Goal: Information Seeking & Learning: Check status

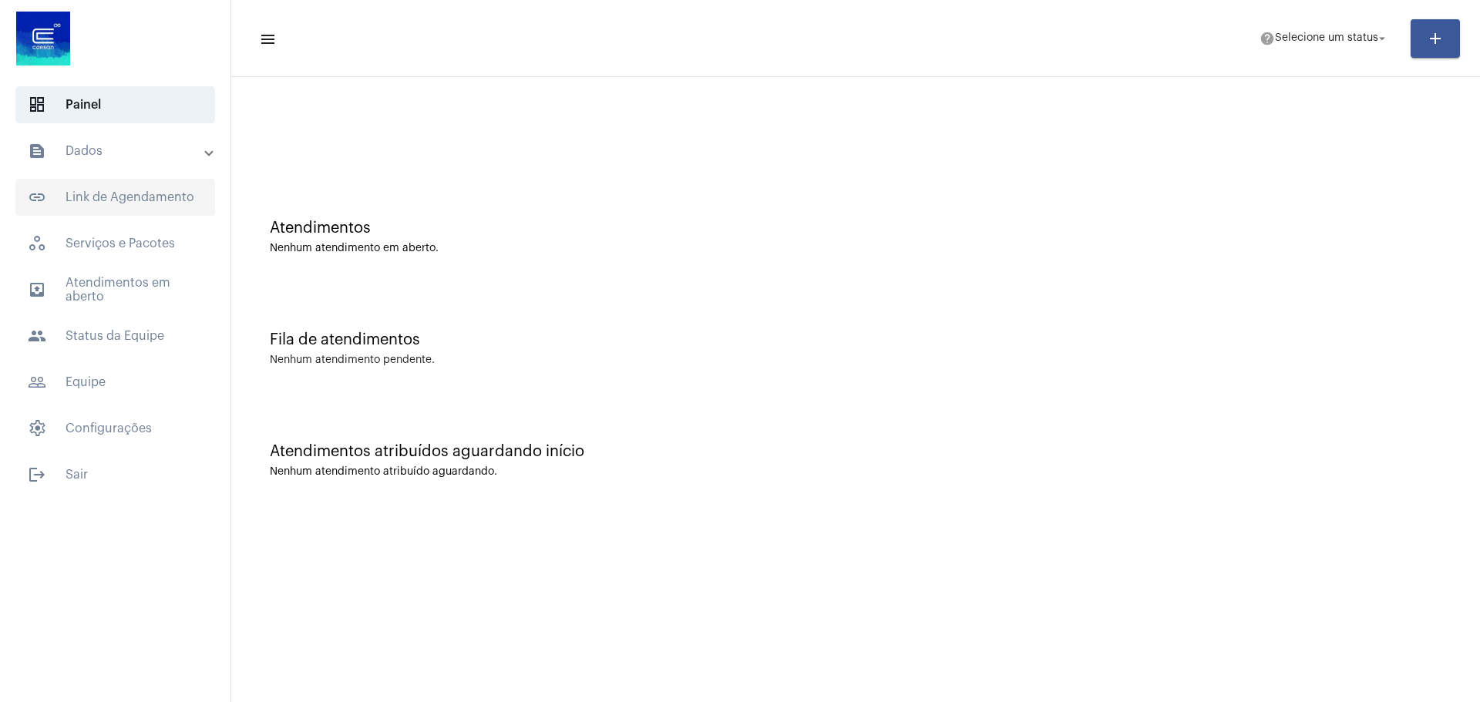
click at [83, 191] on span "link_outlined Link de Agendamento" at bounding box center [115, 197] width 200 height 37
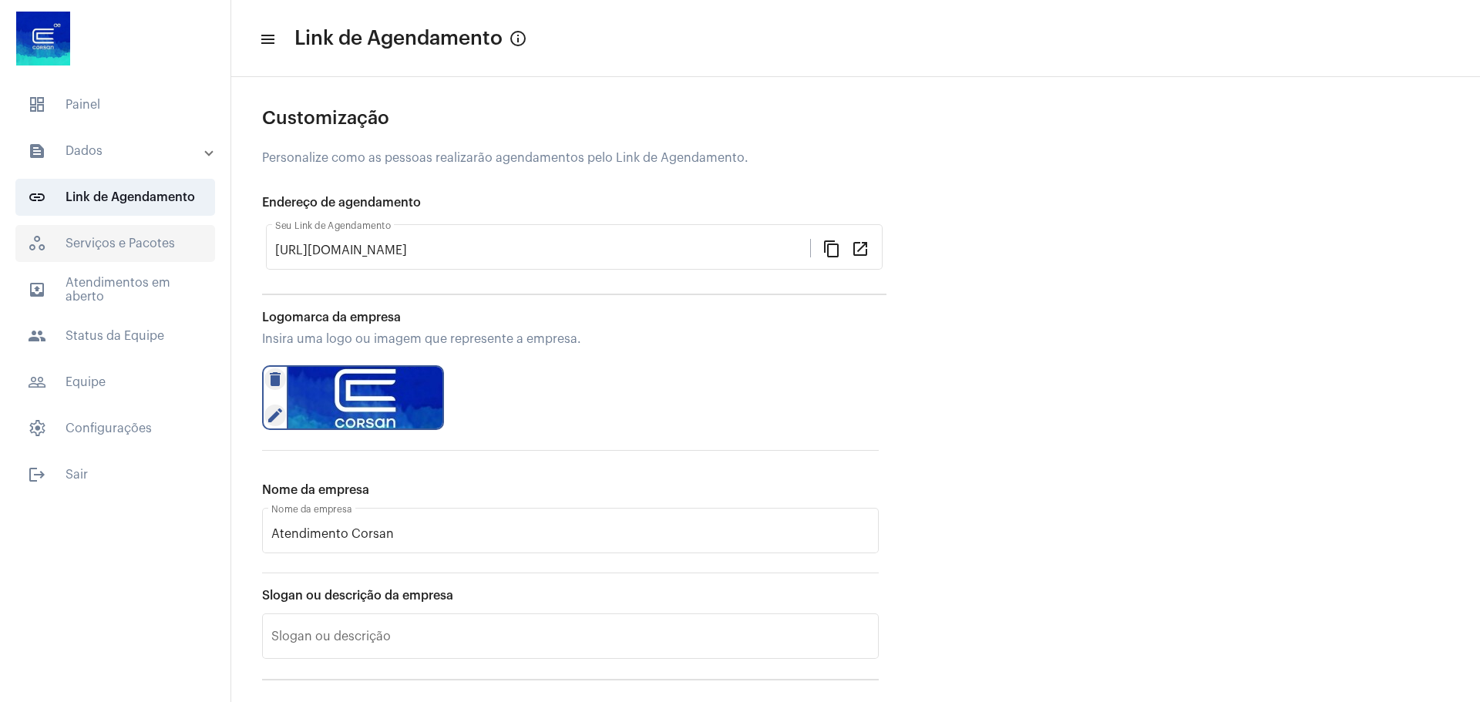
click at [82, 228] on span "workspaces_outlined Serviços e Pacotes" at bounding box center [115, 243] width 200 height 37
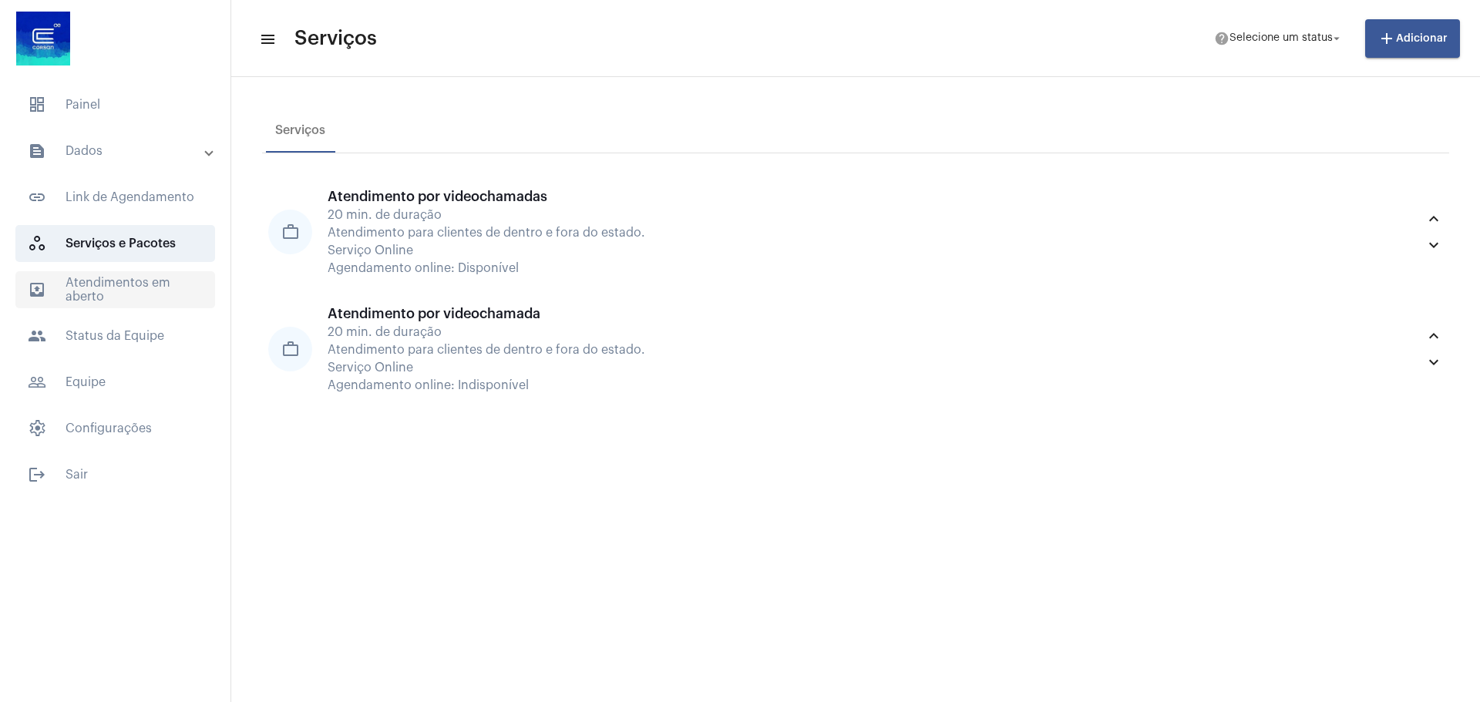
click at [86, 284] on span "outbox_outline Atendimentos em aberto" at bounding box center [115, 289] width 200 height 37
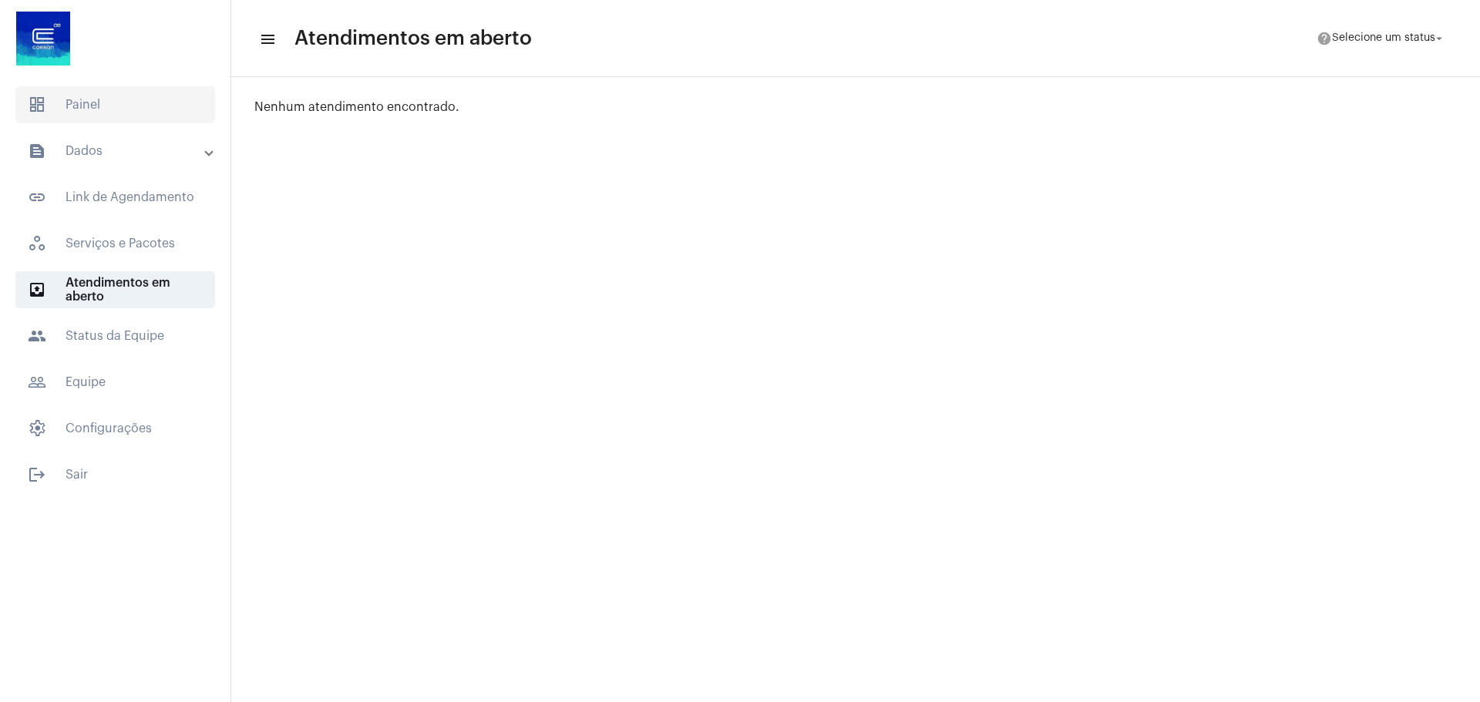
click at [115, 118] on span "dashboard Painel" at bounding box center [115, 104] width 200 height 37
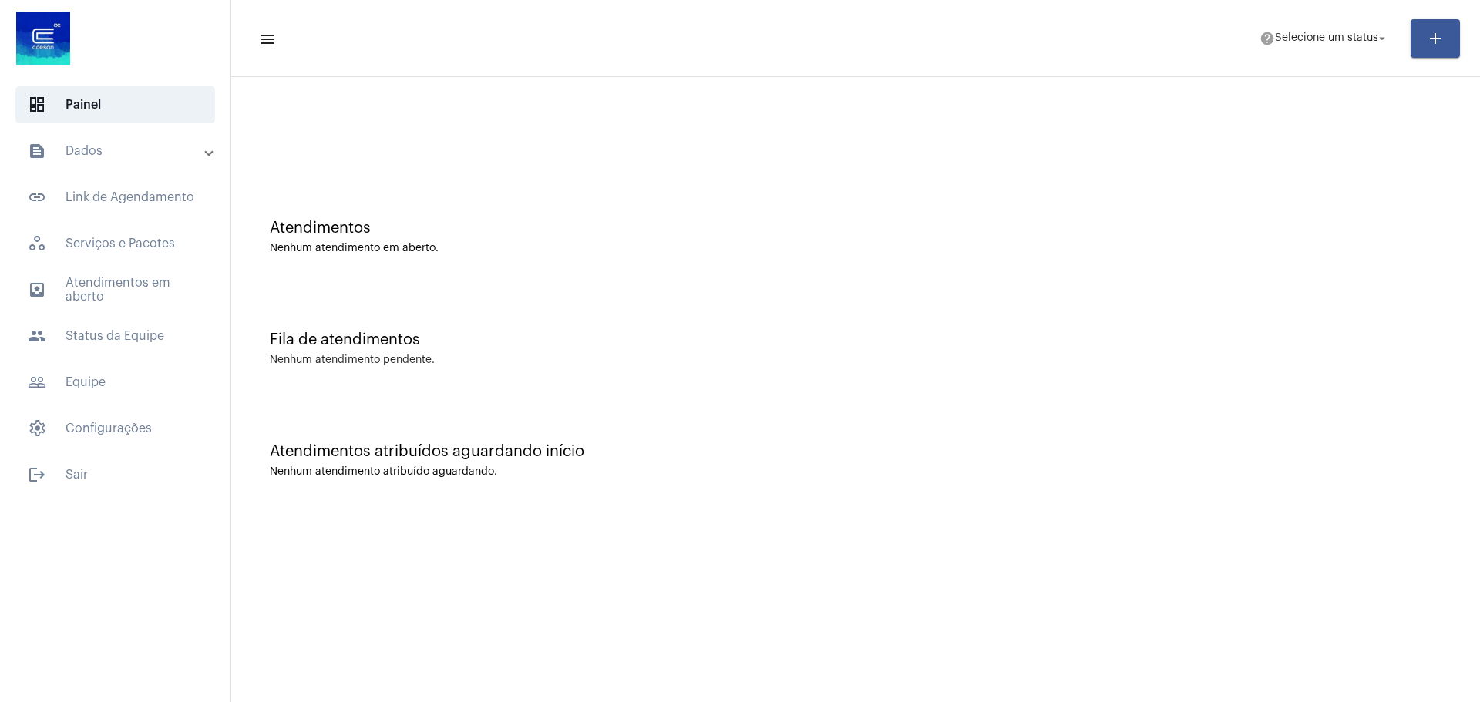
click at [99, 155] on mat-panel-title "text_snippet_outlined Dados" at bounding box center [117, 151] width 178 height 18
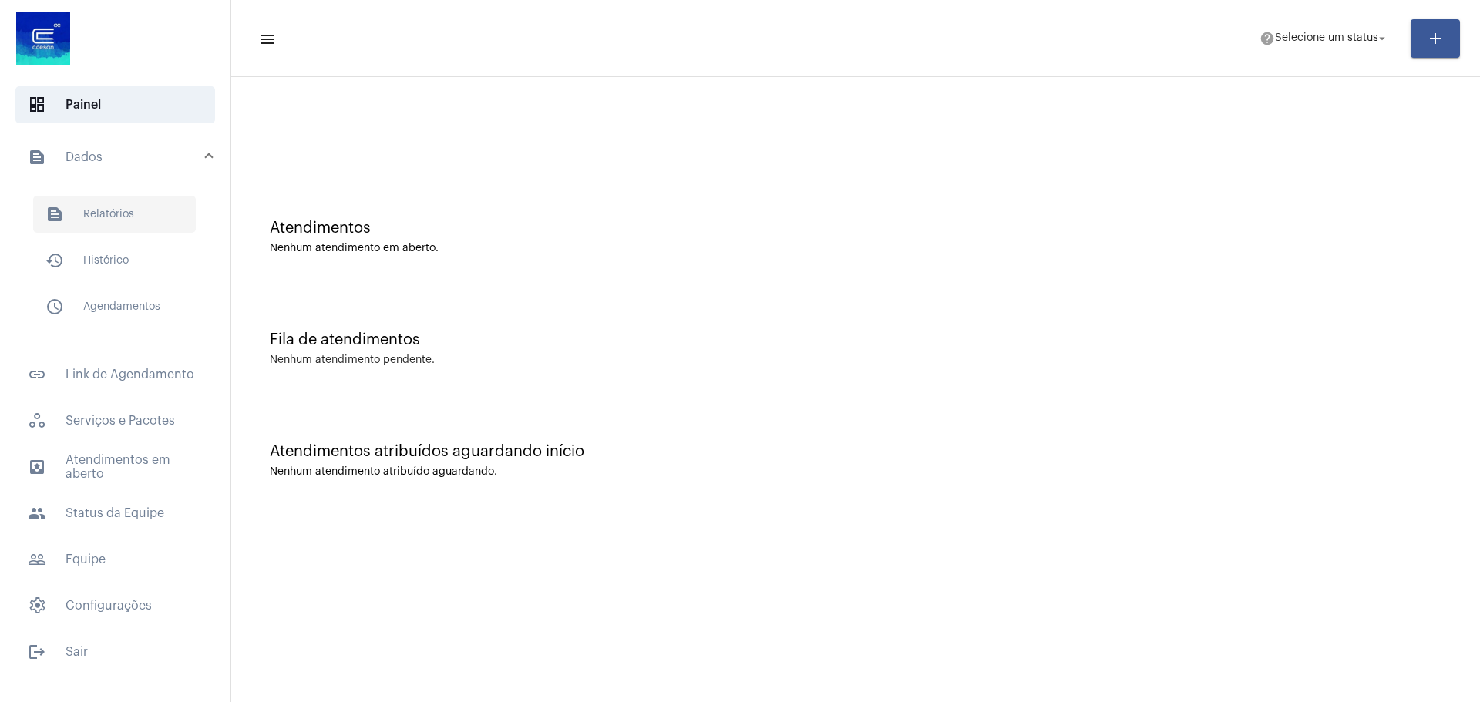
click at [101, 203] on span "text_snippet_outlined Relatórios" at bounding box center [114, 214] width 163 height 37
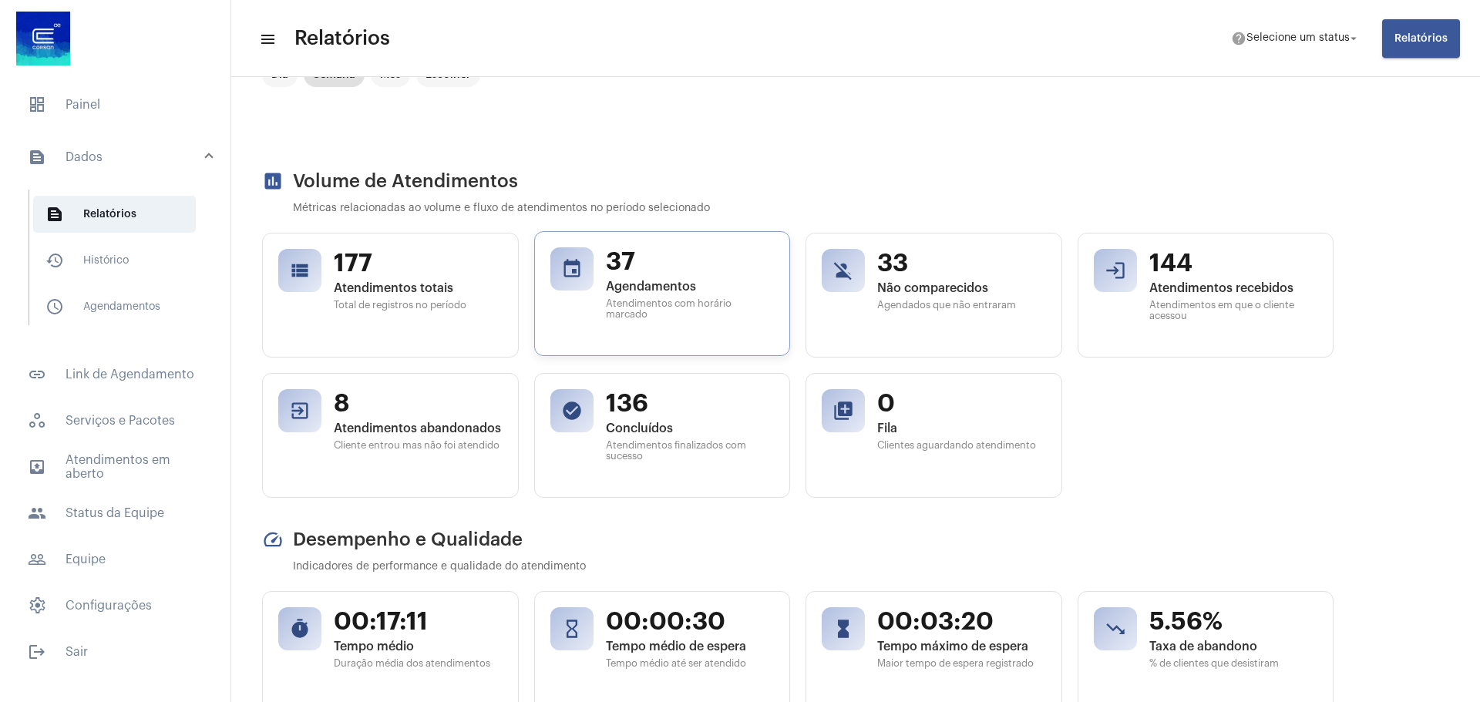
scroll to position [77, 0]
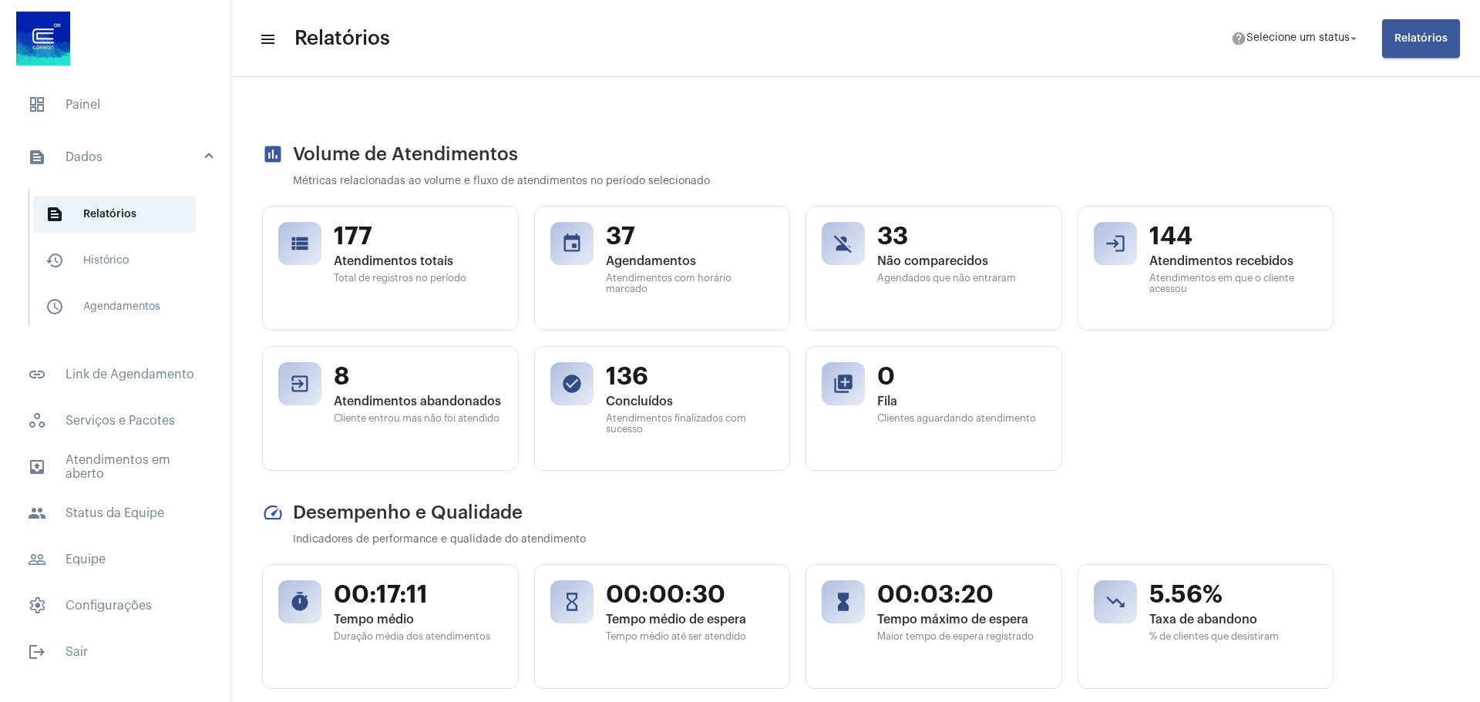
click at [99, 240] on mat-list "text_snippet_outlined Relatórios history_outlined Histórico schedule_outlined A…" at bounding box center [125, 258] width 193 height 136
click at [108, 256] on span "history_outlined Histórico" at bounding box center [114, 260] width 163 height 37
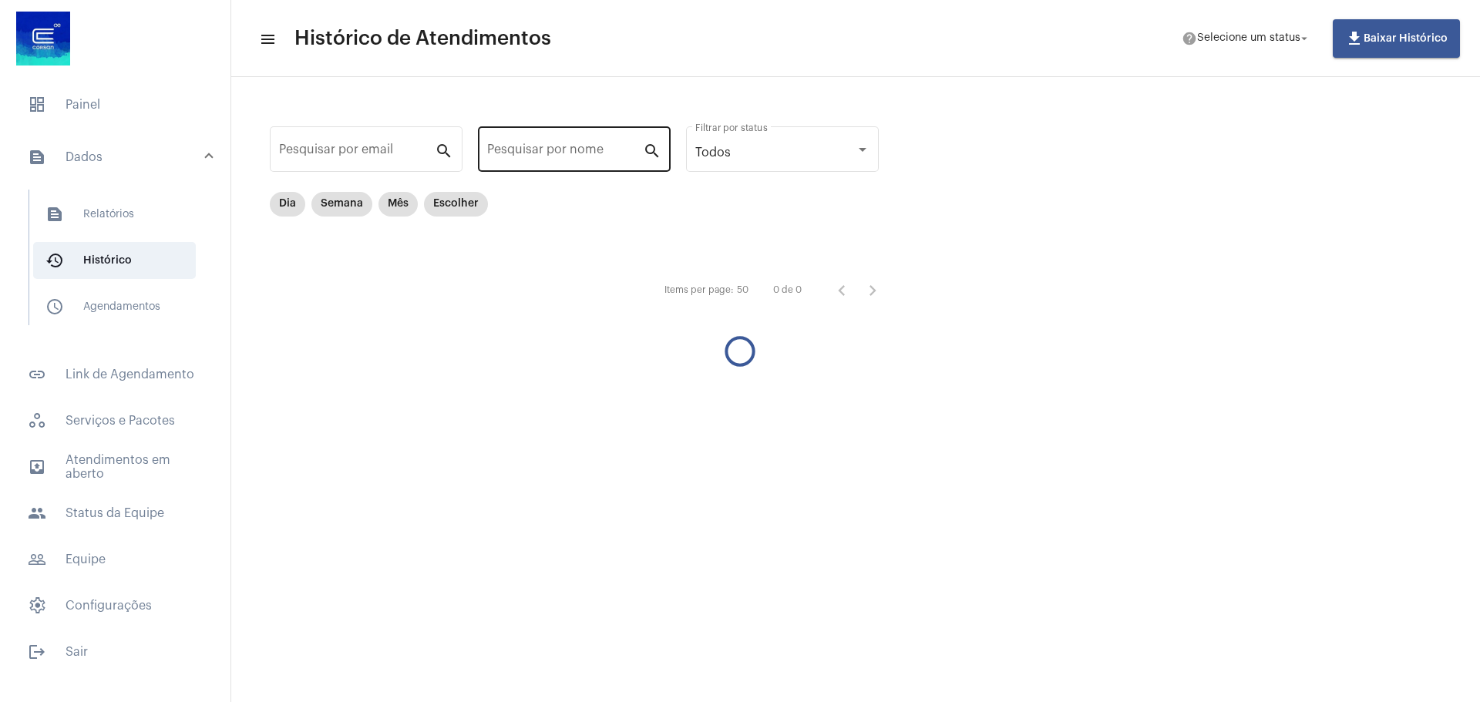
click at [513, 155] on input "Pesquisar por nome" at bounding box center [565, 153] width 156 height 14
paste input "[PERSON_NAME]"
click at [658, 153] on mat-icon "search" at bounding box center [652, 150] width 18 height 18
click at [650, 153] on mat-icon "search" at bounding box center [652, 150] width 18 height 18
click at [650, 149] on mat-icon "search" at bounding box center [652, 150] width 18 height 18
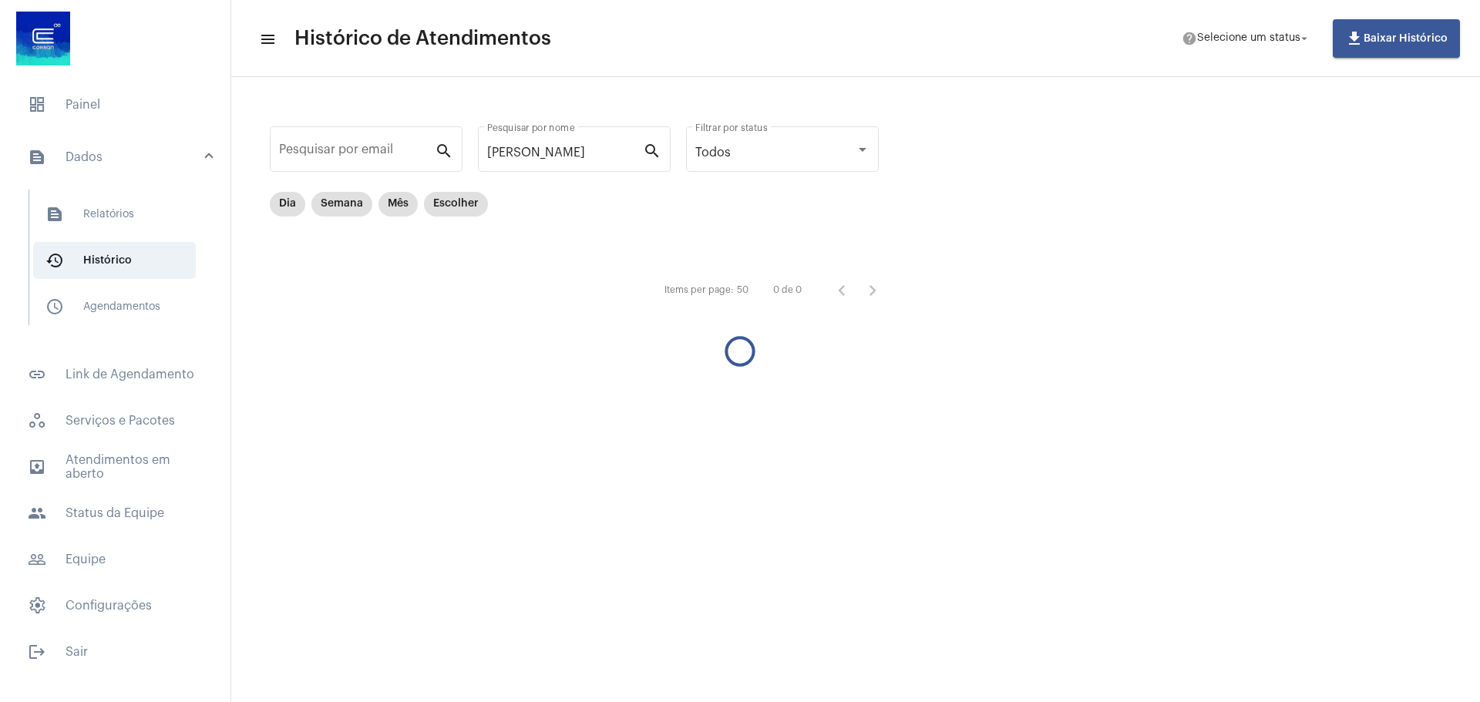
click at [1000, 388] on mat-sidenav-content "menu Histórico de Atendimentos help Selecione um status arrow_drop_down file_do…" at bounding box center [855, 351] width 1249 height 702
click at [654, 150] on mat-icon "search" at bounding box center [652, 150] width 18 height 18
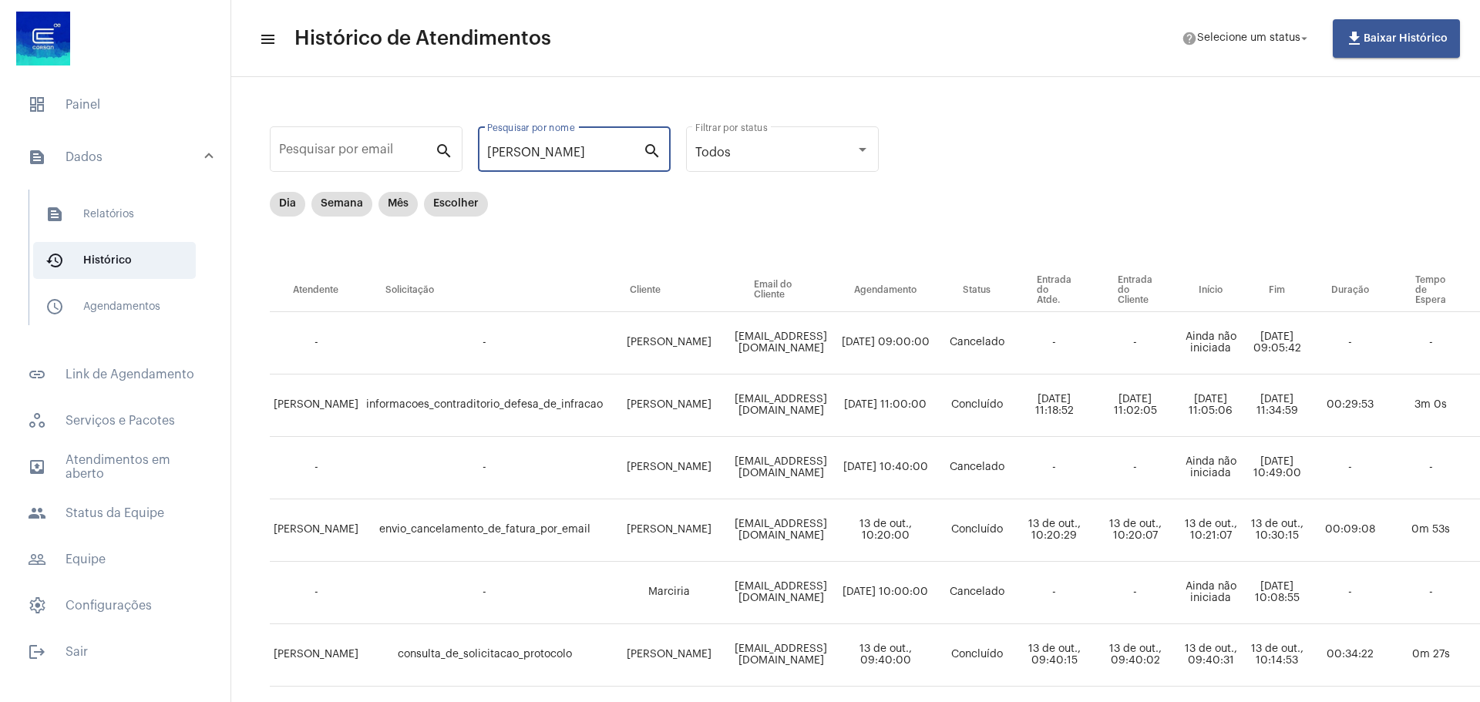
click at [651, 150] on mat-icon "search" at bounding box center [652, 150] width 18 height 18
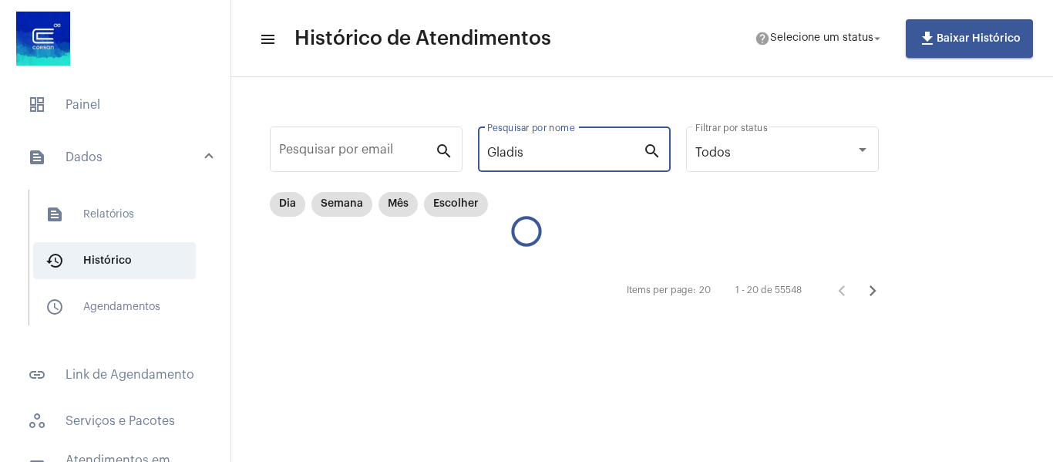
type input "Gladis"
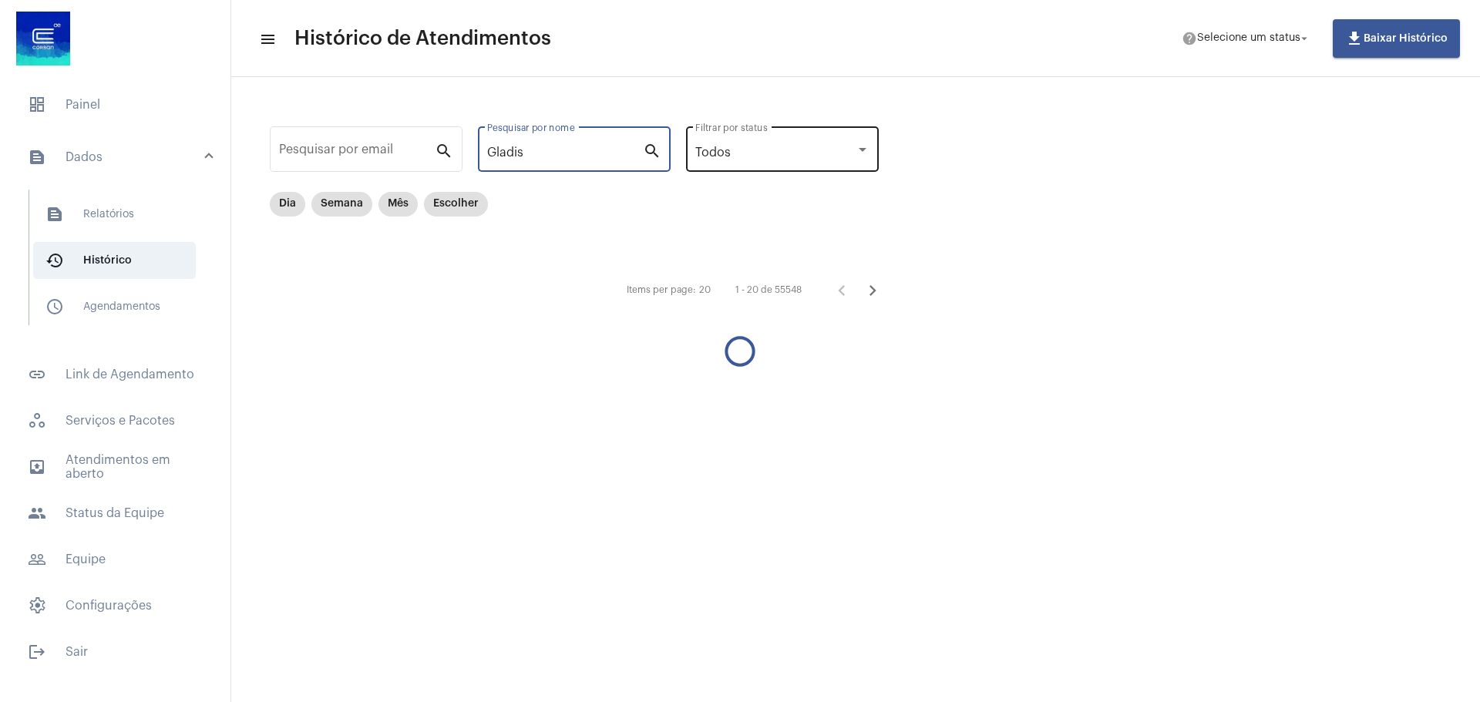
click at [848, 149] on div "Todos" at bounding box center [775, 153] width 160 height 14
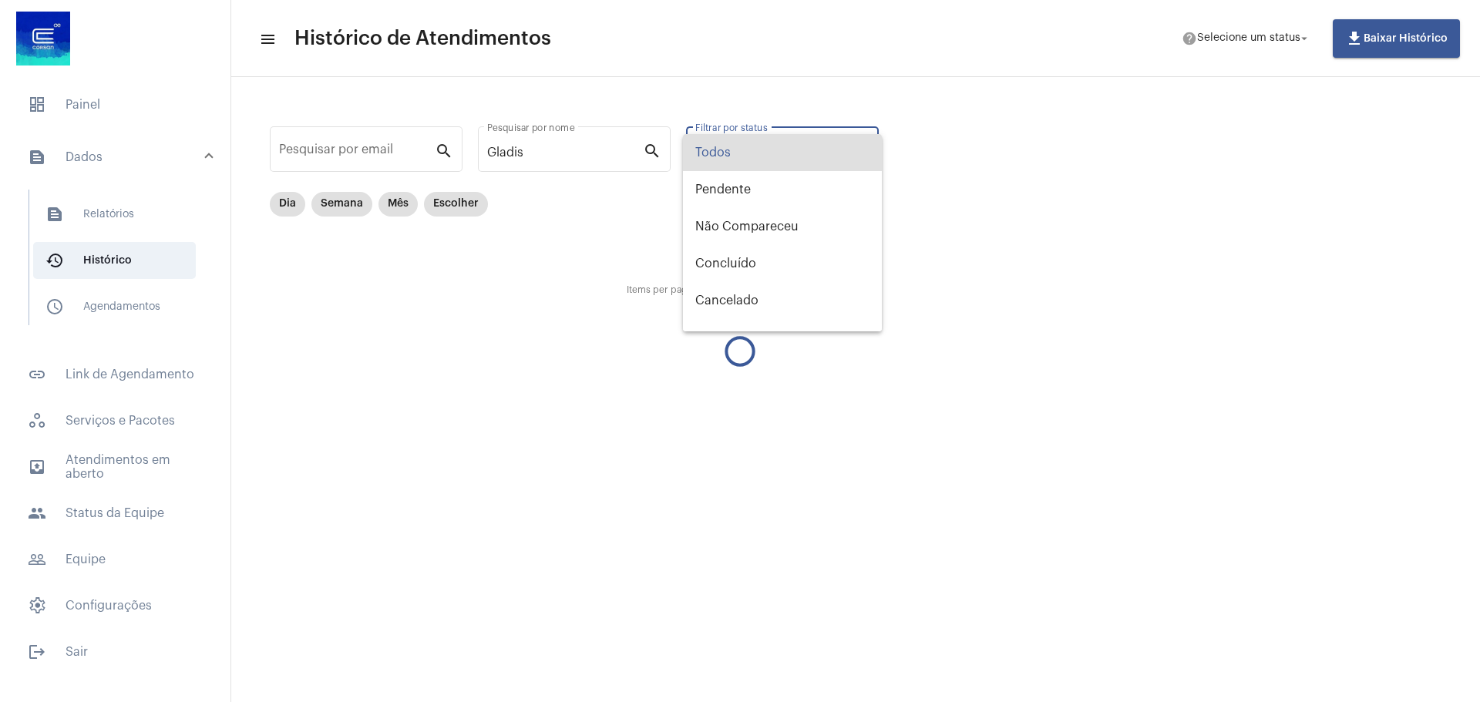
click at [1074, 207] on div at bounding box center [740, 351] width 1480 height 702
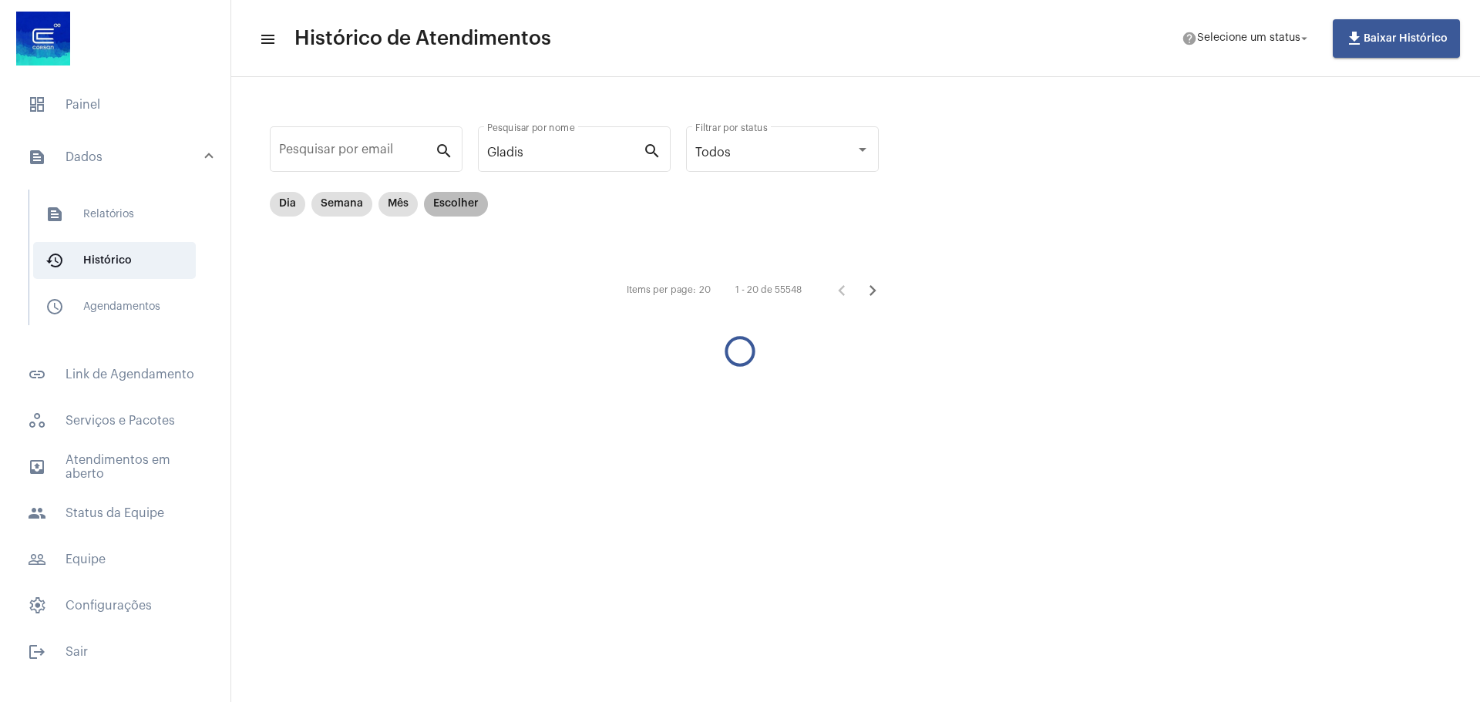
click at [456, 205] on mat-chip "Escolher" at bounding box center [456, 204] width 64 height 25
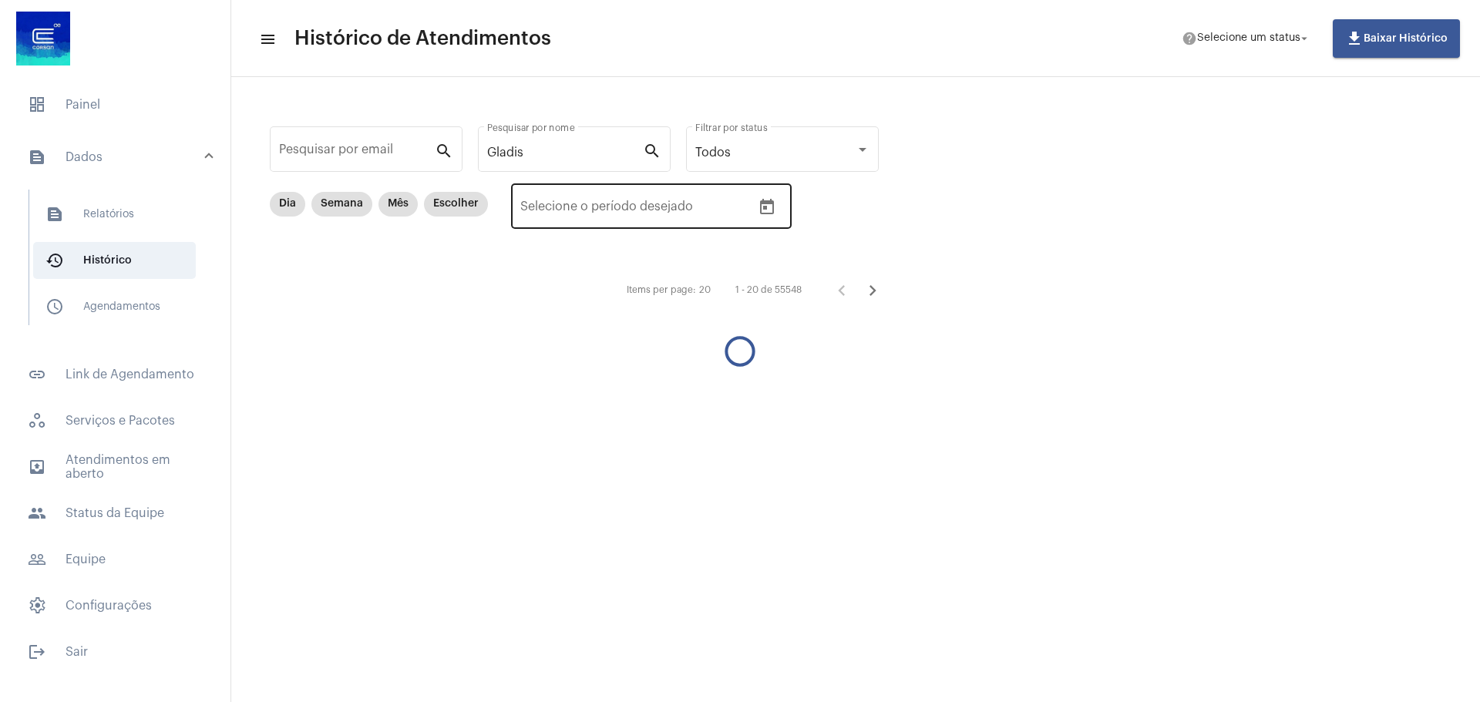
click at [764, 214] on icon "Open calendar" at bounding box center [767, 206] width 14 height 15
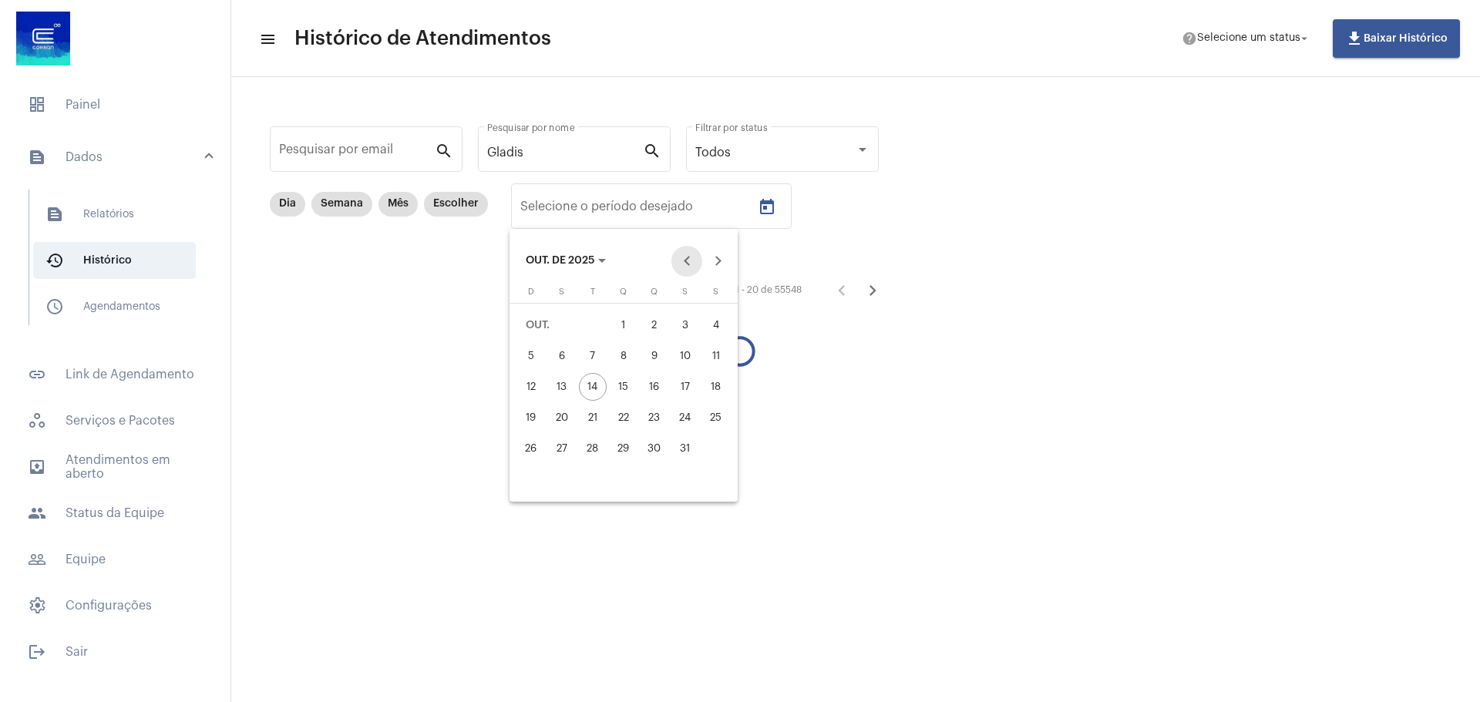
click at [678, 263] on button "Previous month" at bounding box center [686, 261] width 31 height 31
click at [681, 328] on div "1" at bounding box center [685, 325] width 28 height 28
type input "[DATE]"
click at [533, 479] on div "31" at bounding box center [531, 480] width 28 height 28
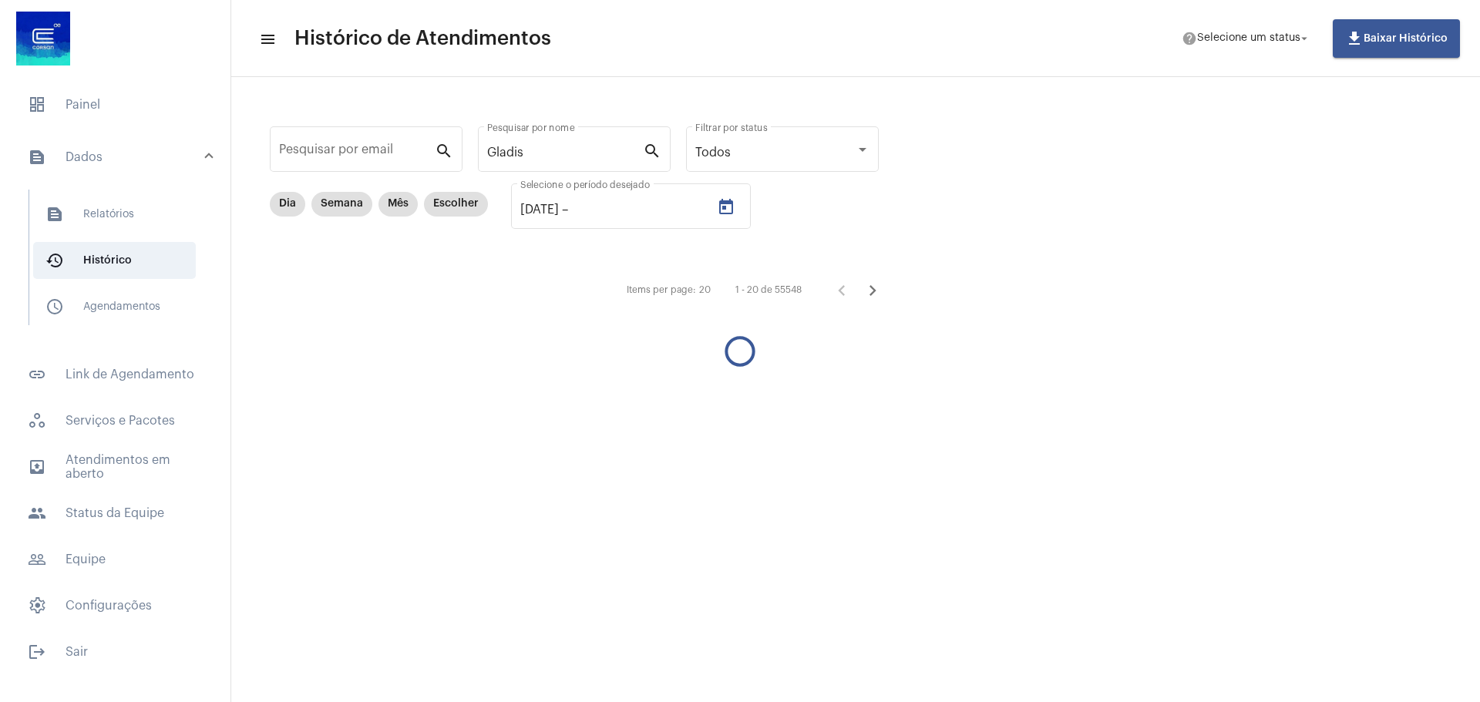
type input "[DATE]"
drag, startPoint x: 553, startPoint y: 158, endPoint x: 471, endPoint y: 139, distance: 83.9
click at [471, 139] on div "Pesquisar por email search Gladis Pesquisar por nome search Todos Filtrar por s…" at bounding box center [582, 213] width 671 height 243
paste input "[PERSON_NAME]"
type input "[PERSON_NAME]"
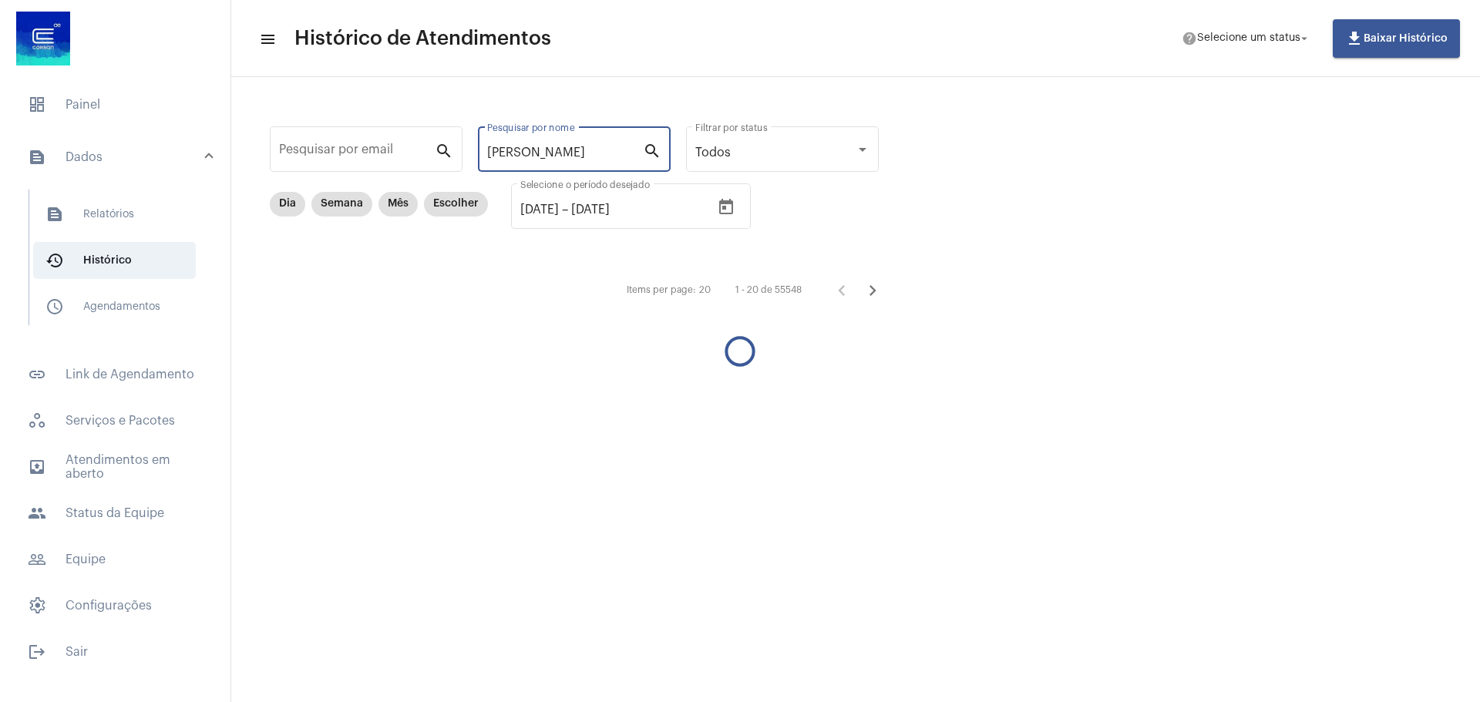
click at [647, 148] on mat-icon "search" at bounding box center [652, 150] width 18 height 18
click at [1217, 384] on mat-sidenav-content "menu Histórico de Atendimentos help Selecione um status arrow_drop_down file_do…" at bounding box center [855, 351] width 1249 height 702
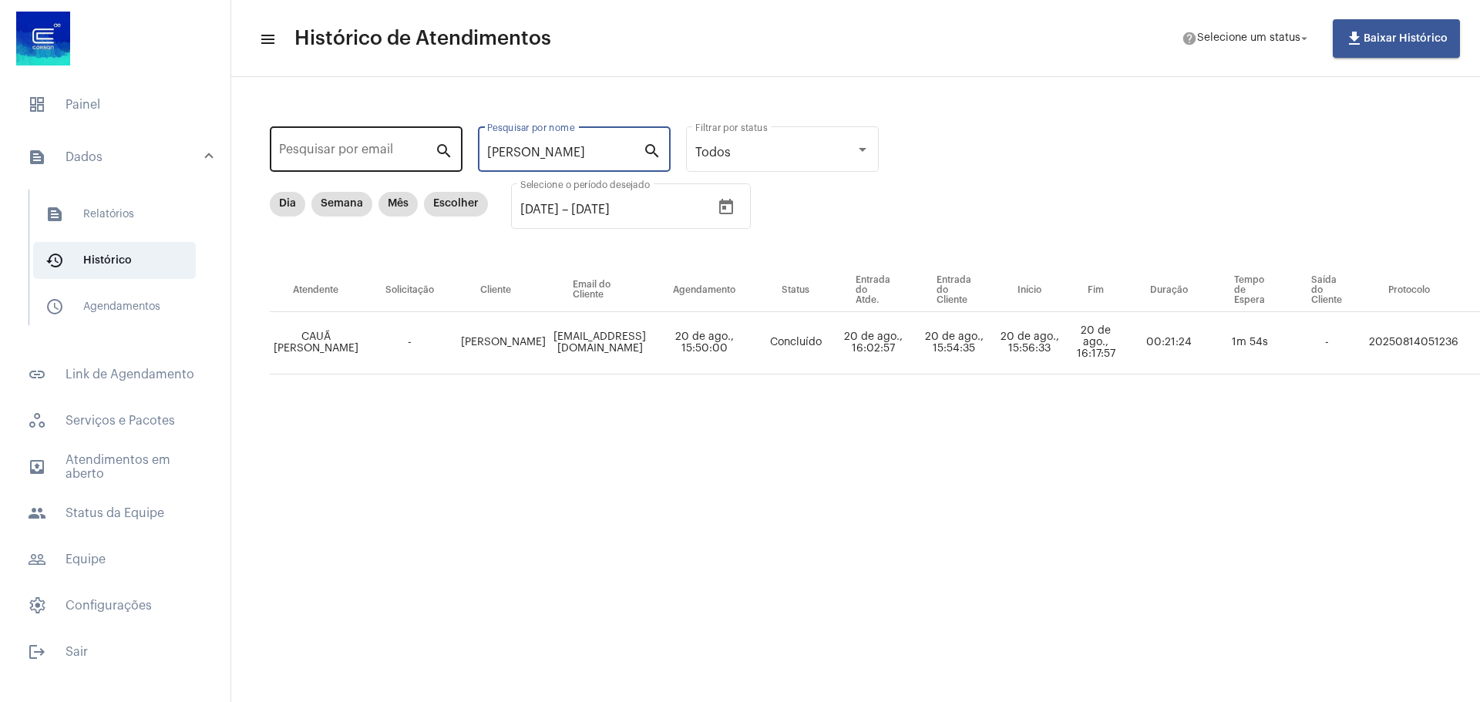
drag, startPoint x: 628, startPoint y: 150, endPoint x: 448, endPoint y: 148, distance: 180.4
click at [448, 148] on div "Pesquisar por email search [PERSON_NAME] Pesquisar por nome search Todos Filtra…" at bounding box center [1022, 266] width 1550 height 348
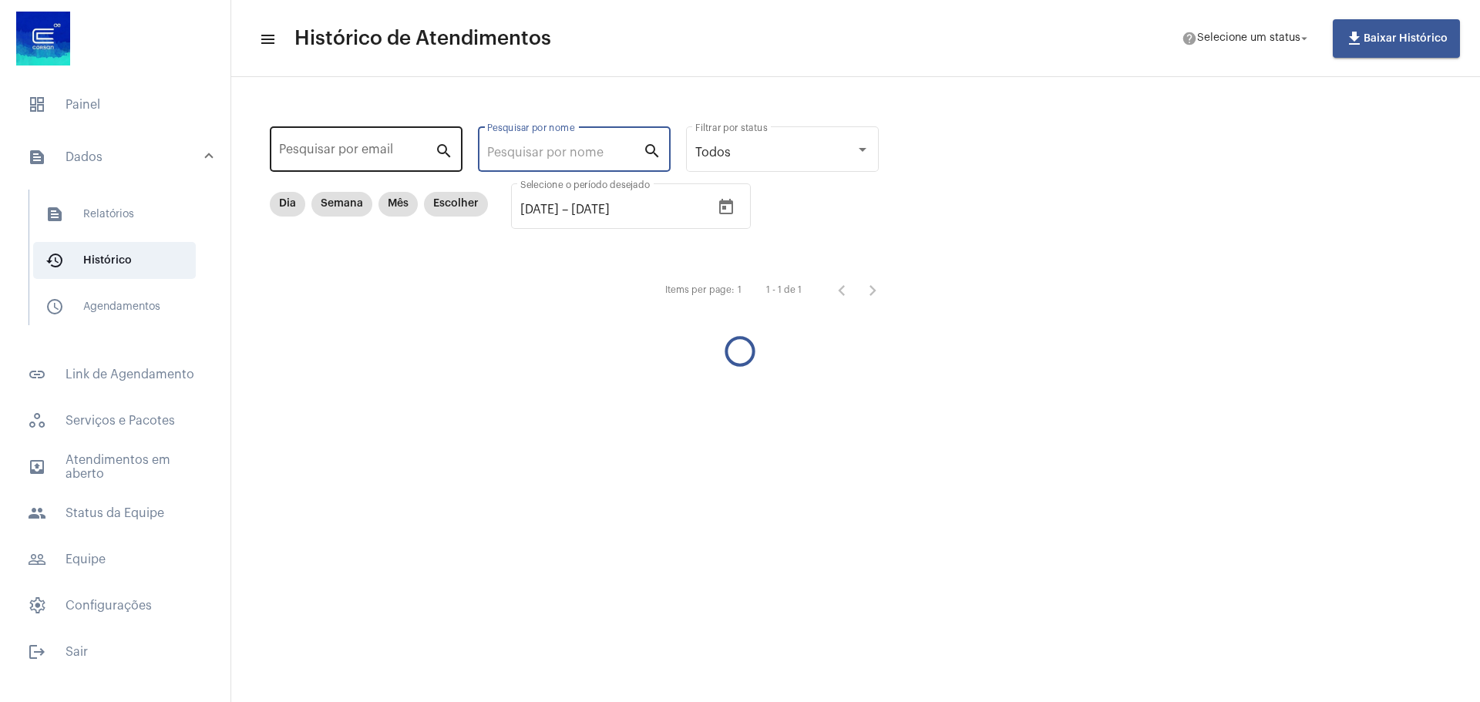
click at [334, 149] on input "Pesquisar por email" at bounding box center [357, 153] width 156 height 14
paste input "[EMAIL_ADDRESS][DOMAIN_NAME]"
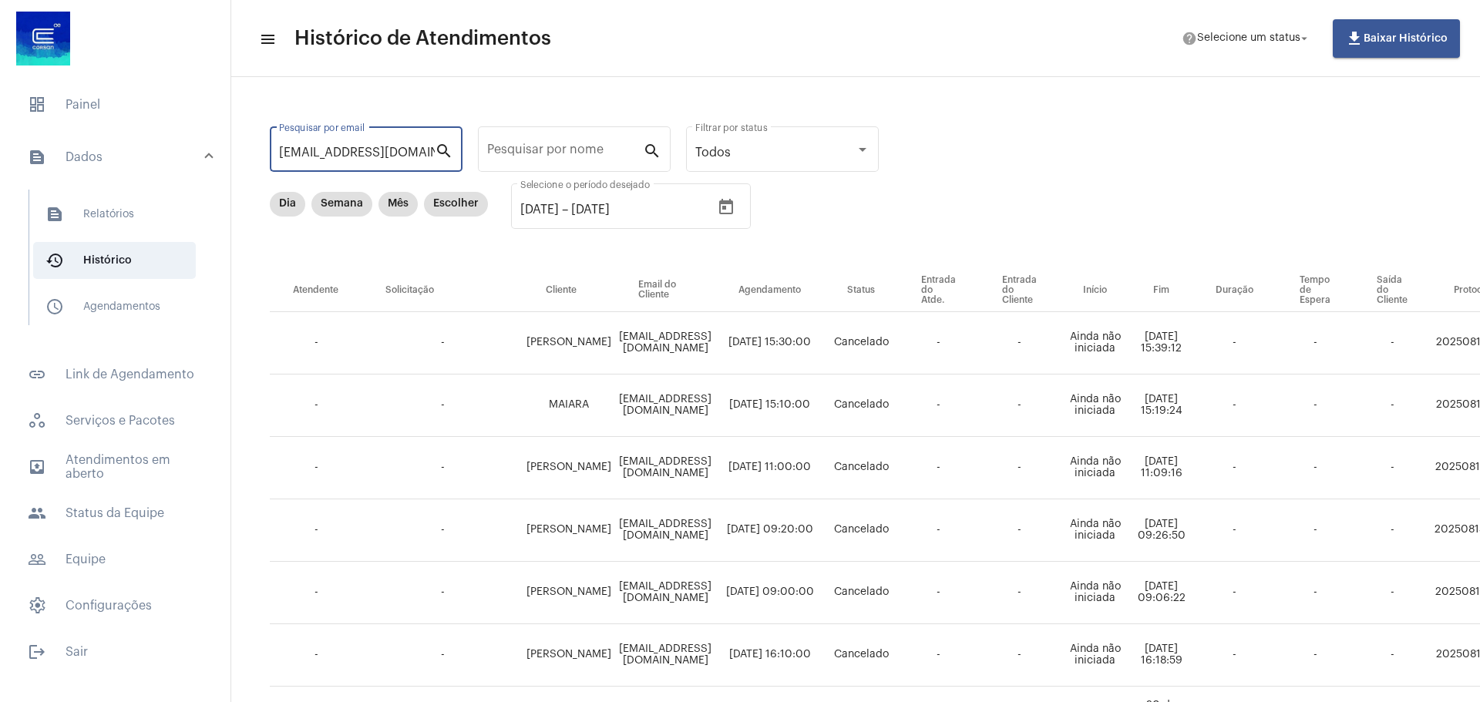
type input "[EMAIL_ADDRESS][DOMAIN_NAME]"
click at [447, 150] on mat-icon "search" at bounding box center [444, 150] width 18 height 18
click at [733, 203] on icon "Open calendar" at bounding box center [726, 206] width 14 height 15
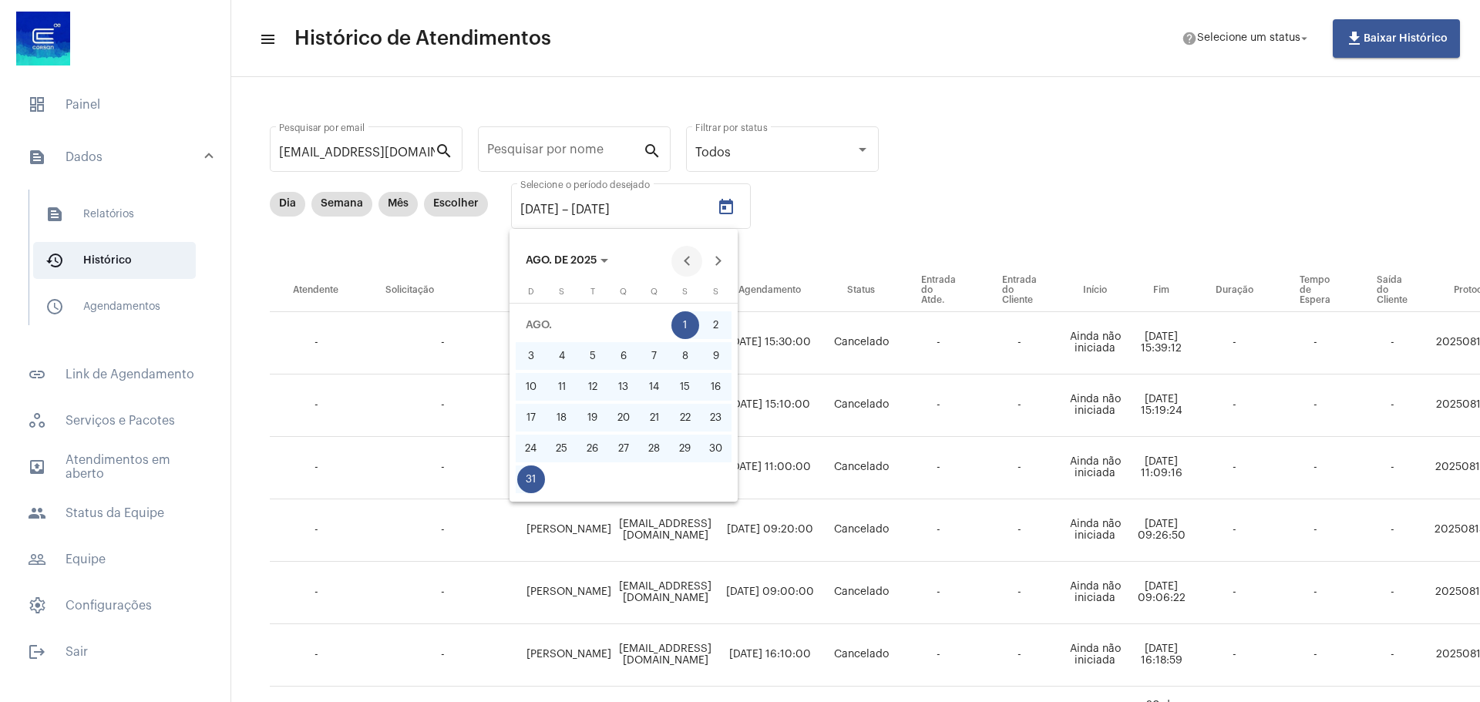
click at [678, 260] on button "Previous month" at bounding box center [686, 261] width 31 height 31
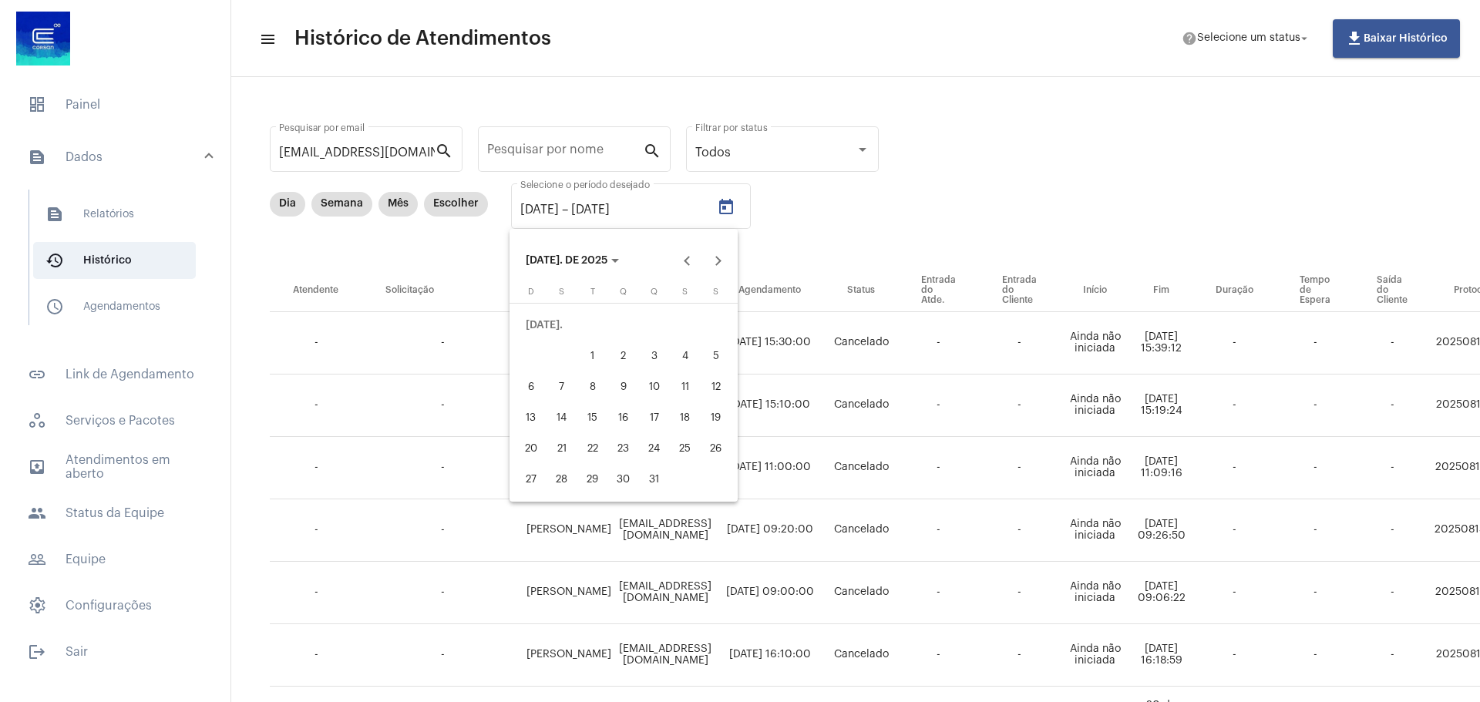
drag, startPoint x: 601, startPoint y: 356, endPoint x: 601, endPoint y: 372, distance: 15.4
click at [601, 355] on div "1" at bounding box center [593, 356] width 28 height 28
type input "[DATE]"
click at [647, 477] on div "31" at bounding box center [655, 480] width 28 height 28
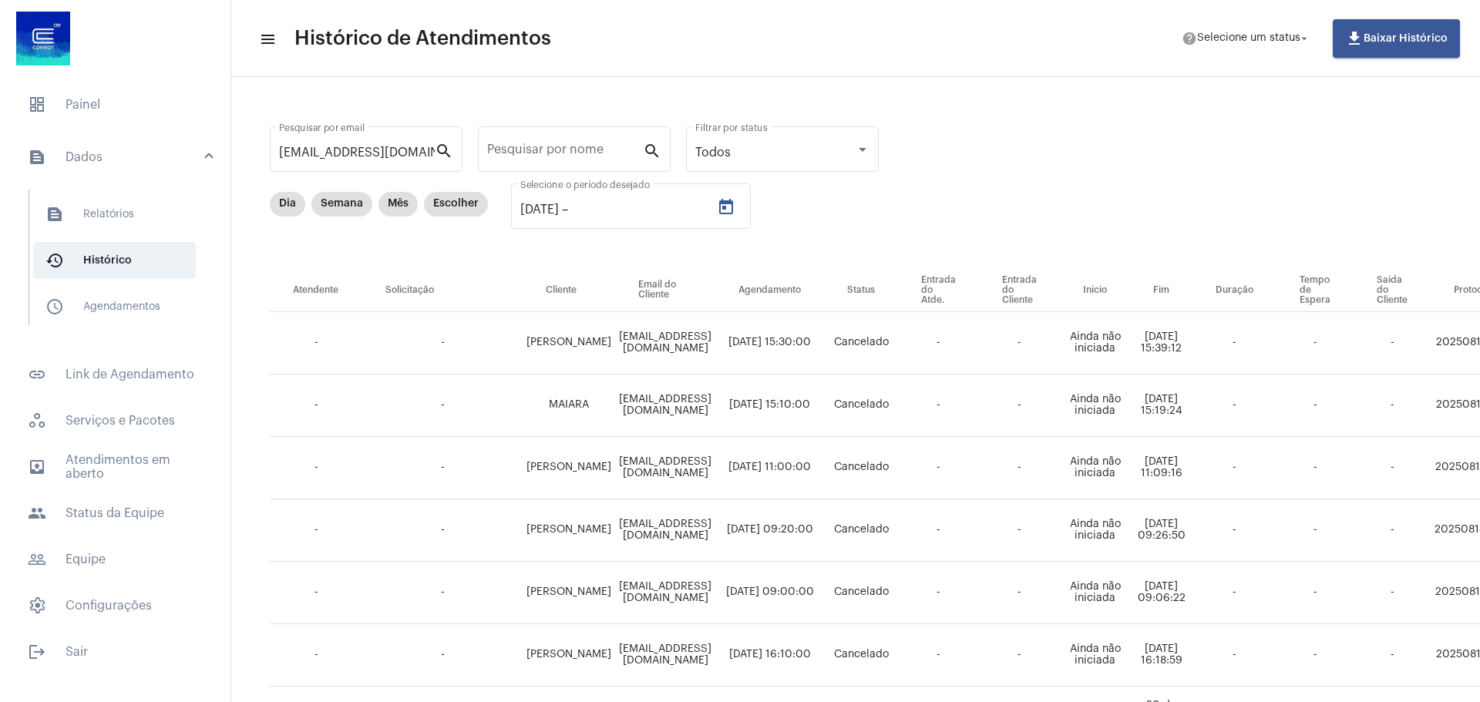
type input "[DATE]"
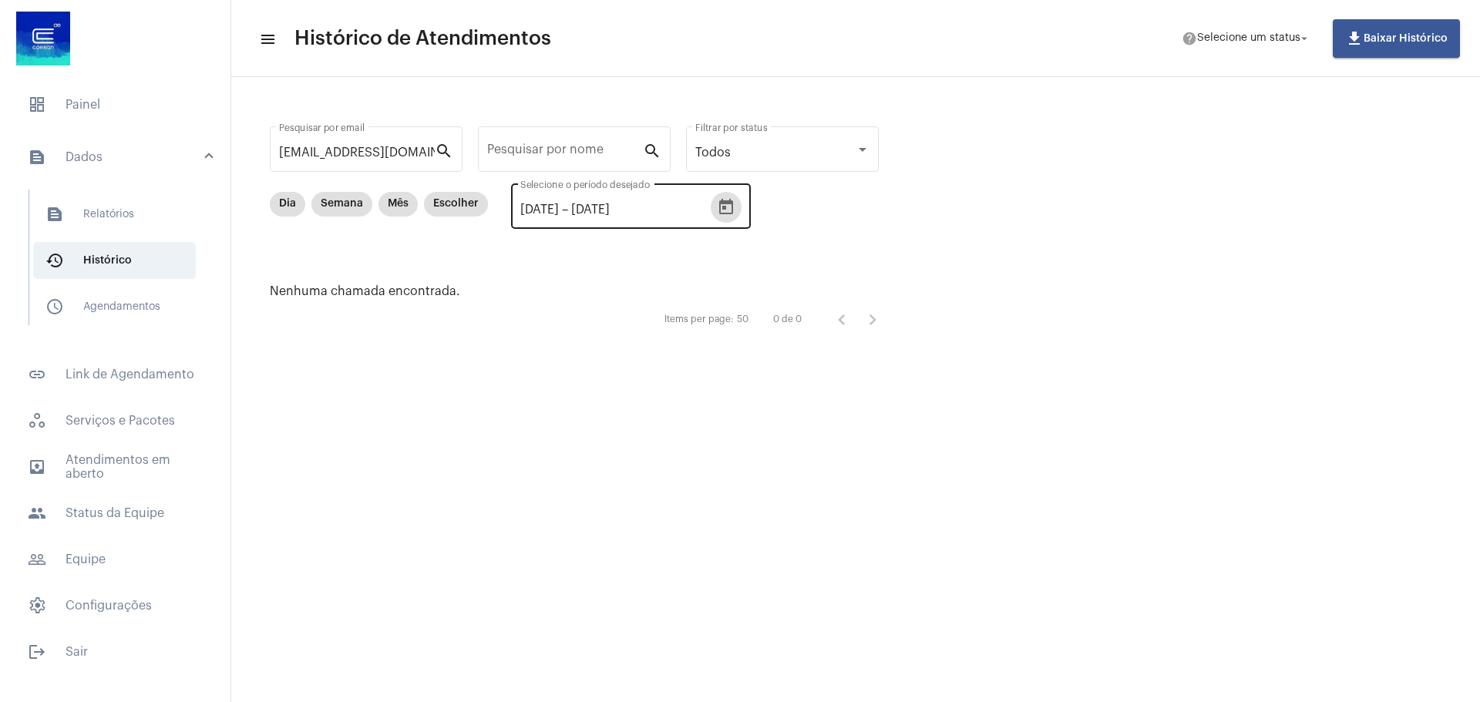
click at [735, 210] on icon "Open calendar" at bounding box center [726, 207] width 18 height 18
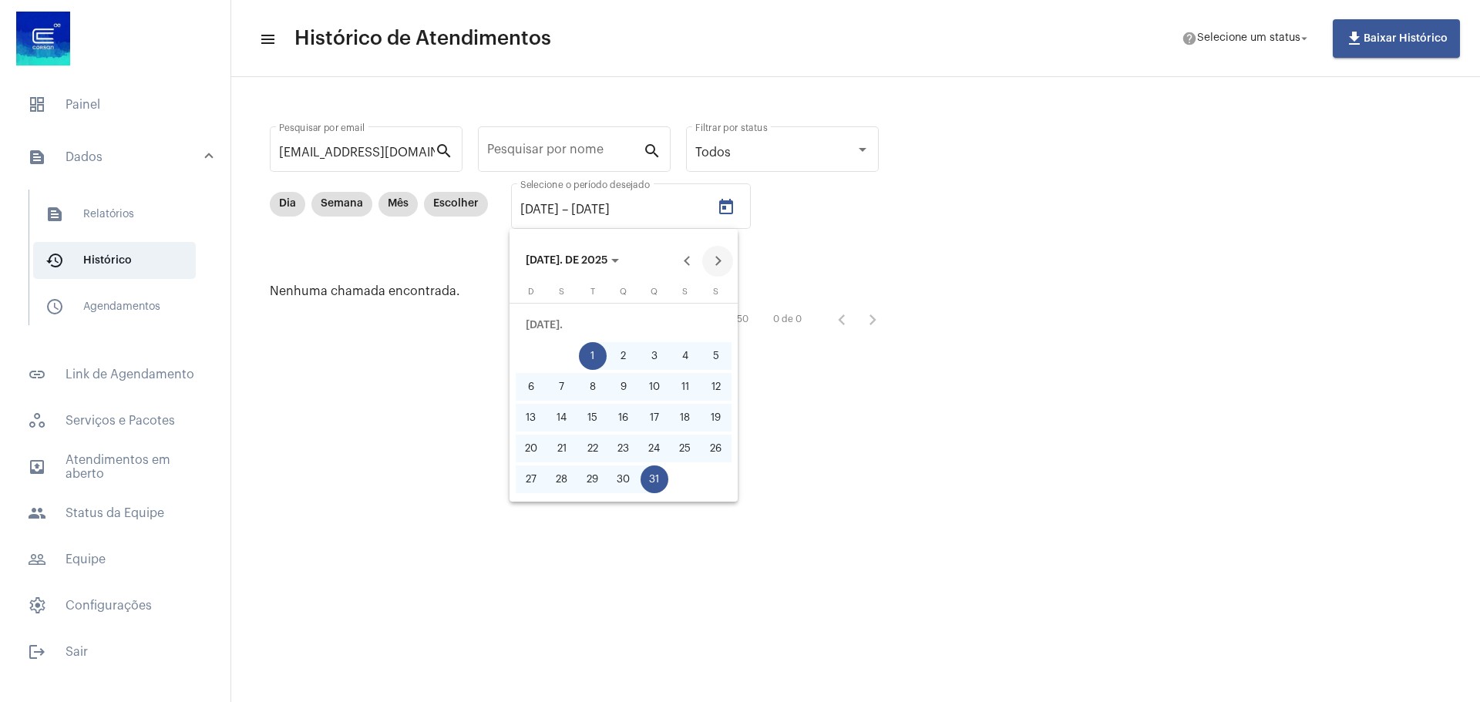
click at [711, 263] on button "Next month" at bounding box center [717, 261] width 31 height 31
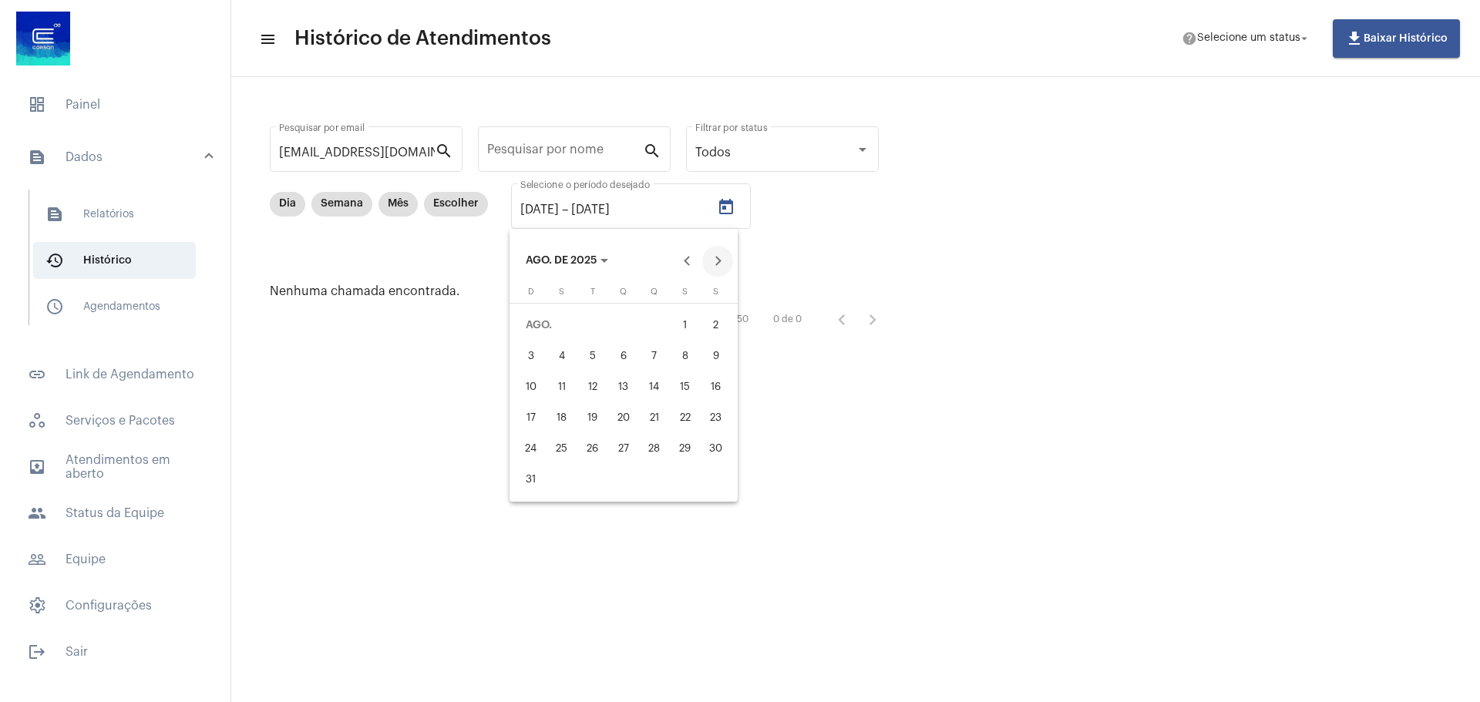
click at [711, 263] on button "Next month" at bounding box center [717, 261] width 31 height 31
click at [572, 355] on div "1" at bounding box center [562, 356] width 28 height 28
type input "[DATE]"
click at [587, 477] on div "30" at bounding box center [593, 480] width 28 height 28
type input "[DATE]"
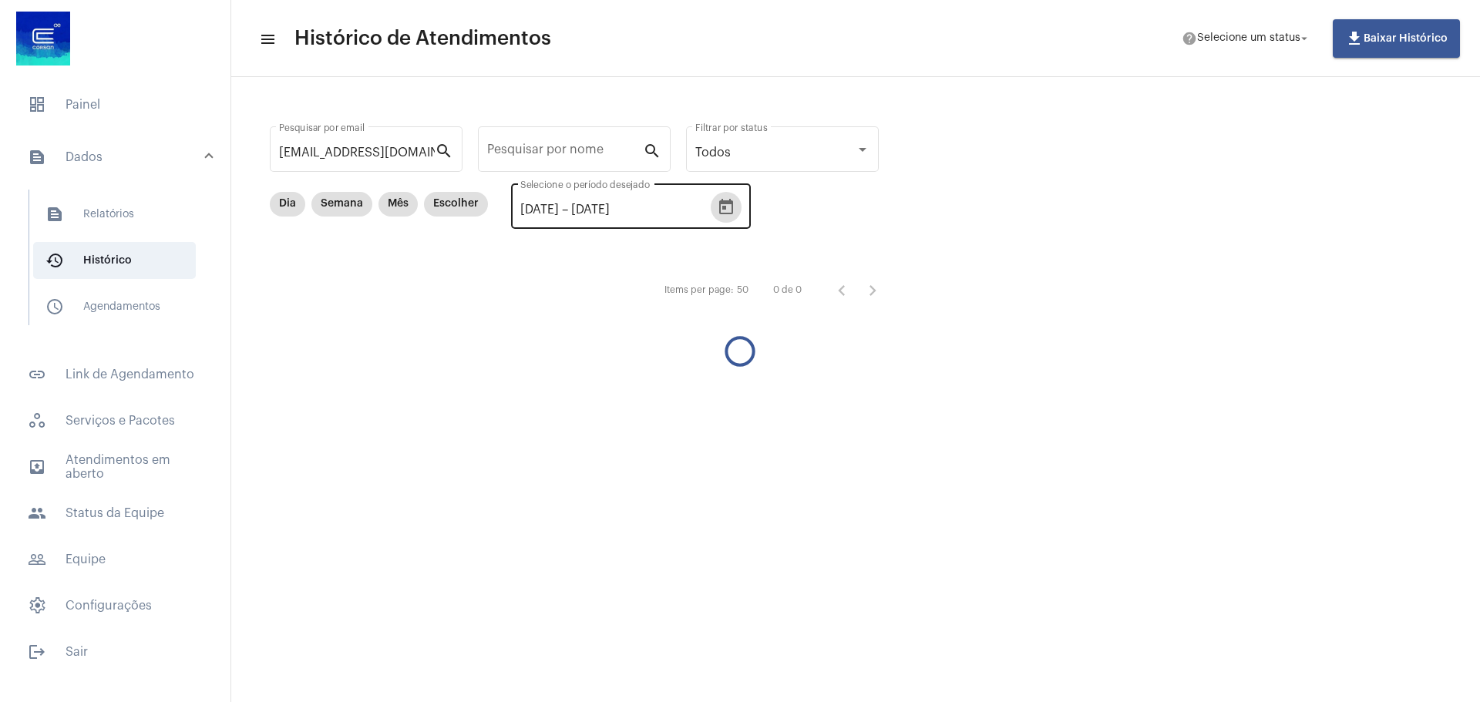
click at [735, 214] on icon "Open calendar" at bounding box center [726, 207] width 18 height 18
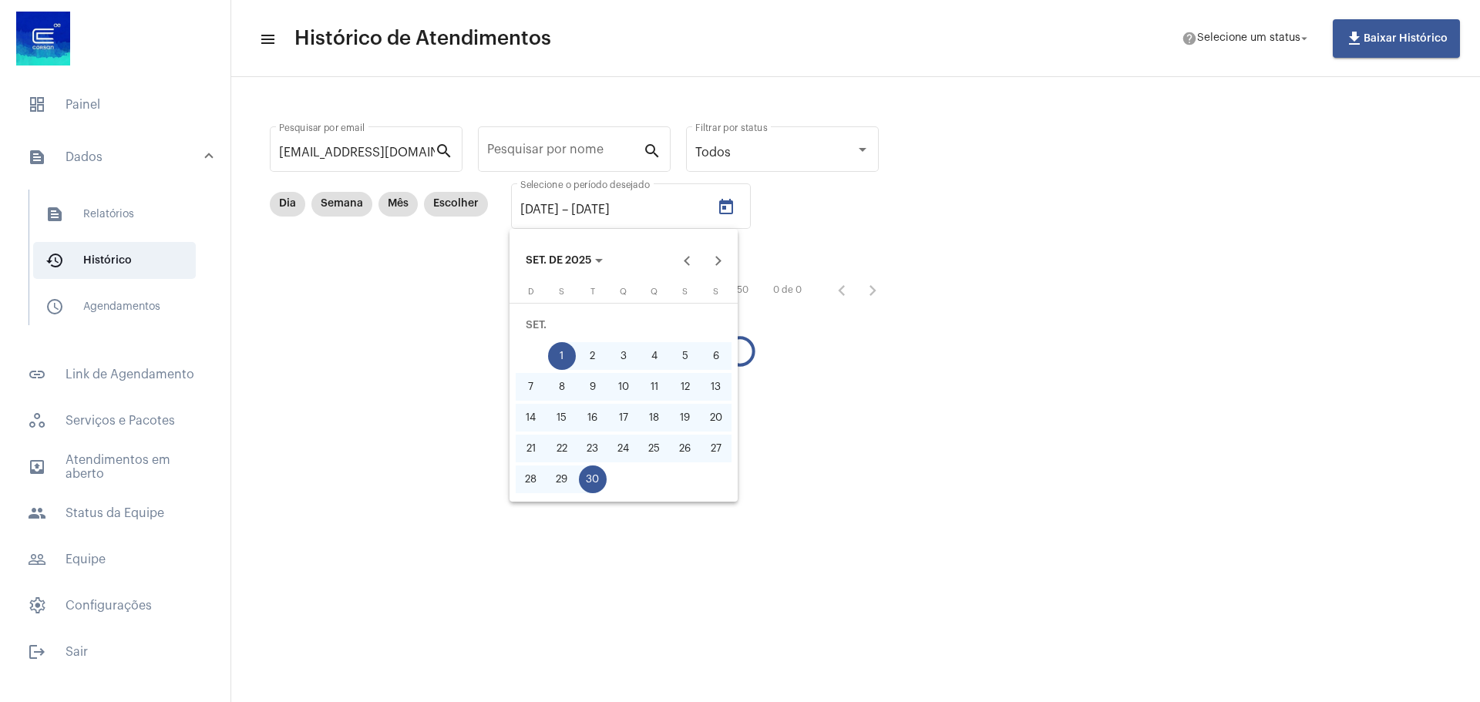
click at [942, 257] on div at bounding box center [740, 351] width 1480 height 702
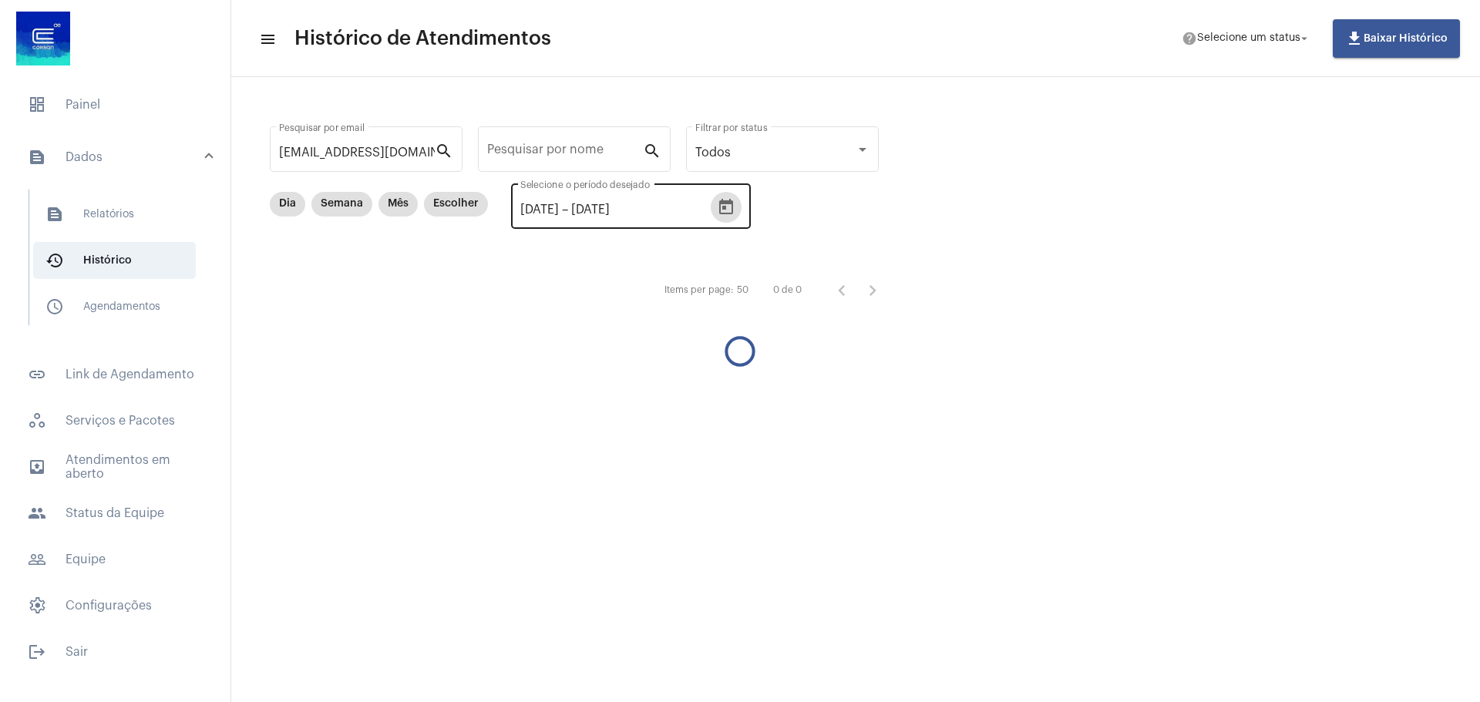
click at [733, 213] on icon "Open calendar" at bounding box center [726, 206] width 14 height 15
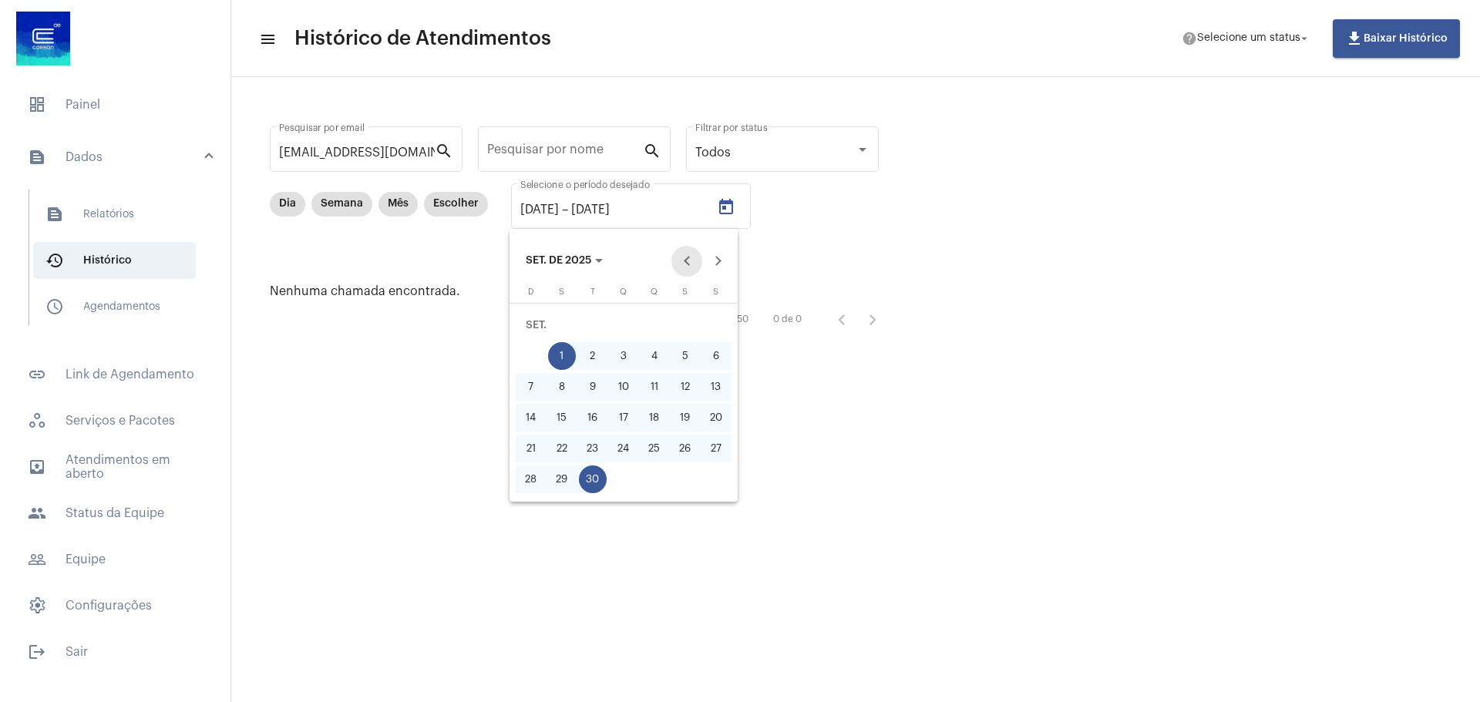
click at [683, 255] on button "Previous month" at bounding box center [686, 261] width 31 height 31
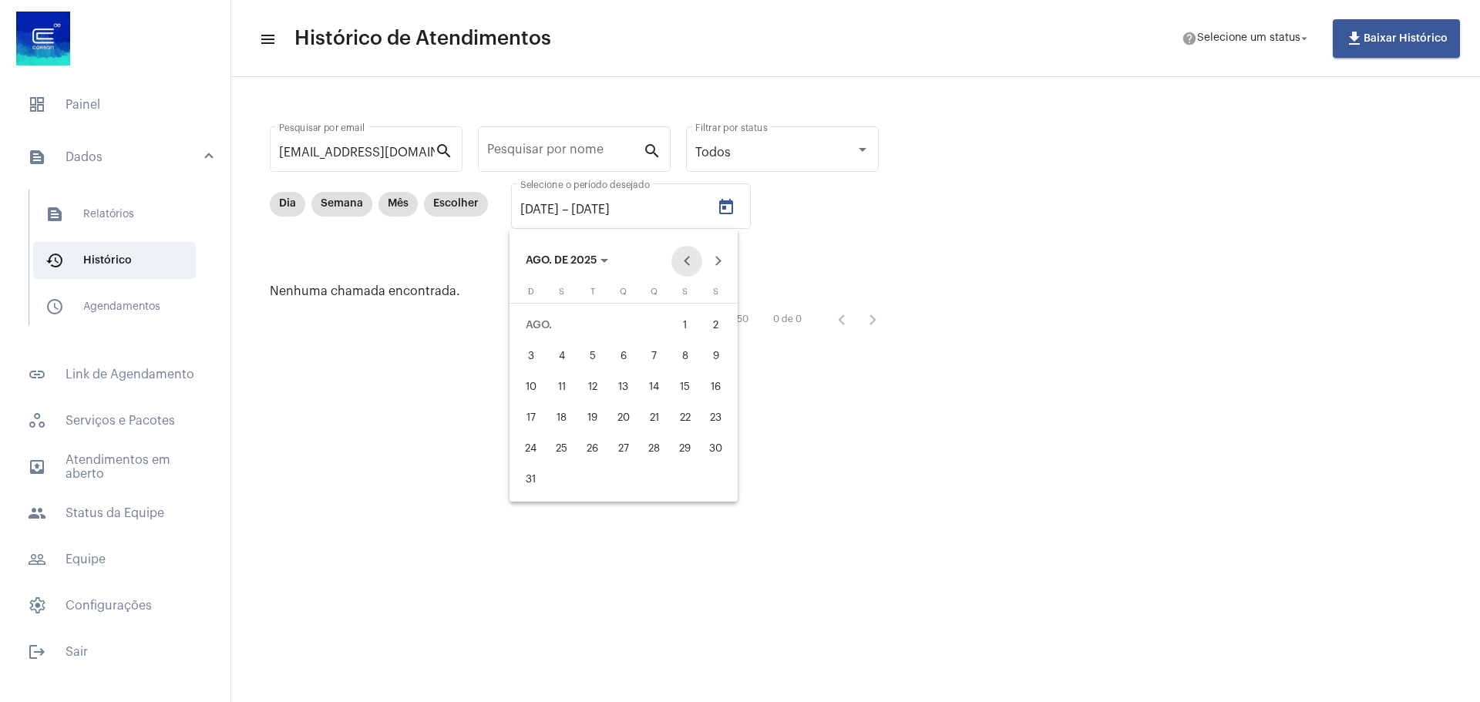
click at [683, 255] on button "Previous month" at bounding box center [686, 261] width 31 height 31
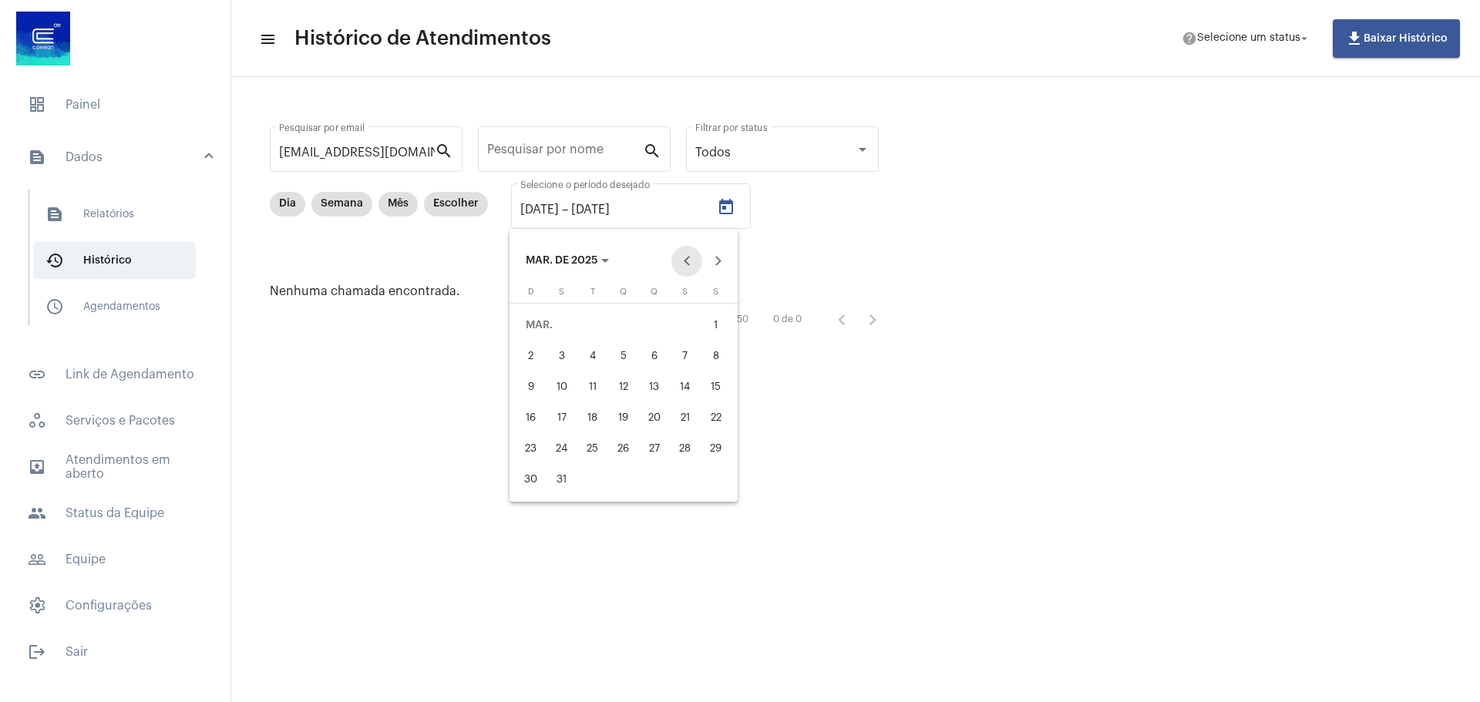
click at [691, 261] on button "Previous month" at bounding box center [686, 261] width 31 height 31
click at [691, 262] on button "Previous month" at bounding box center [686, 261] width 31 height 31
click at [630, 323] on div "1" at bounding box center [624, 325] width 28 height 28
type input "[DATE]"
click at [682, 444] on div "31" at bounding box center [685, 449] width 28 height 28
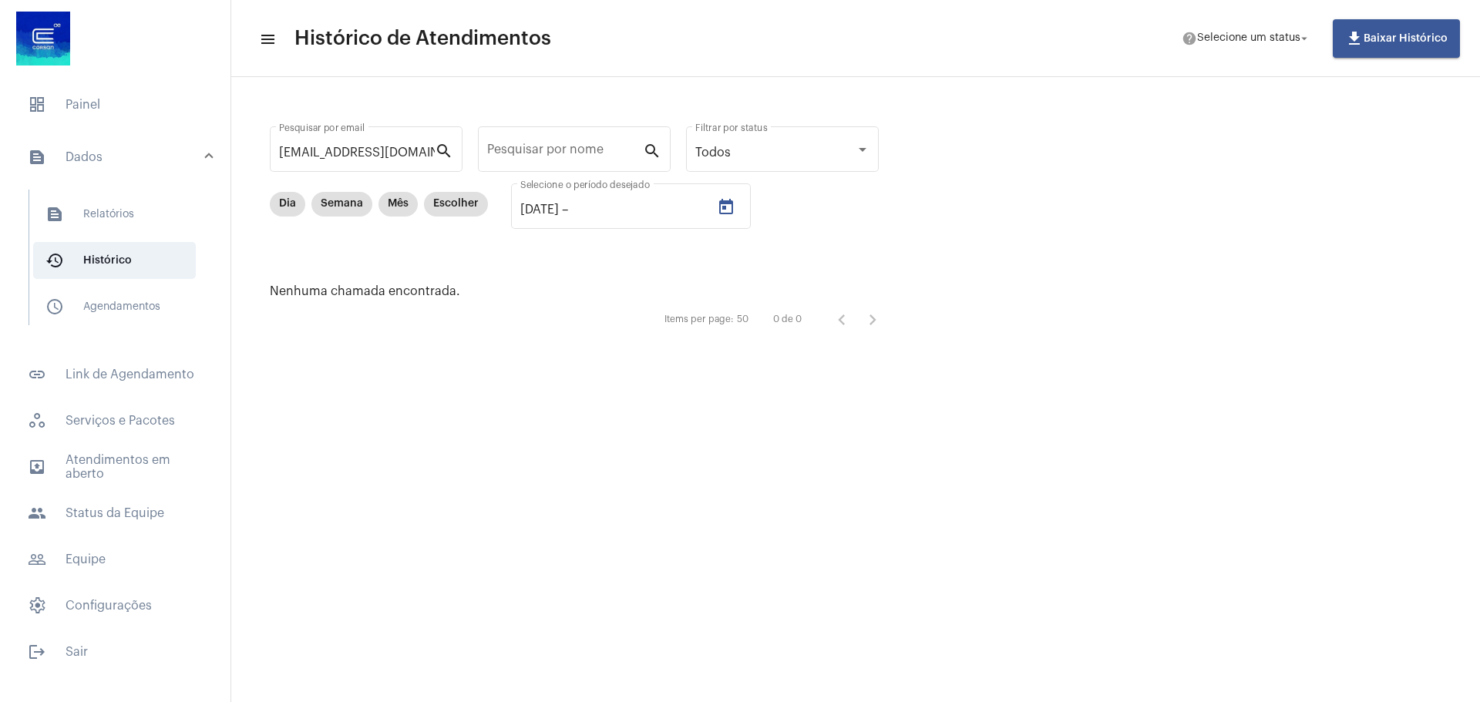
type input "[DATE]"
click at [733, 202] on icon "Open calendar" at bounding box center [726, 206] width 14 height 15
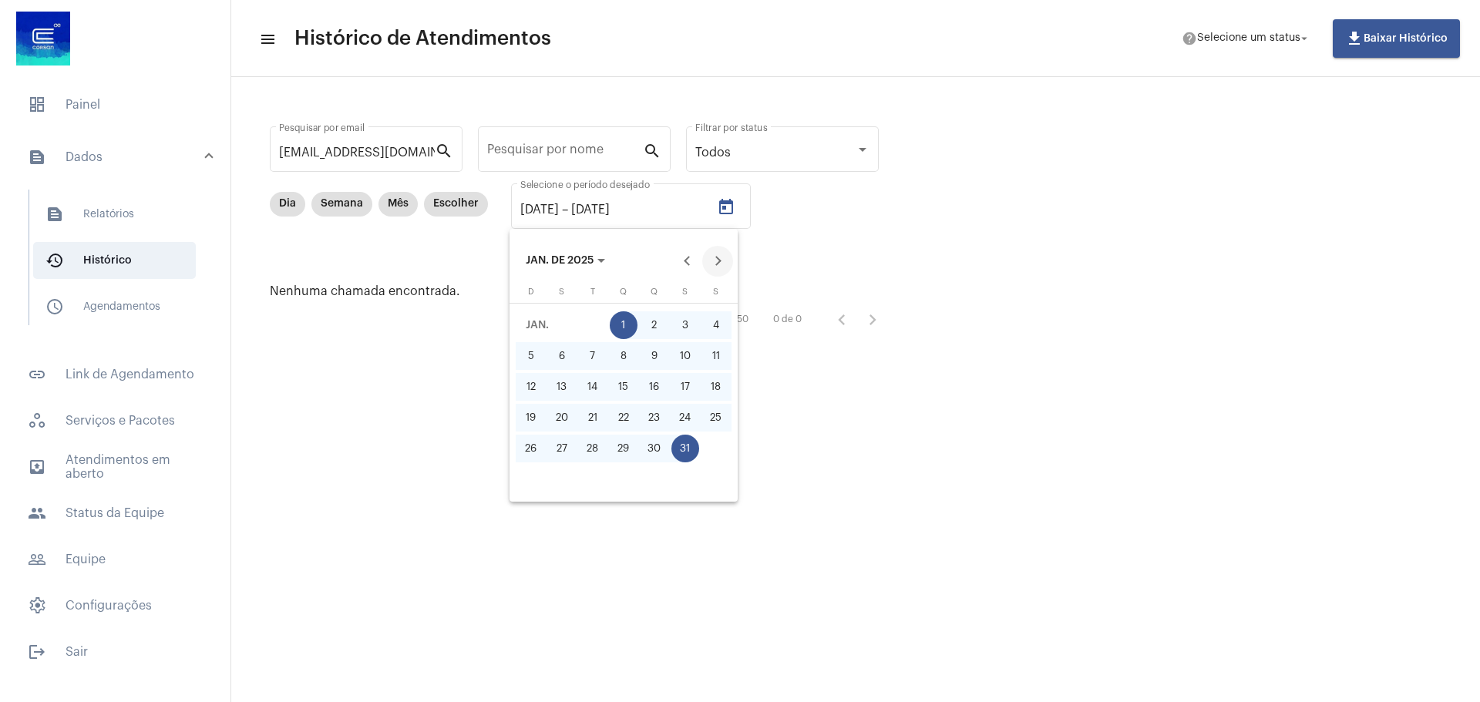
click at [719, 263] on button "Next month" at bounding box center [717, 261] width 31 height 31
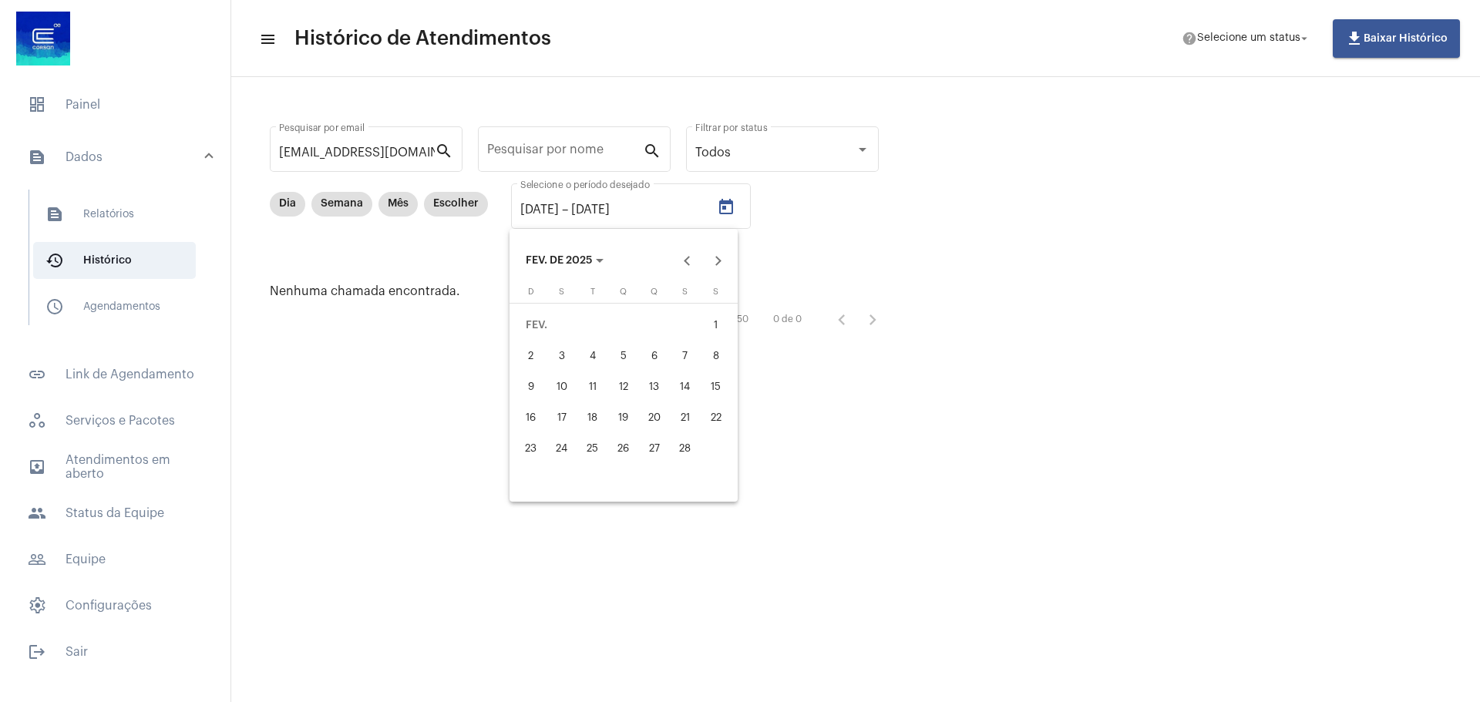
click at [707, 330] on div "1" at bounding box center [716, 325] width 28 height 28
type input "[DATE]"
click at [677, 450] on div "28" at bounding box center [685, 449] width 28 height 28
type input "[DATE]"
click at [735, 209] on icon "Open calendar" at bounding box center [726, 207] width 18 height 18
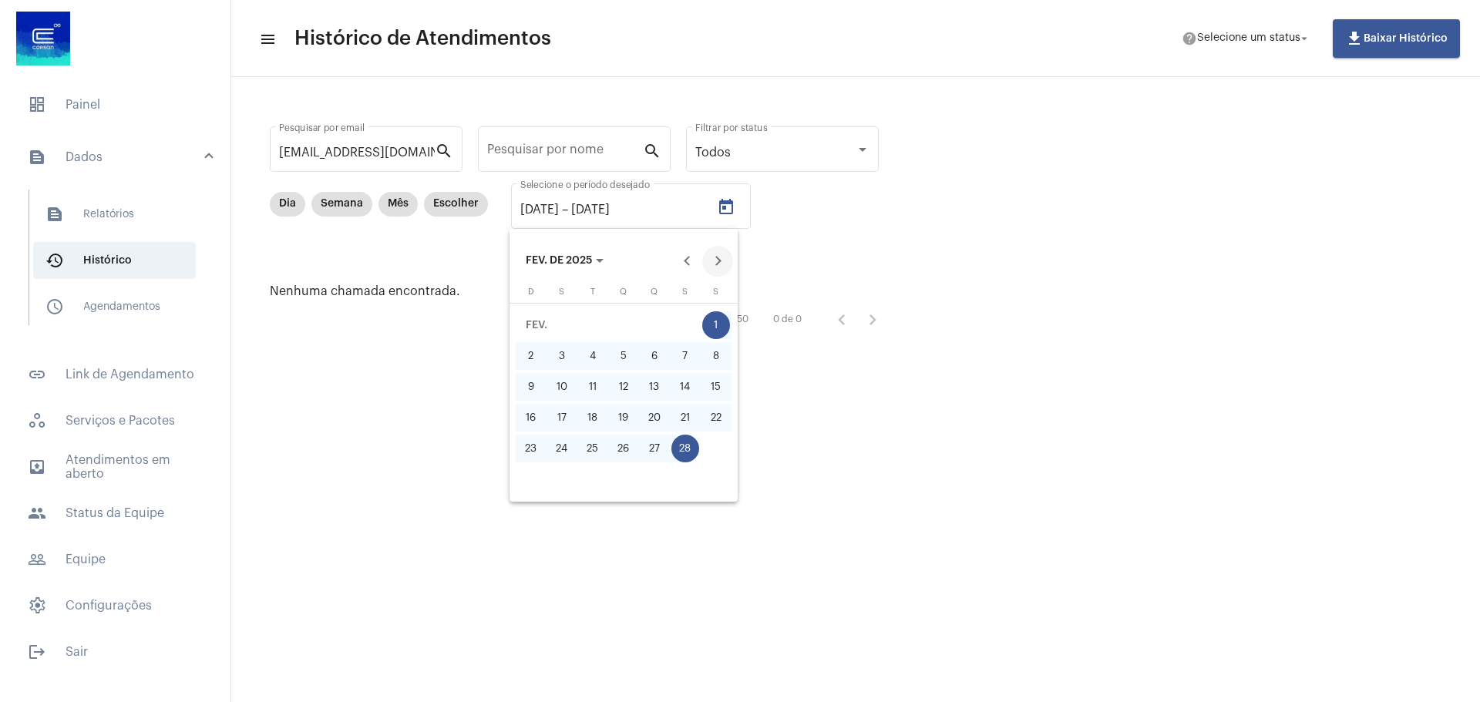
click at [721, 259] on button "Next month" at bounding box center [717, 261] width 31 height 31
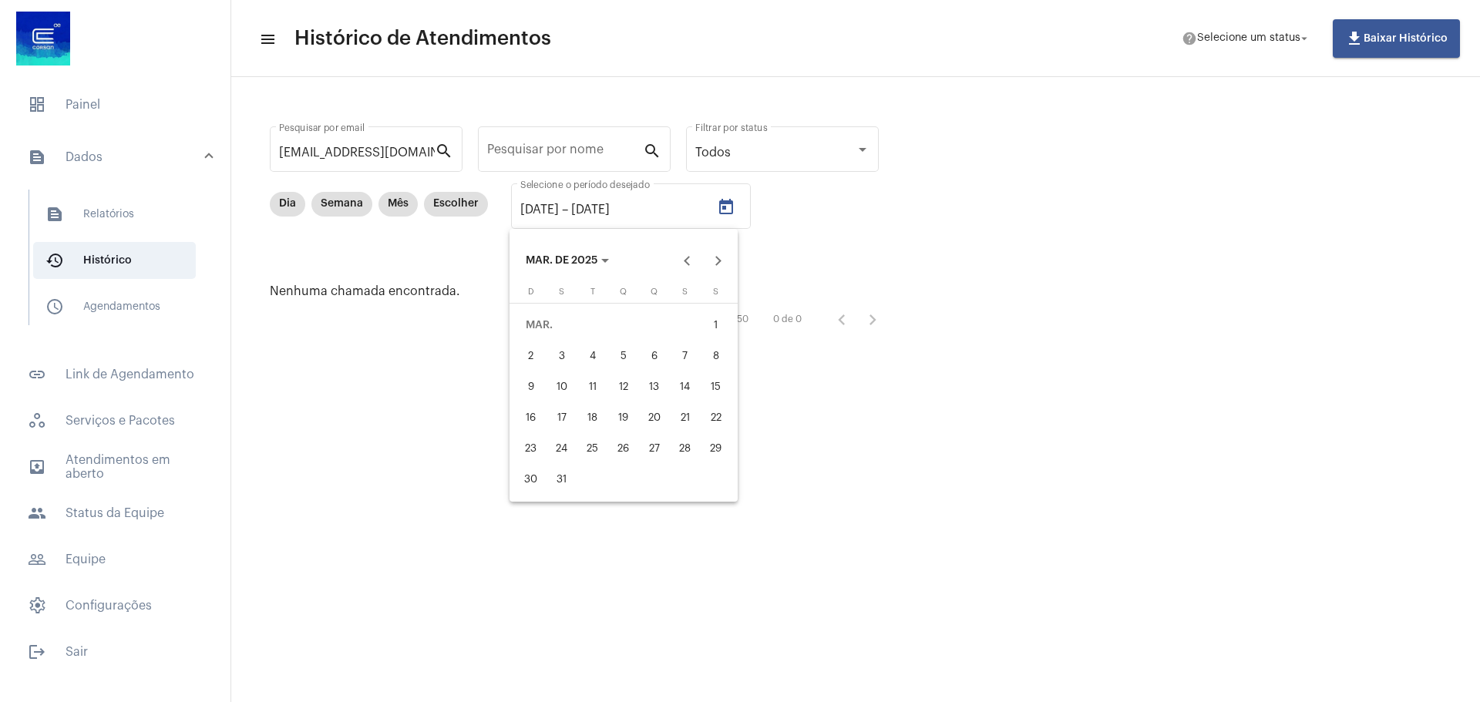
click at [710, 332] on div "1" at bounding box center [716, 325] width 28 height 28
type input "[DATE]"
click at [562, 486] on div "31" at bounding box center [562, 480] width 28 height 28
type input "[DATE]"
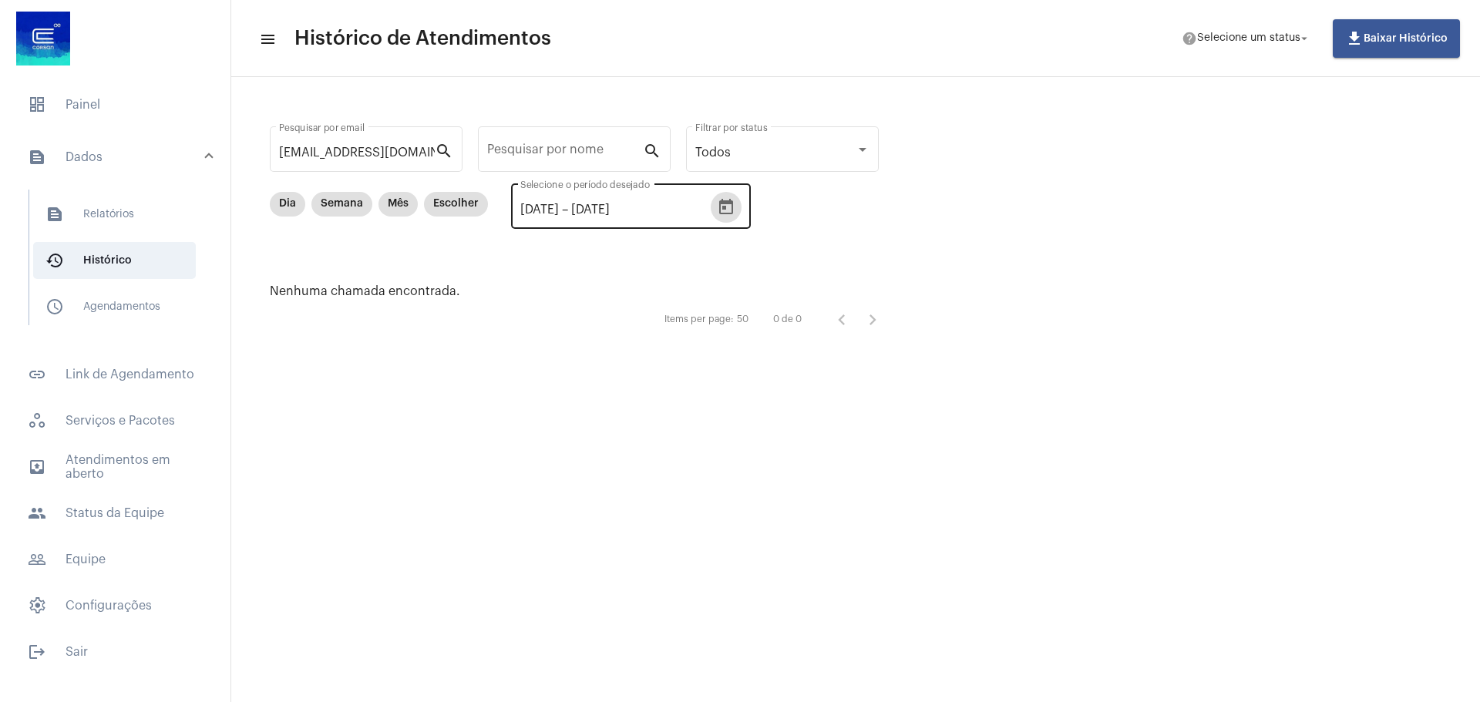
click at [741, 209] on button "Open calendar" at bounding box center [726, 207] width 31 height 31
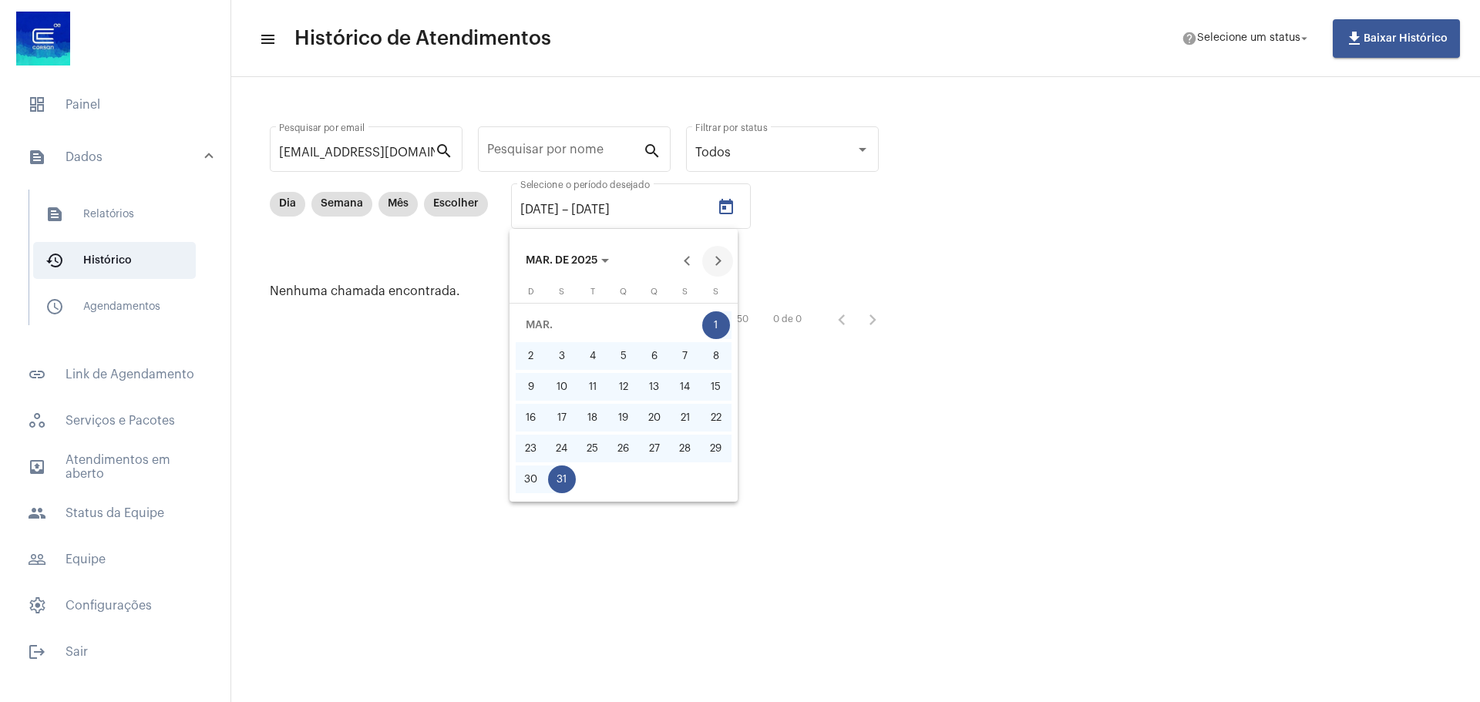
click at [720, 260] on button "Next month" at bounding box center [717, 261] width 31 height 31
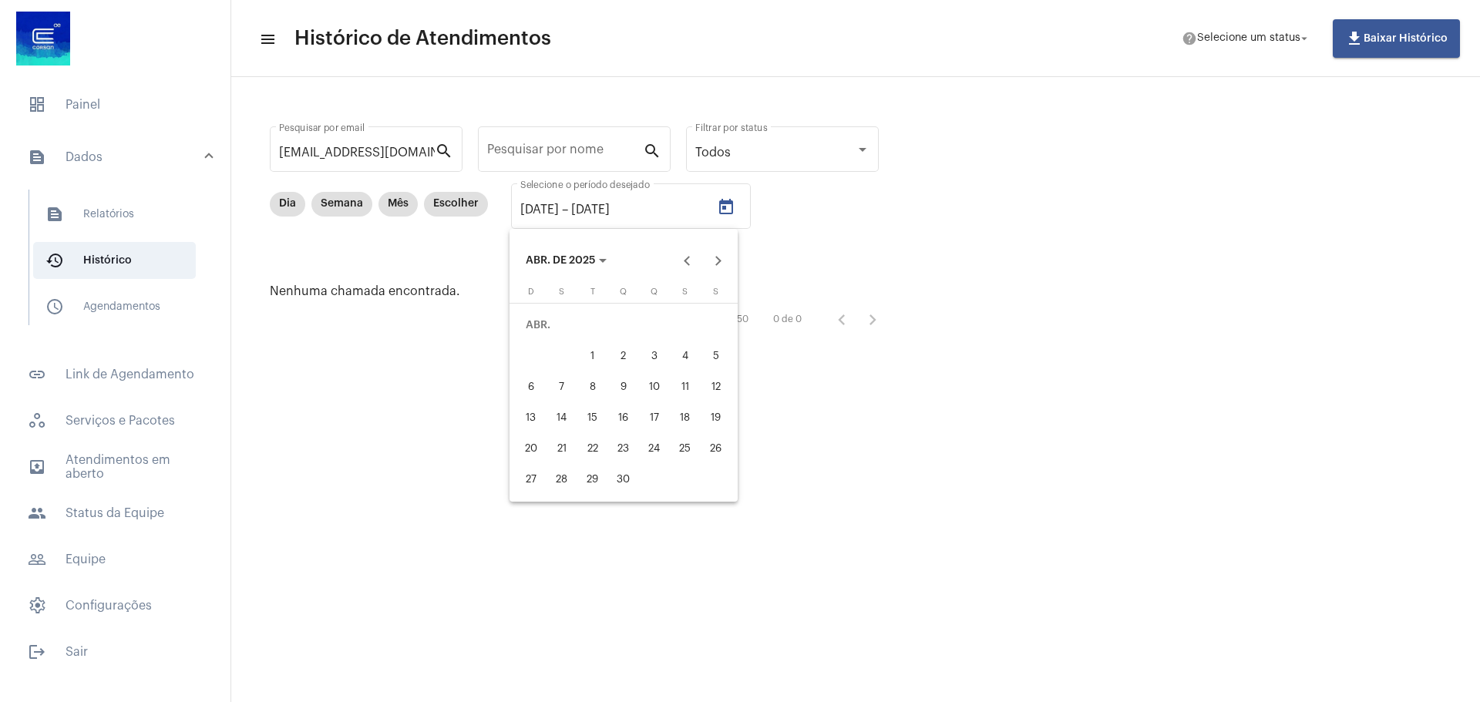
click at [600, 355] on div "1" at bounding box center [593, 356] width 28 height 28
type input "[DATE]"
click at [627, 488] on div "30" at bounding box center [624, 480] width 28 height 28
type input "[DATE]"
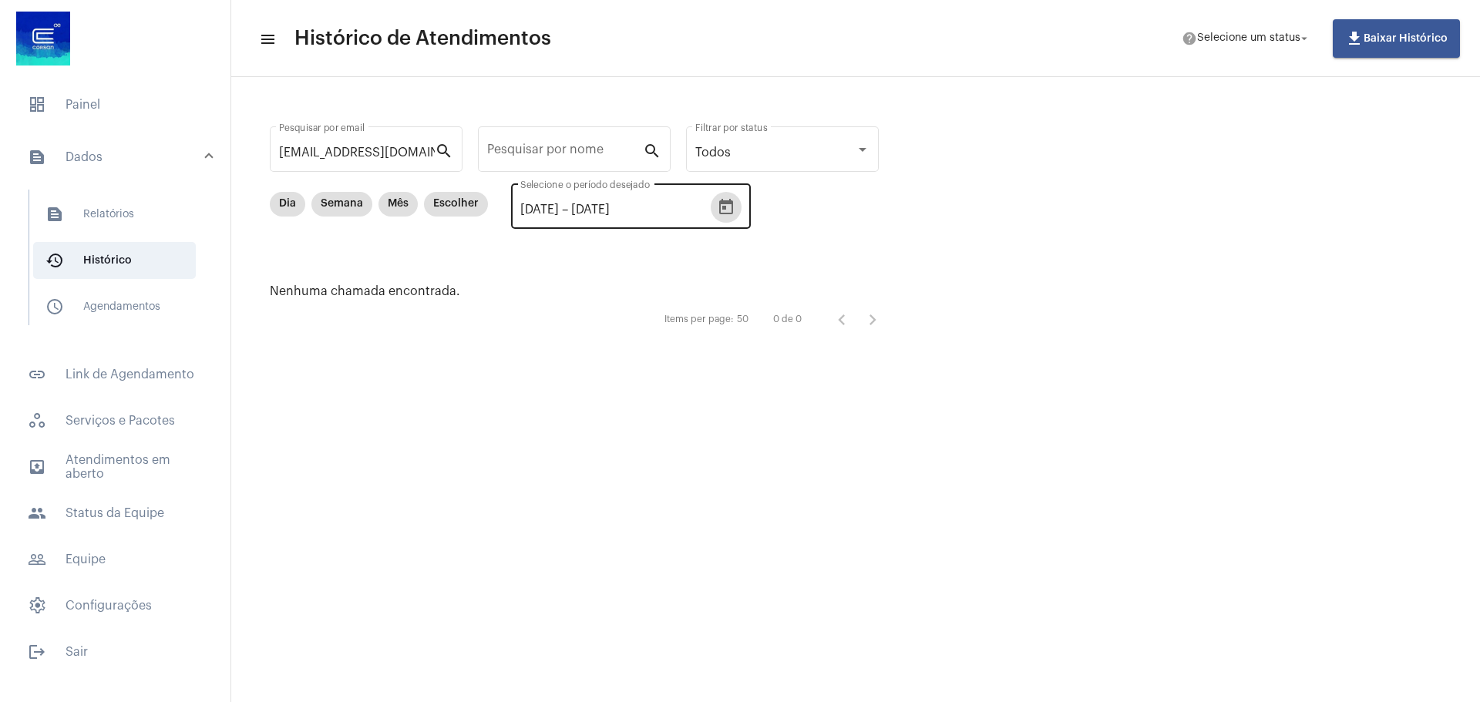
click at [733, 214] on icon "Open calendar" at bounding box center [726, 206] width 14 height 15
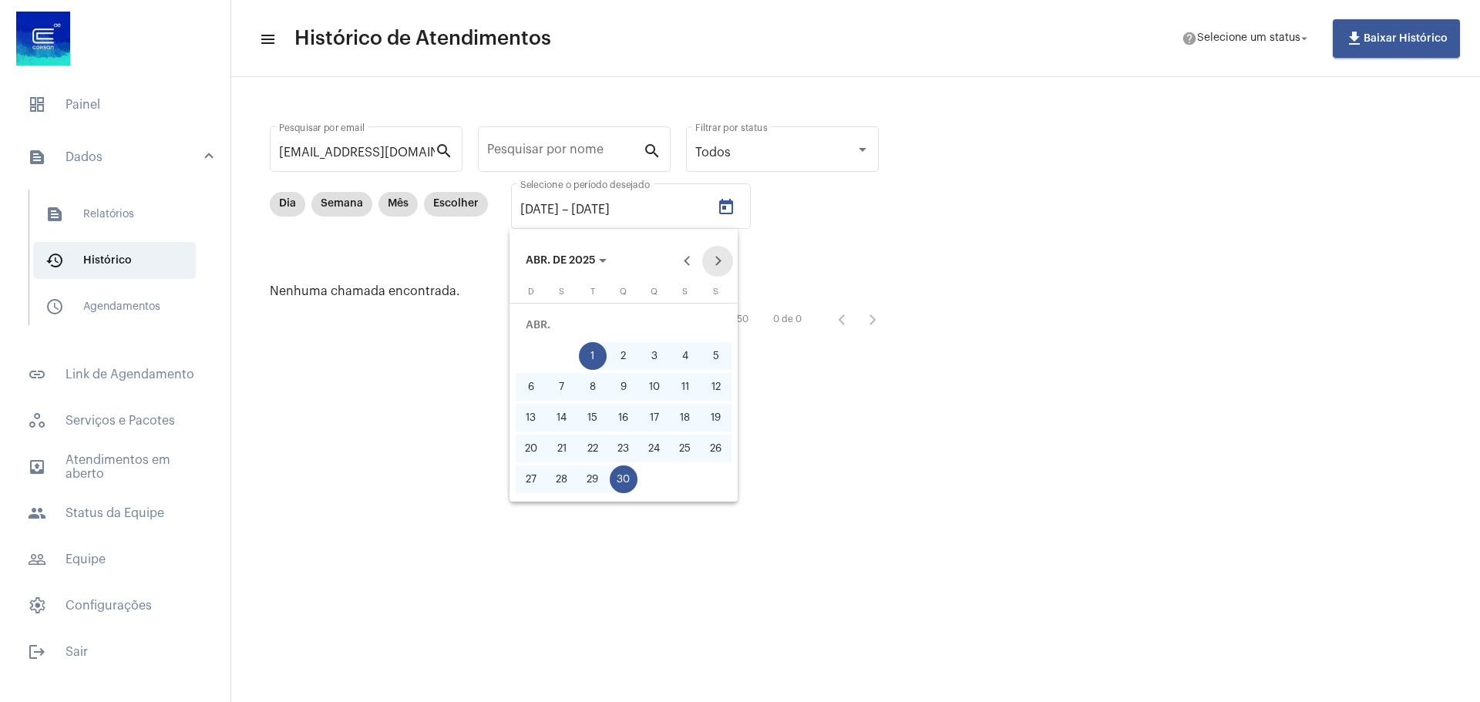
click at [721, 261] on button "Next month" at bounding box center [717, 261] width 31 height 31
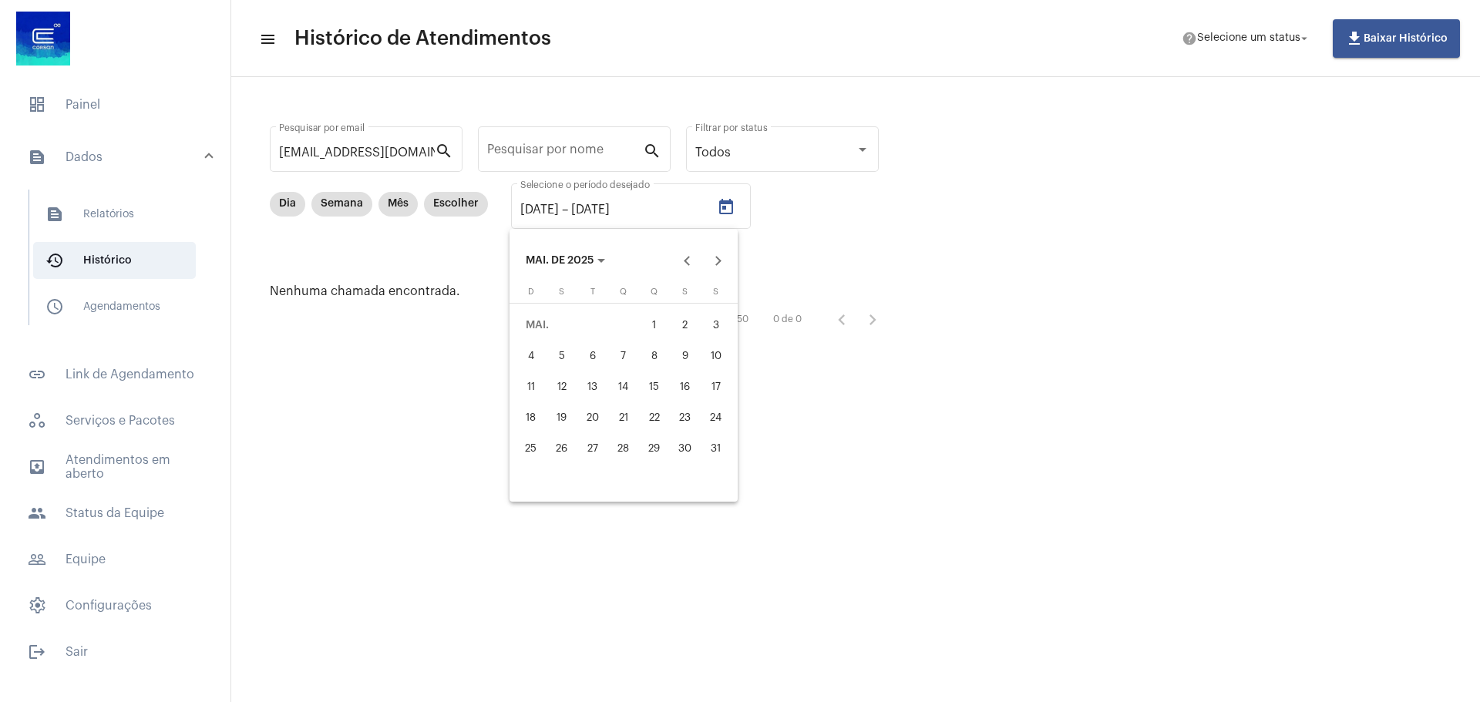
click at [652, 330] on div "1" at bounding box center [655, 325] width 28 height 28
type input "[DATE]"
click at [725, 445] on div "31" at bounding box center [716, 449] width 28 height 28
type input "[DATE]"
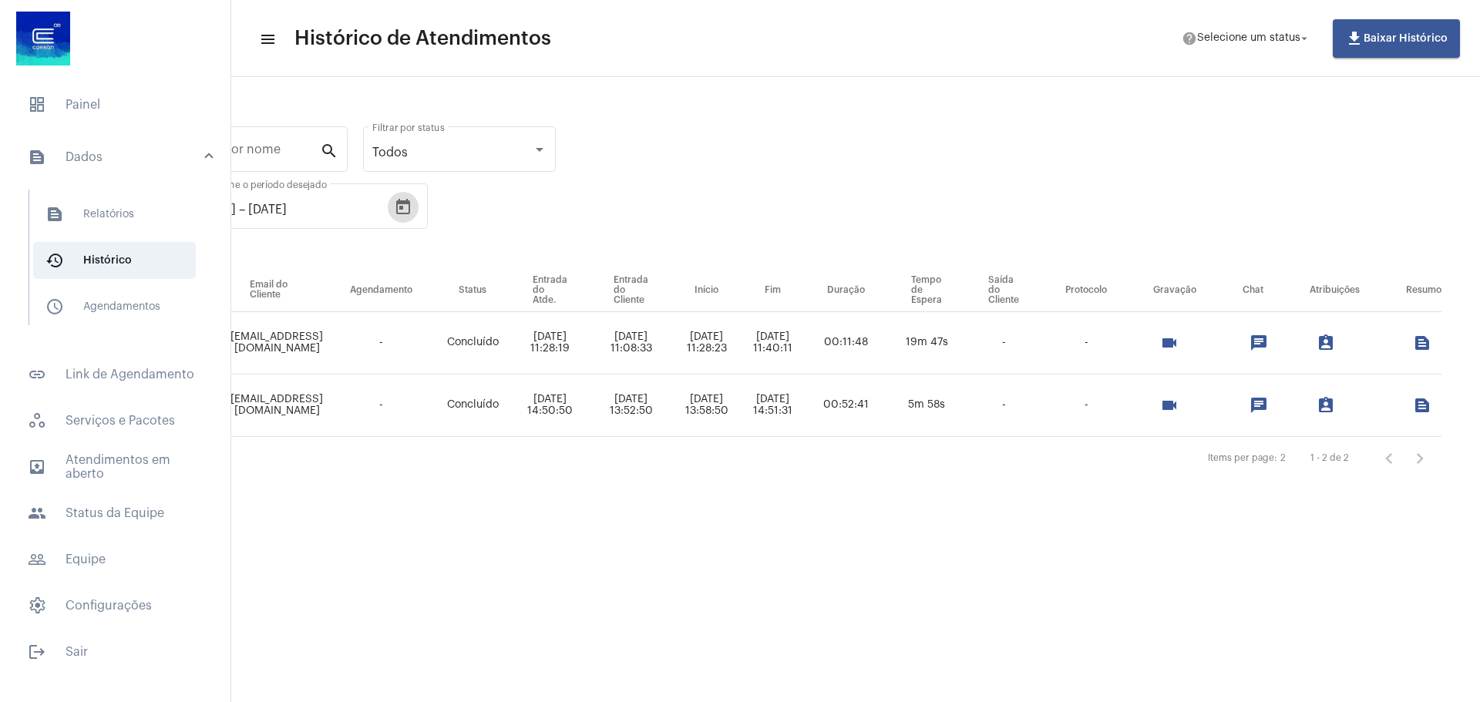
scroll to position [0, 345]
click at [1259, 412] on mat-icon "chat" at bounding box center [1258, 405] width 18 height 18
click at [1166, 409] on mat-icon "videocam" at bounding box center [1169, 405] width 18 height 18
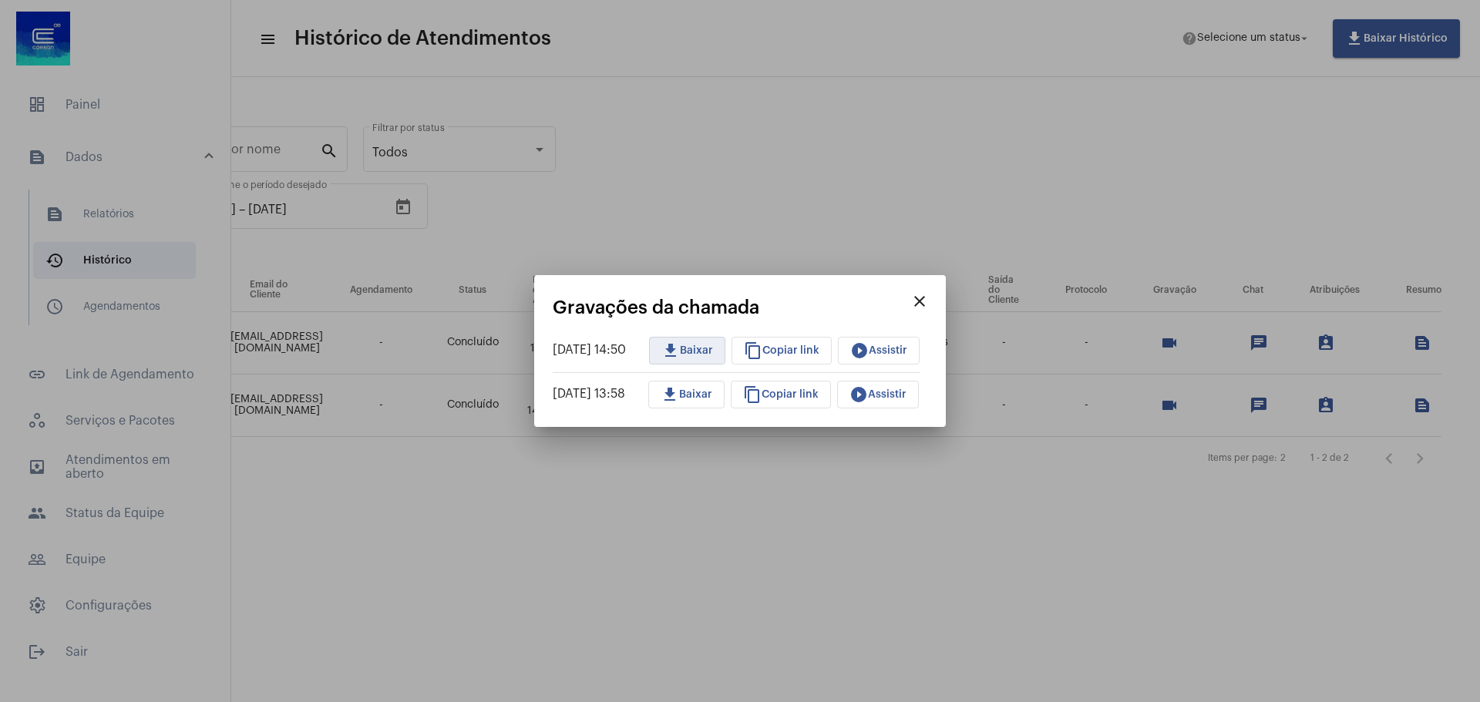
click at [695, 351] on span "download Baixar" at bounding box center [687, 350] width 52 height 11
click at [929, 304] on mat-icon "close" at bounding box center [919, 301] width 18 height 18
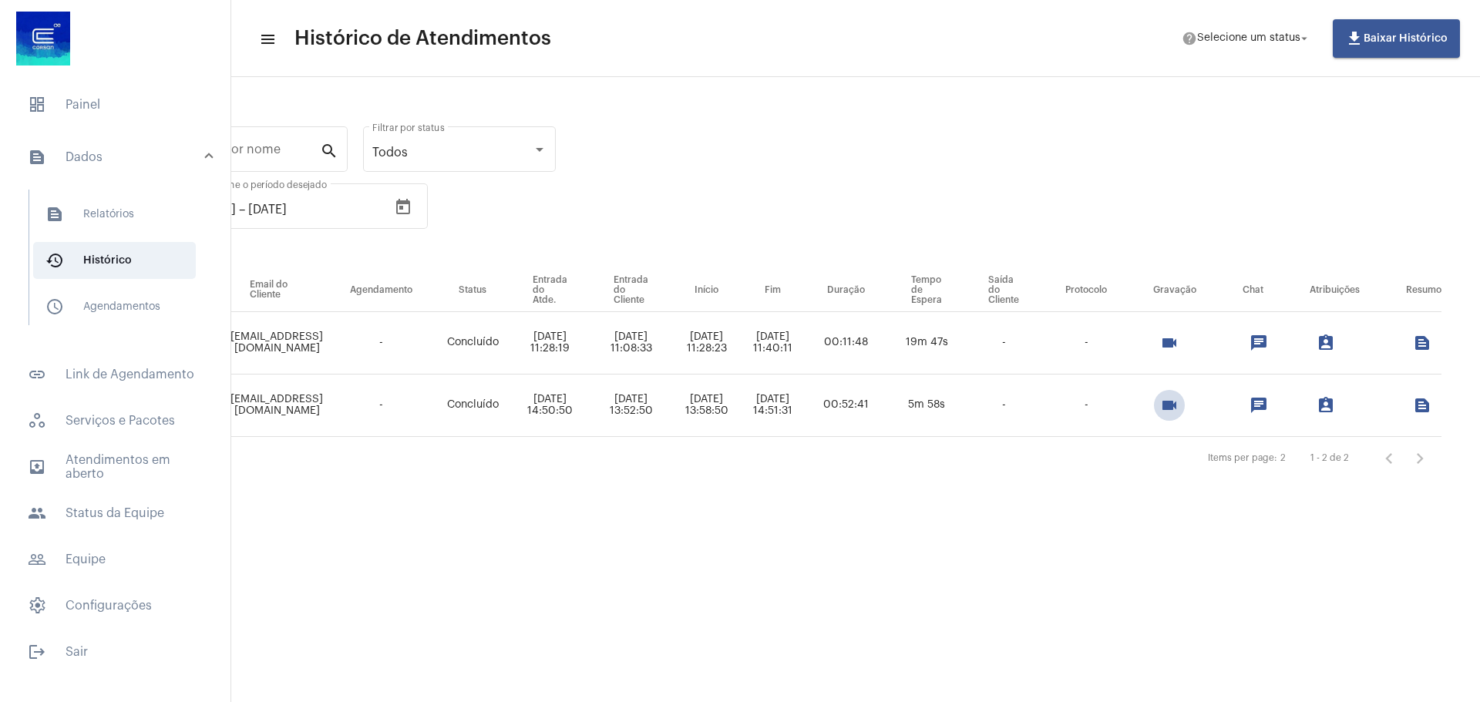
click at [1172, 410] on mat-icon "videocam" at bounding box center [1169, 405] width 18 height 18
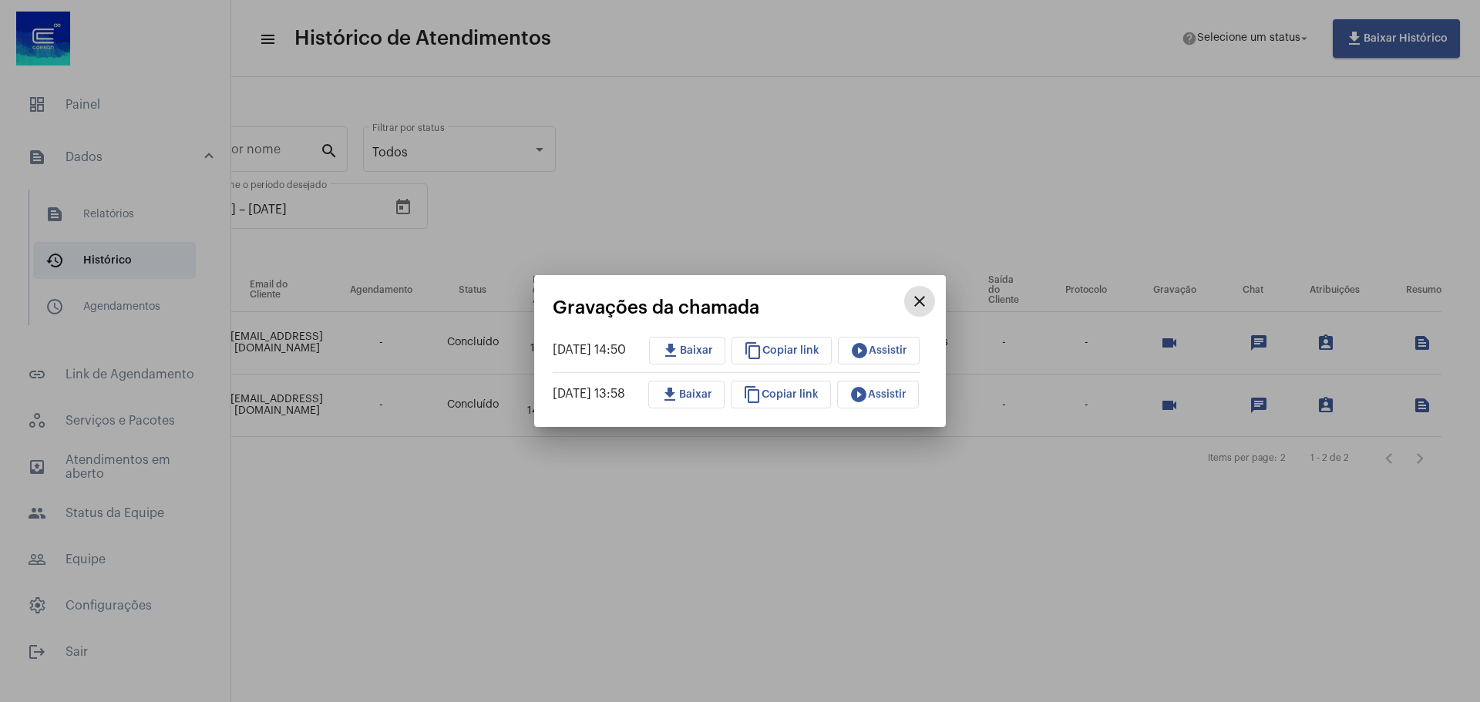
click at [890, 352] on span "play_circle_filled Assistir" at bounding box center [878, 350] width 57 height 11
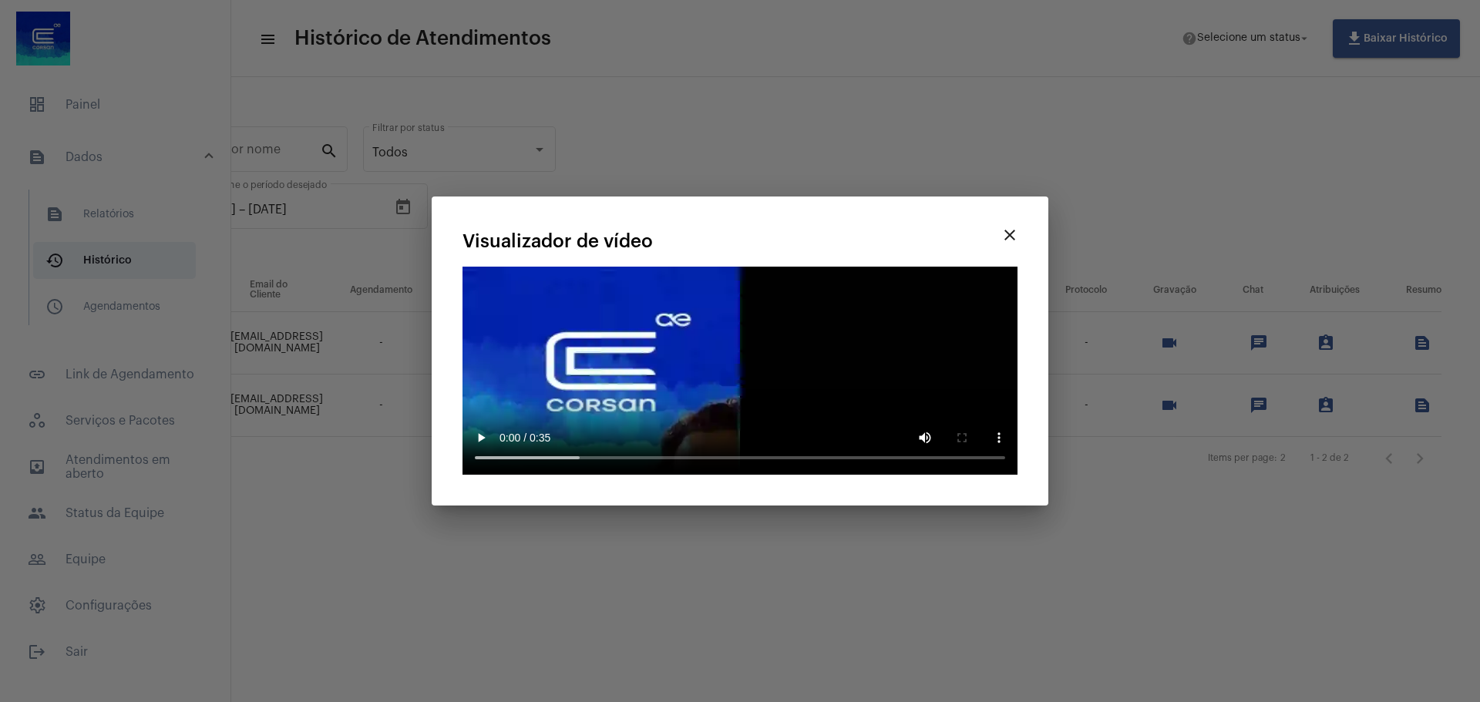
click at [1016, 238] on mat-icon "close" at bounding box center [1009, 235] width 18 height 18
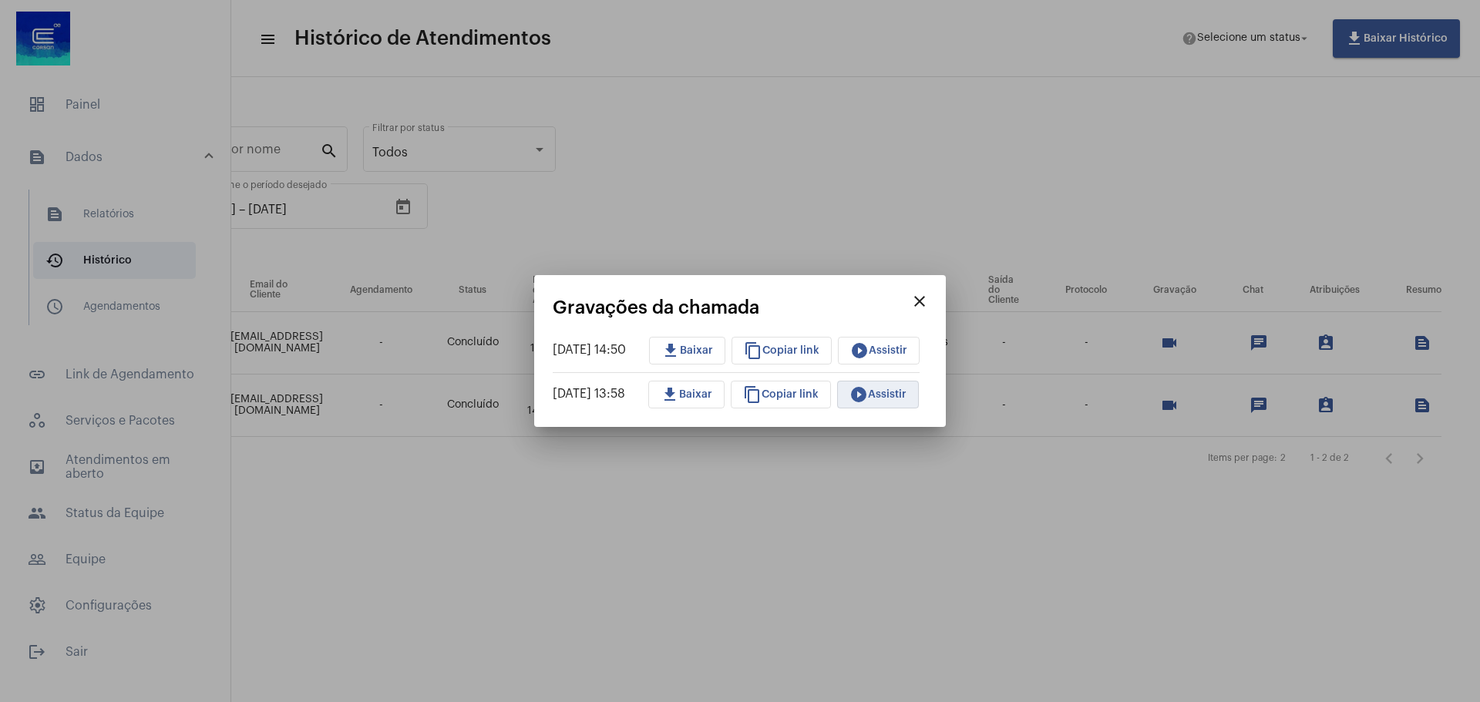
click at [893, 394] on span "play_circle_filled Assistir" at bounding box center [877, 394] width 57 height 11
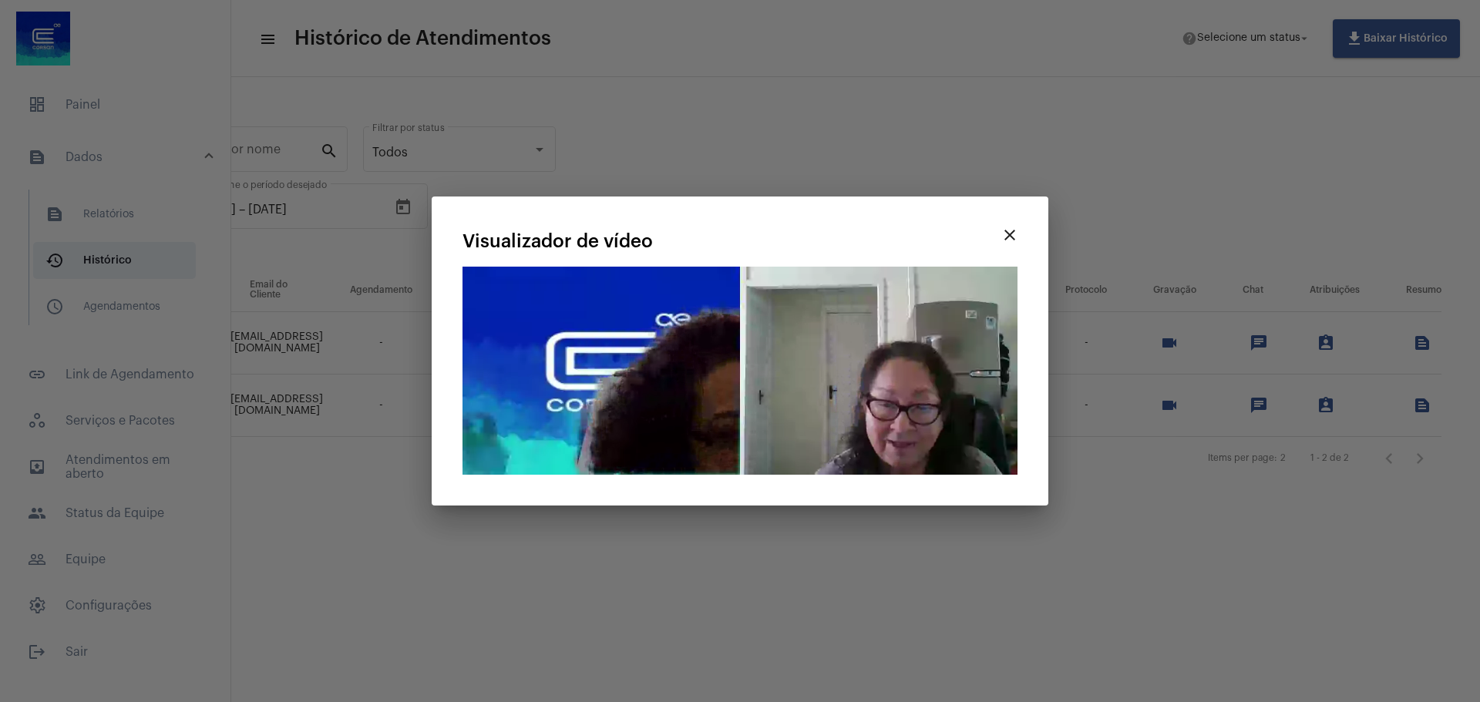
click at [708, 599] on div at bounding box center [740, 351] width 1480 height 702
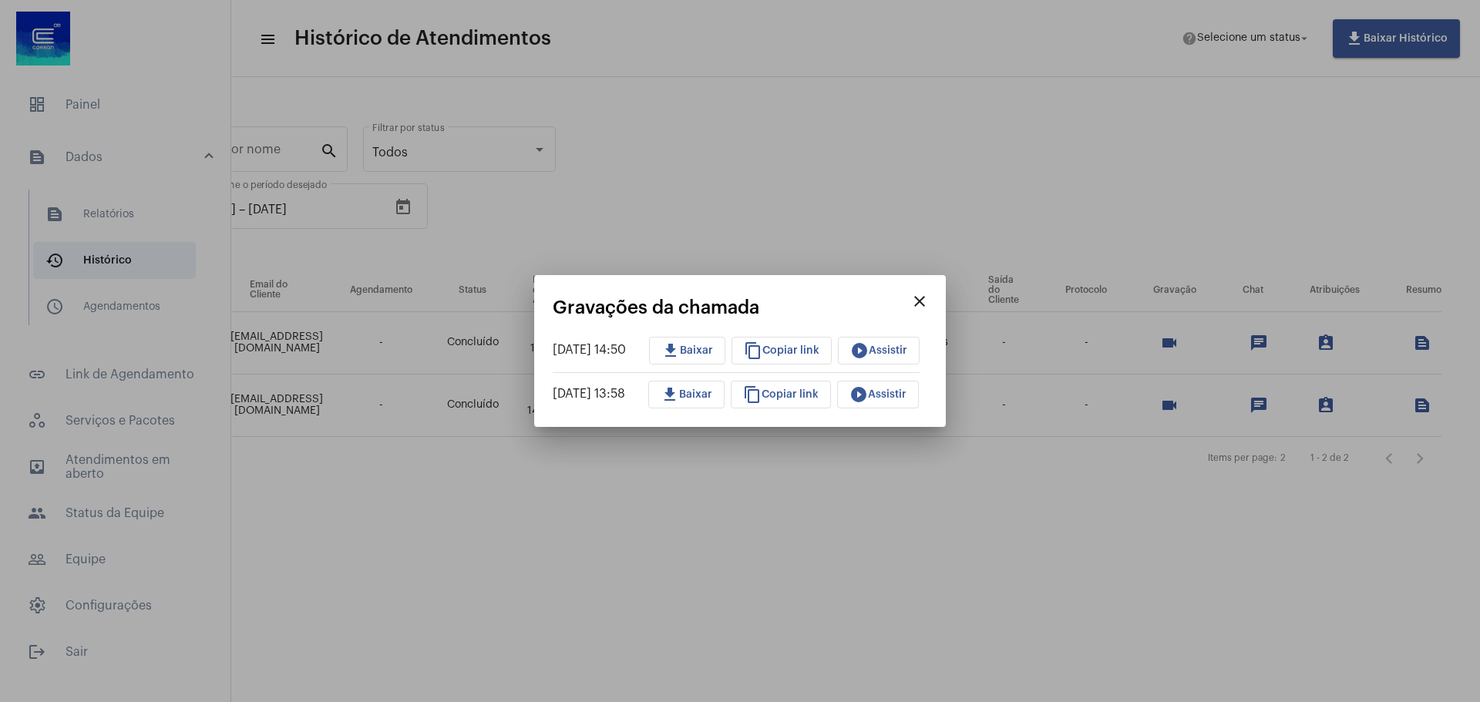
drag, startPoint x: 661, startPoint y: 694, endPoint x: 608, endPoint y: 662, distance: 62.3
click at [570, 694] on div at bounding box center [740, 351] width 1480 height 702
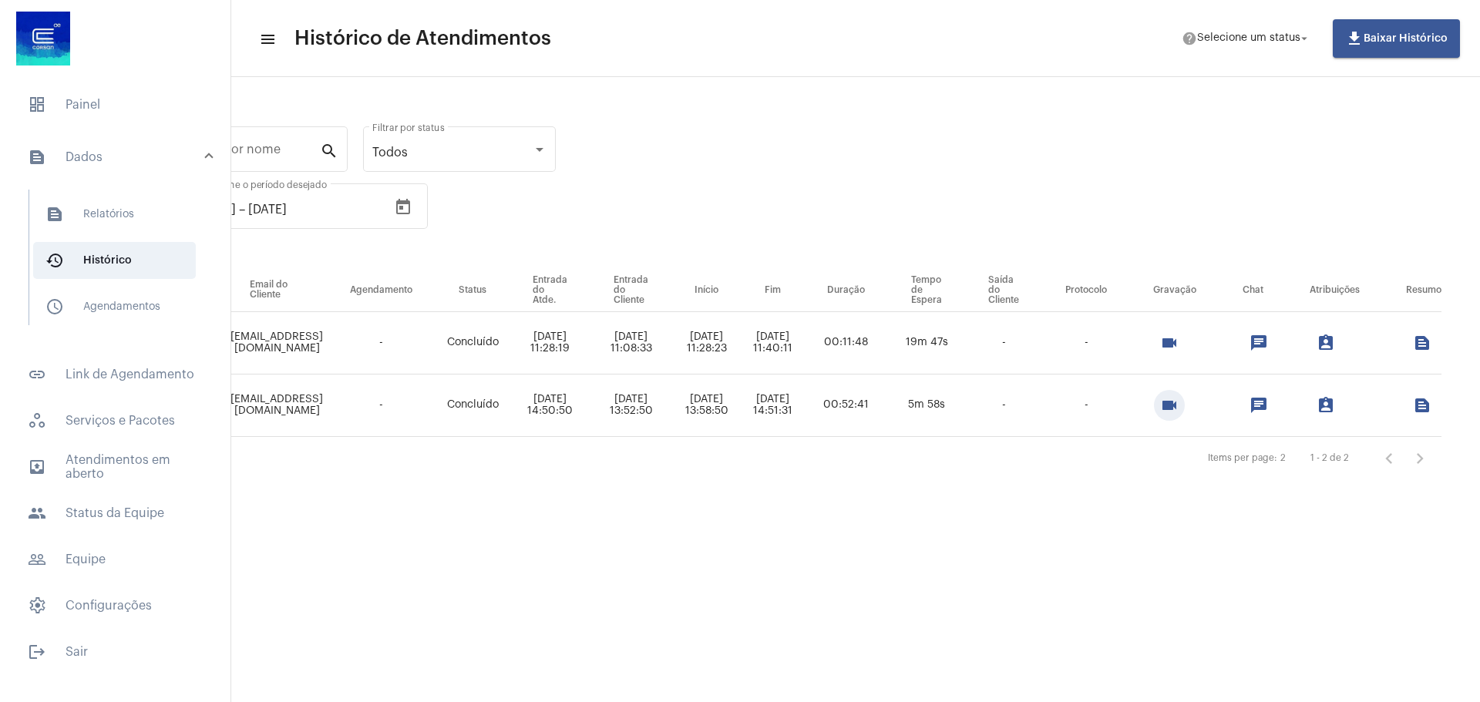
click at [1169, 406] on mat-icon "videocam" at bounding box center [1169, 405] width 18 height 18
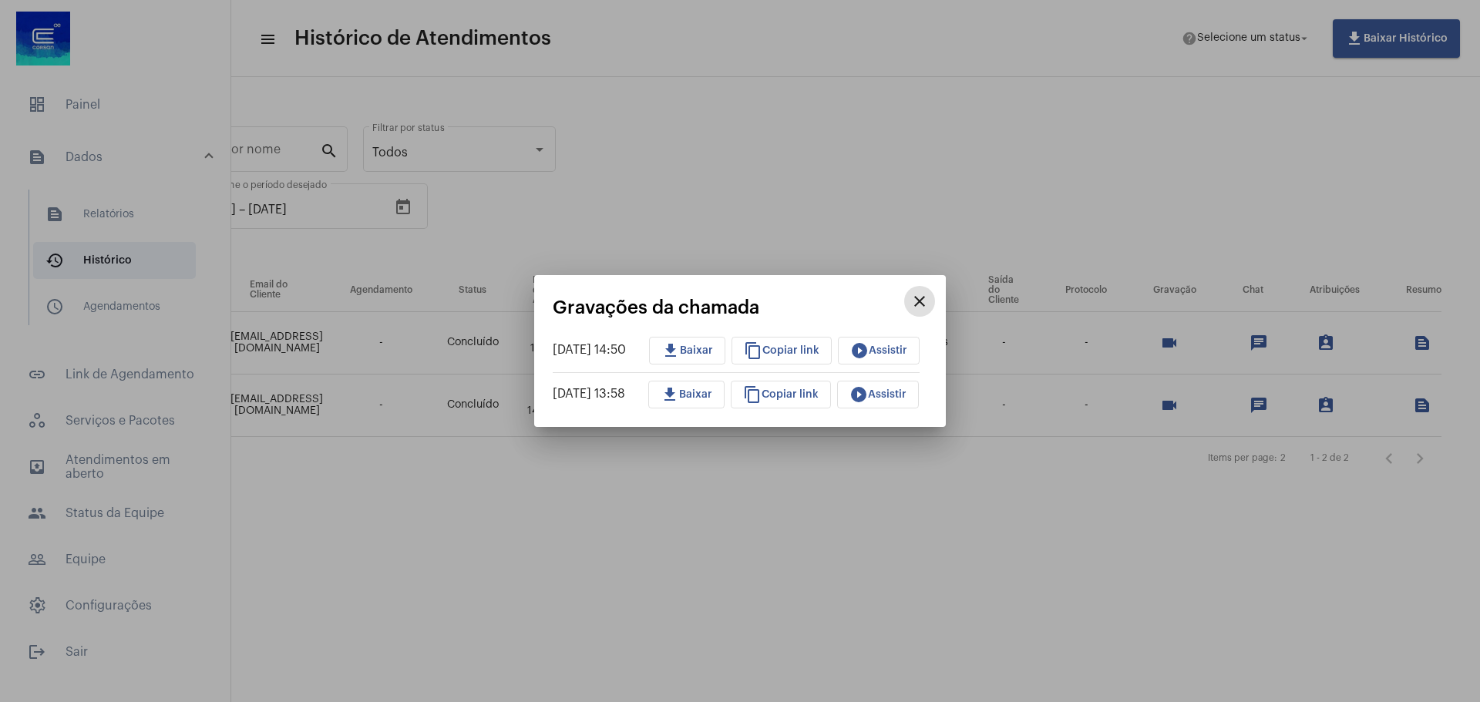
click at [868, 400] on mat-icon "play_circle_filled" at bounding box center [858, 394] width 18 height 18
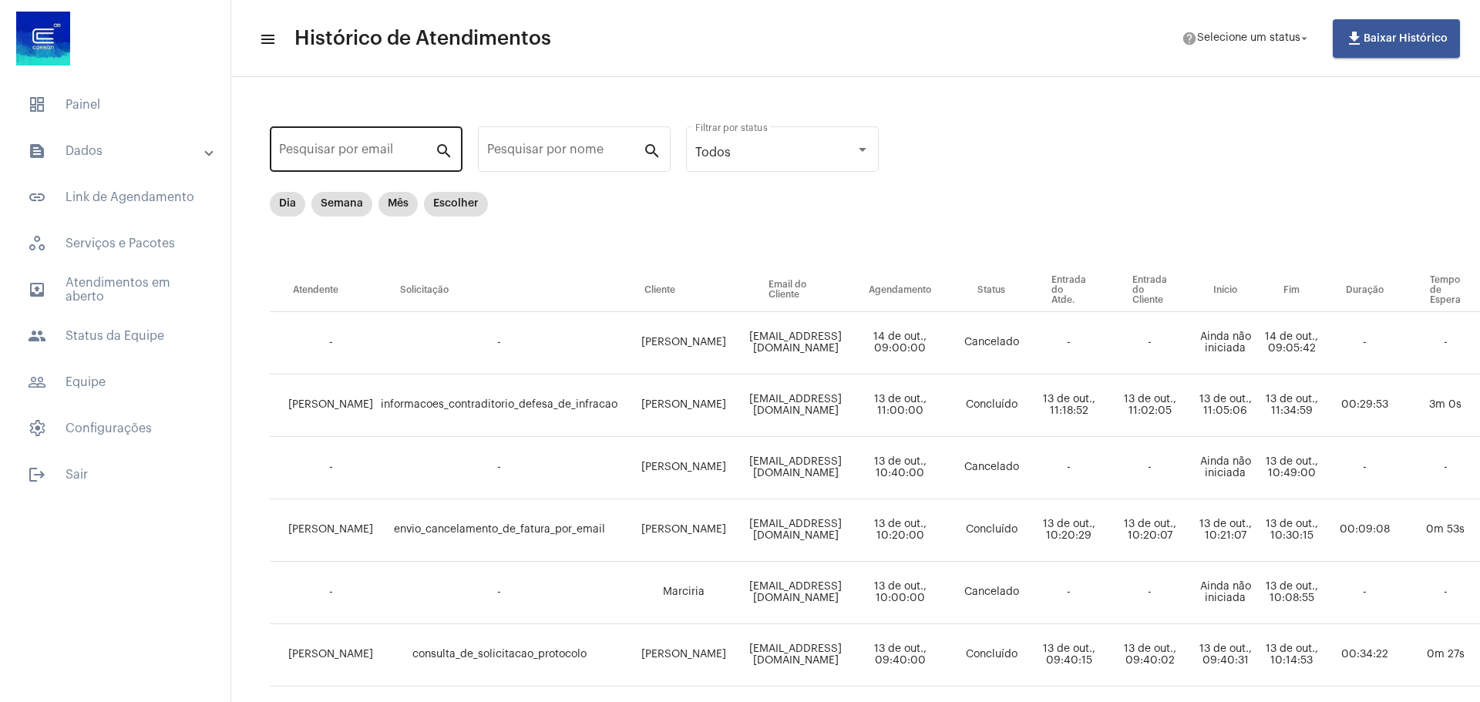
click at [413, 152] on input "Pesquisar por email" at bounding box center [357, 153] width 156 height 14
paste input "[EMAIL_ADDRESS][DOMAIN_NAME]"
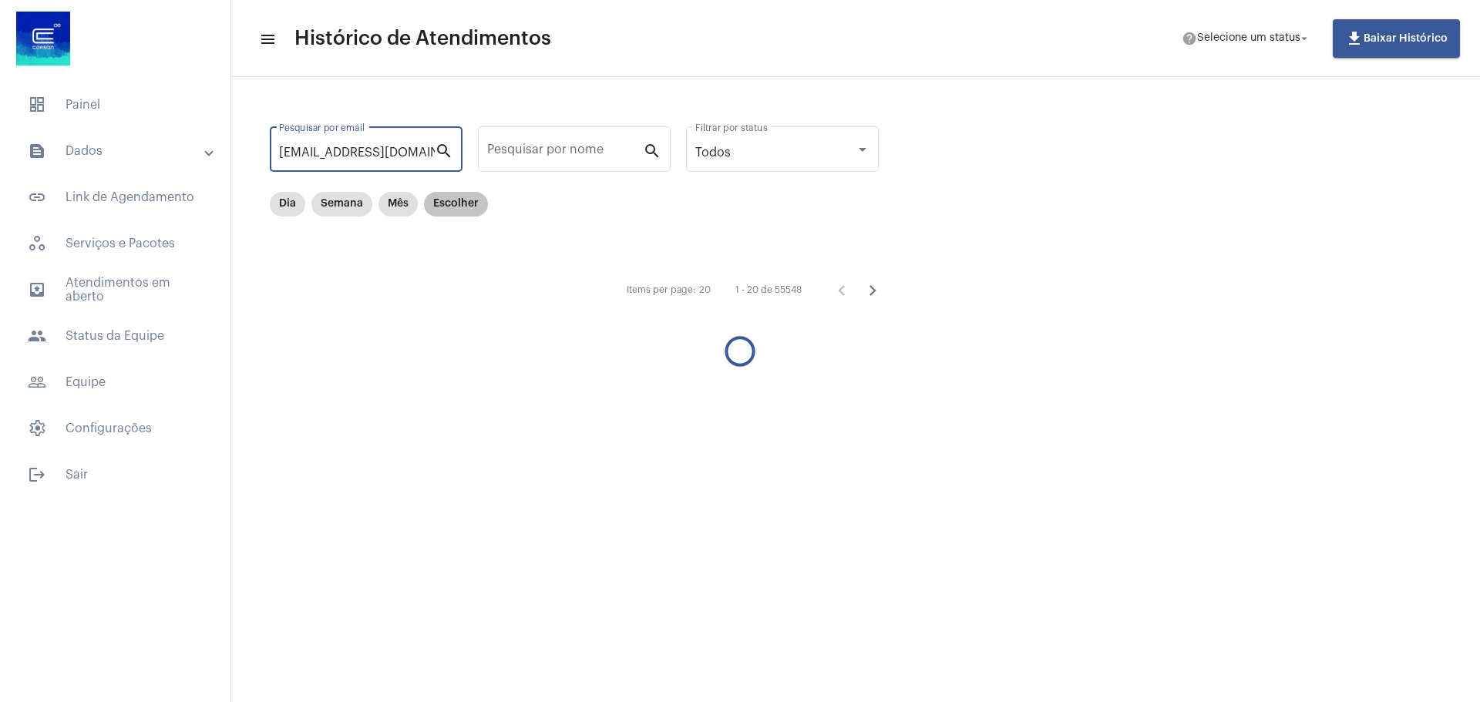
type input "[EMAIL_ADDRESS][DOMAIN_NAME]"
click at [476, 204] on mat-chip "Escolher" at bounding box center [456, 204] width 64 height 25
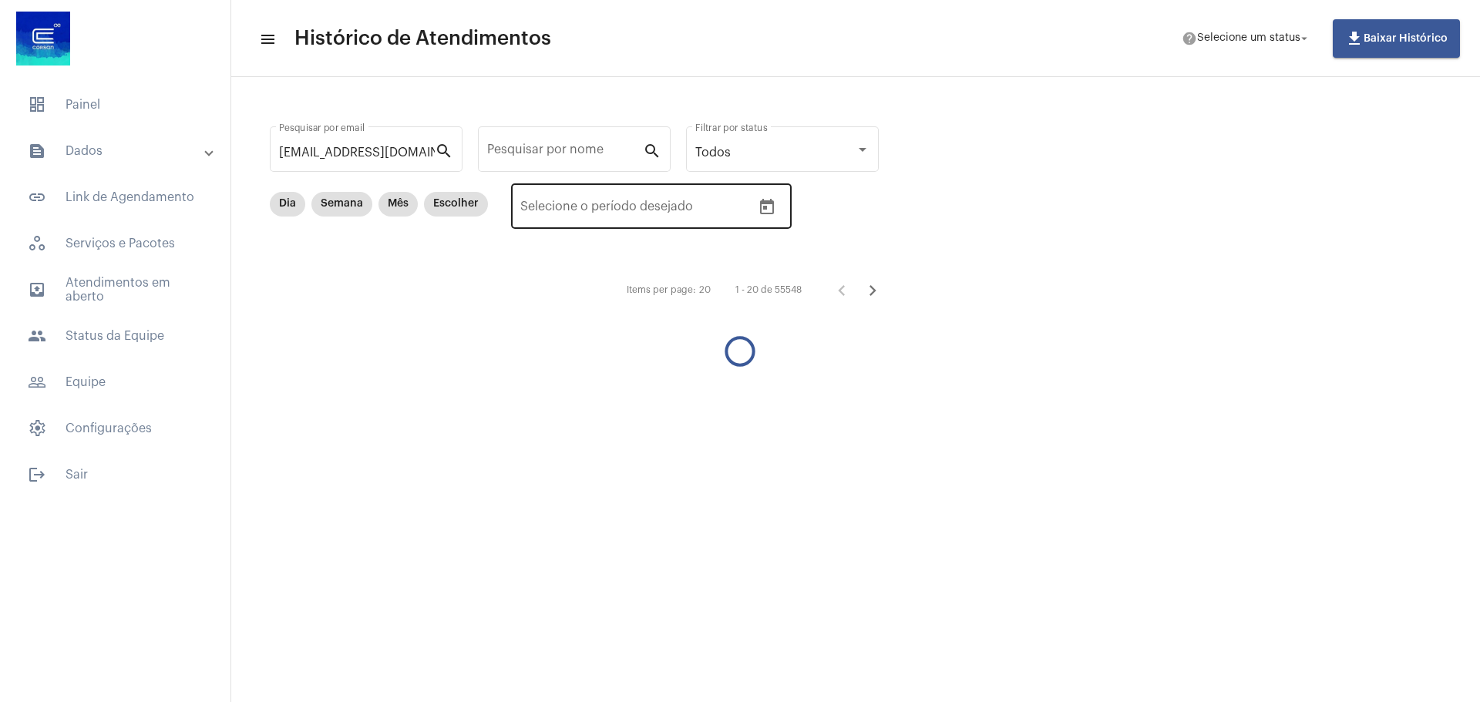
click at [765, 206] on icon "Open calendar" at bounding box center [767, 206] width 14 height 15
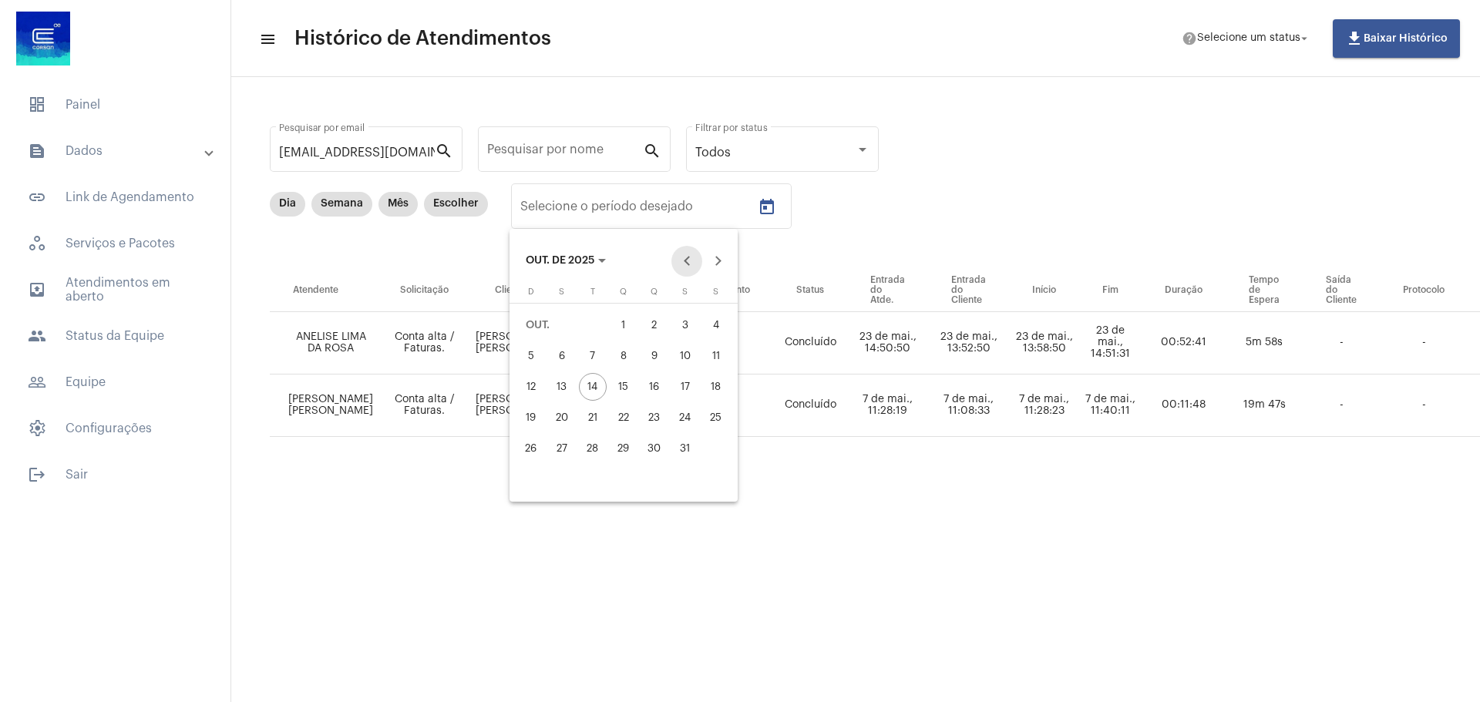
click at [684, 267] on button "Previous month" at bounding box center [686, 261] width 31 height 31
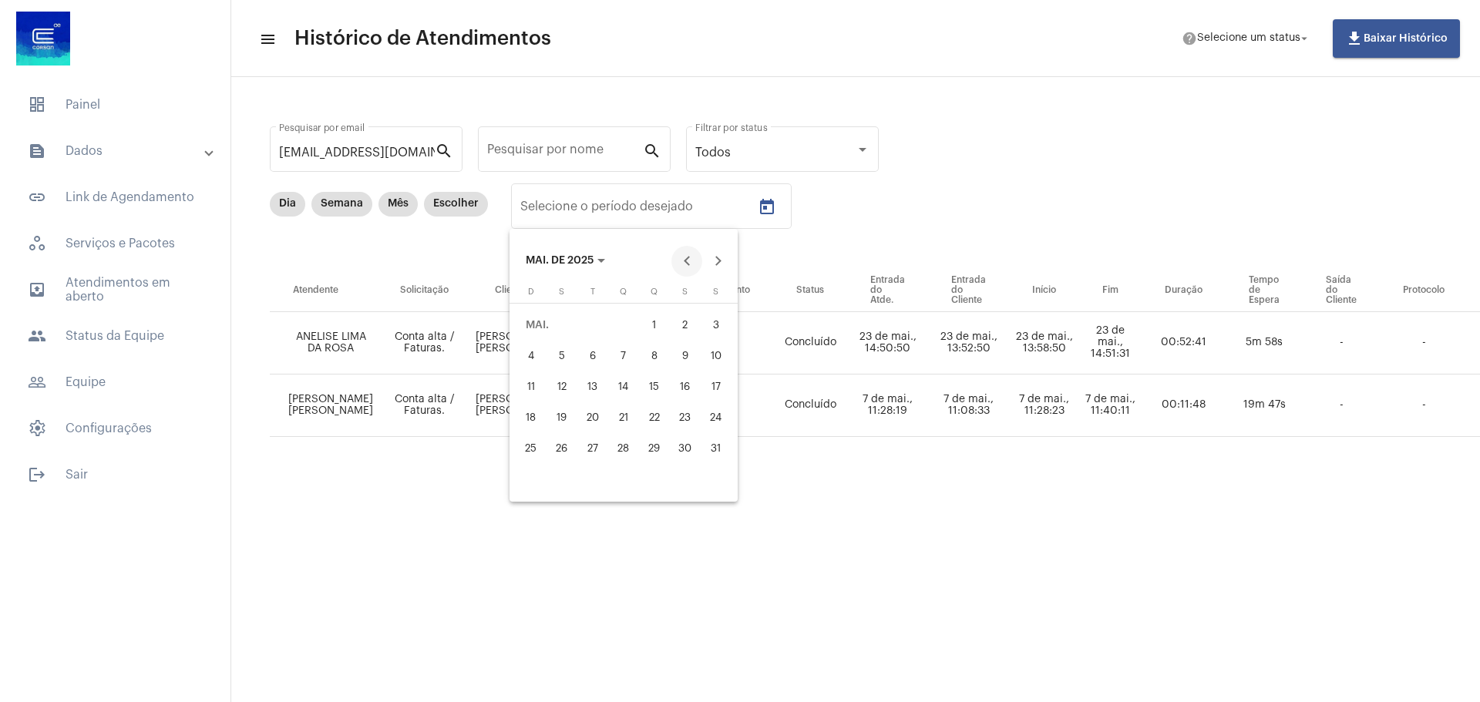
click at [684, 267] on button "Previous month" at bounding box center [686, 261] width 31 height 31
click at [718, 267] on button "Next month" at bounding box center [717, 261] width 31 height 31
click at [654, 320] on div "1" at bounding box center [655, 325] width 28 height 28
type input "[DATE]"
click at [716, 436] on div "31" at bounding box center [716, 449] width 28 height 28
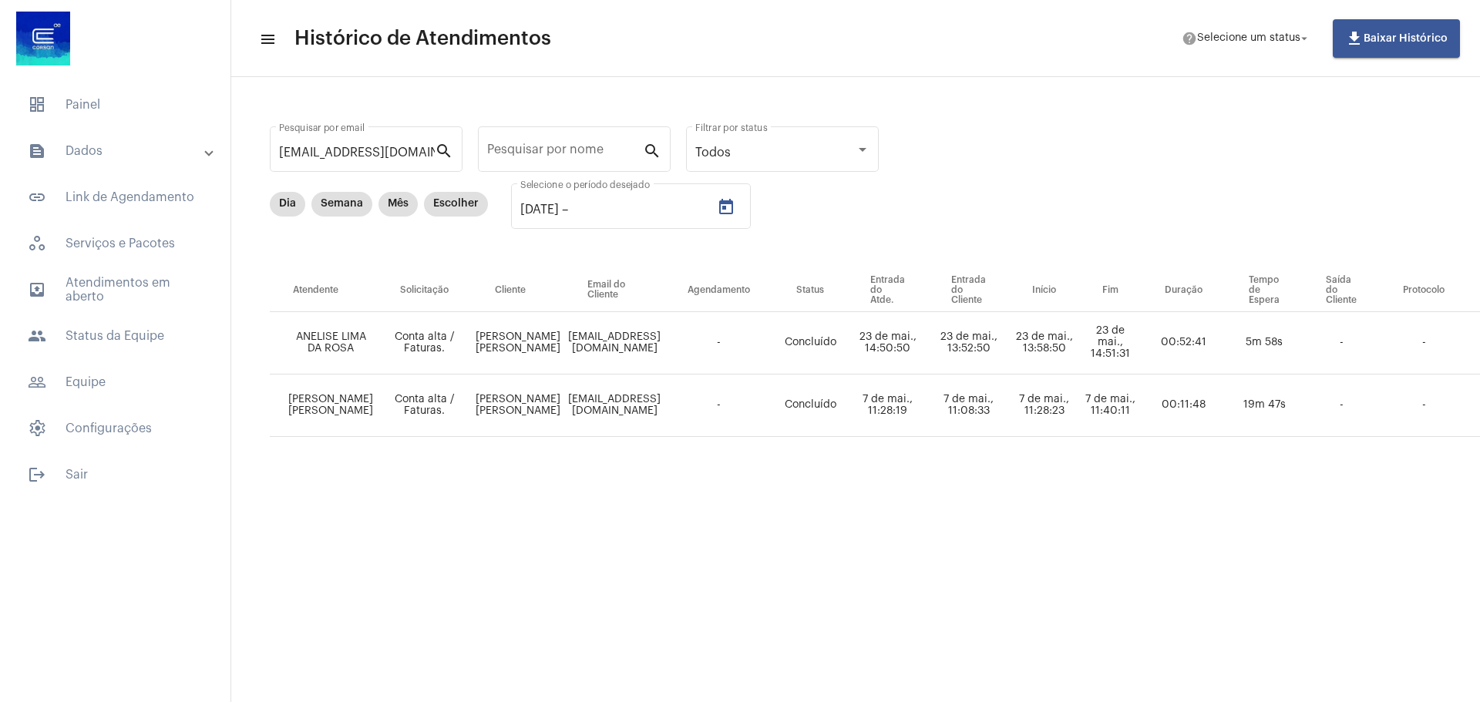
type input "[DATE]"
drag, startPoint x: 467, startPoint y: 396, endPoint x: 530, endPoint y: 419, distance: 66.6
click at [530, 419] on td "[PERSON_NAME]" at bounding box center [518, 406] width 92 height 62
copy td "[PERSON_NAME]"
drag, startPoint x: 341, startPoint y: 417, endPoint x: 291, endPoint y: 392, distance: 56.5
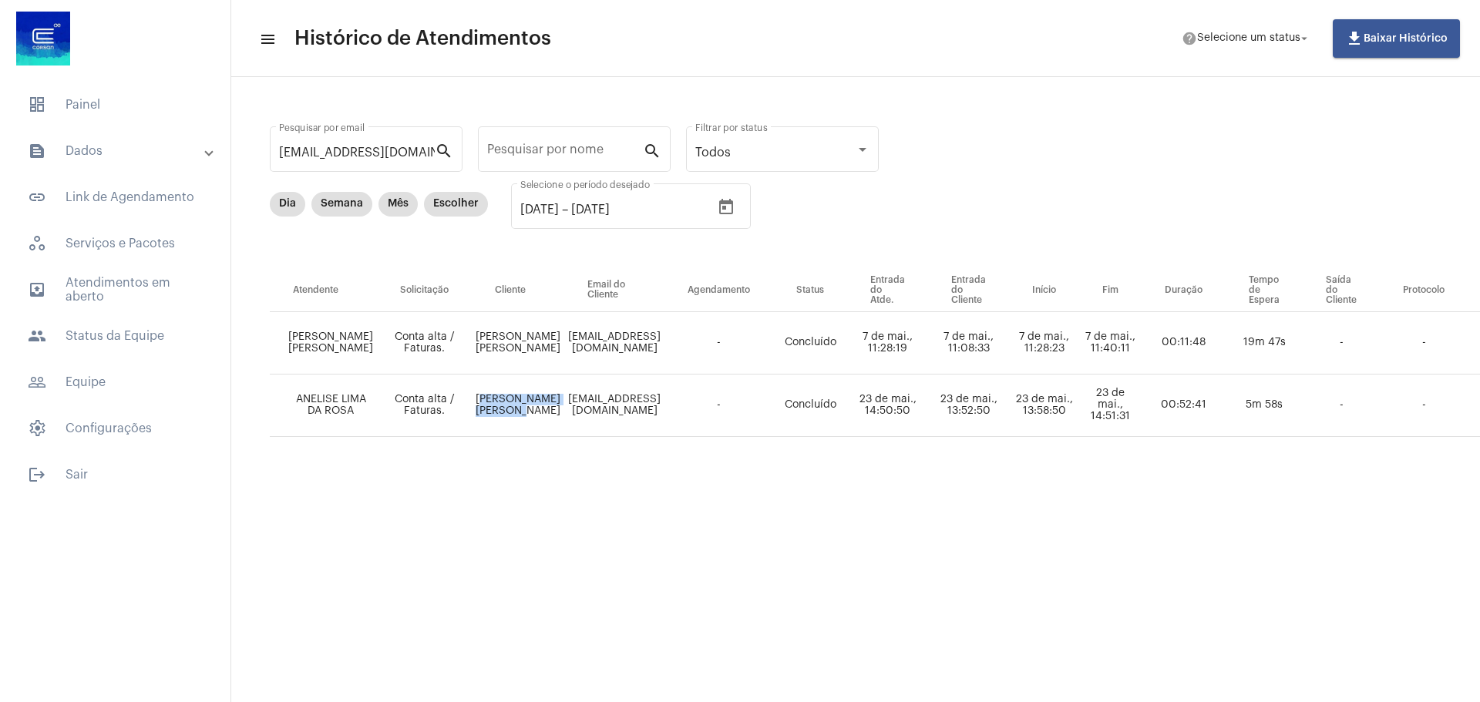
click at [291, 392] on td "ANELISE LIMA DA ROSA" at bounding box center [323, 406] width 107 height 62
copy td "ANELISE LIMA DA ROSA"
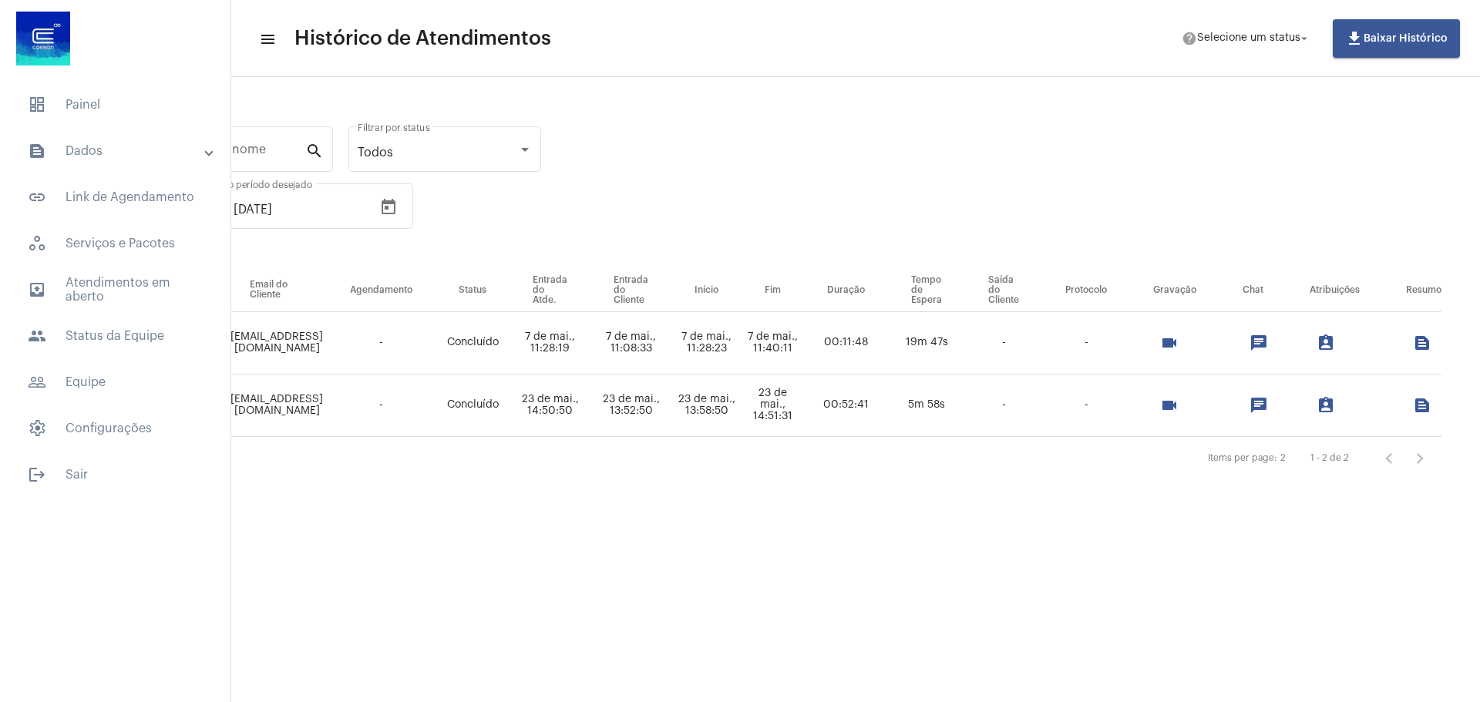
click at [1168, 402] on mat-icon "videocam" at bounding box center [1169, 405] width 18 height 18
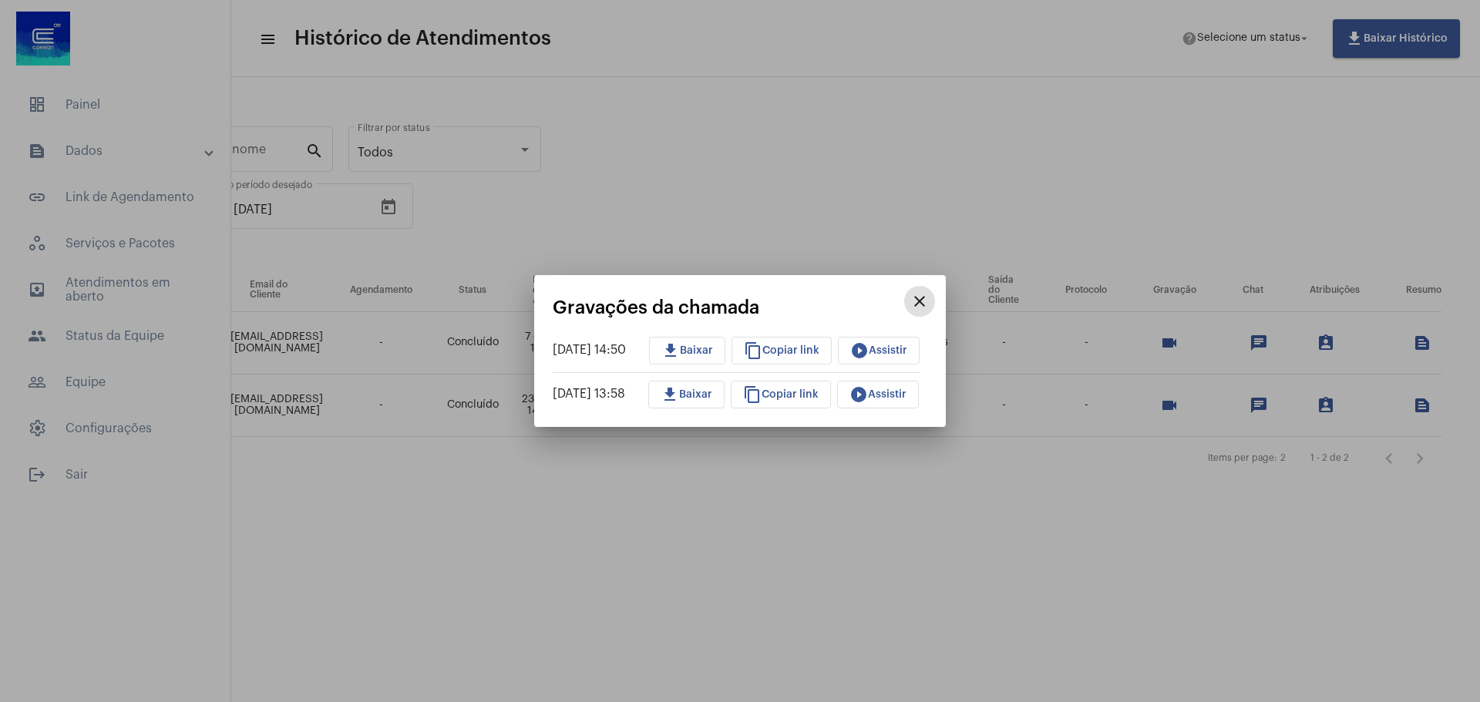
click at [906, 392] on span "play_circle_filled Assistir" at bounding box center [877, 394] width 57 height 11
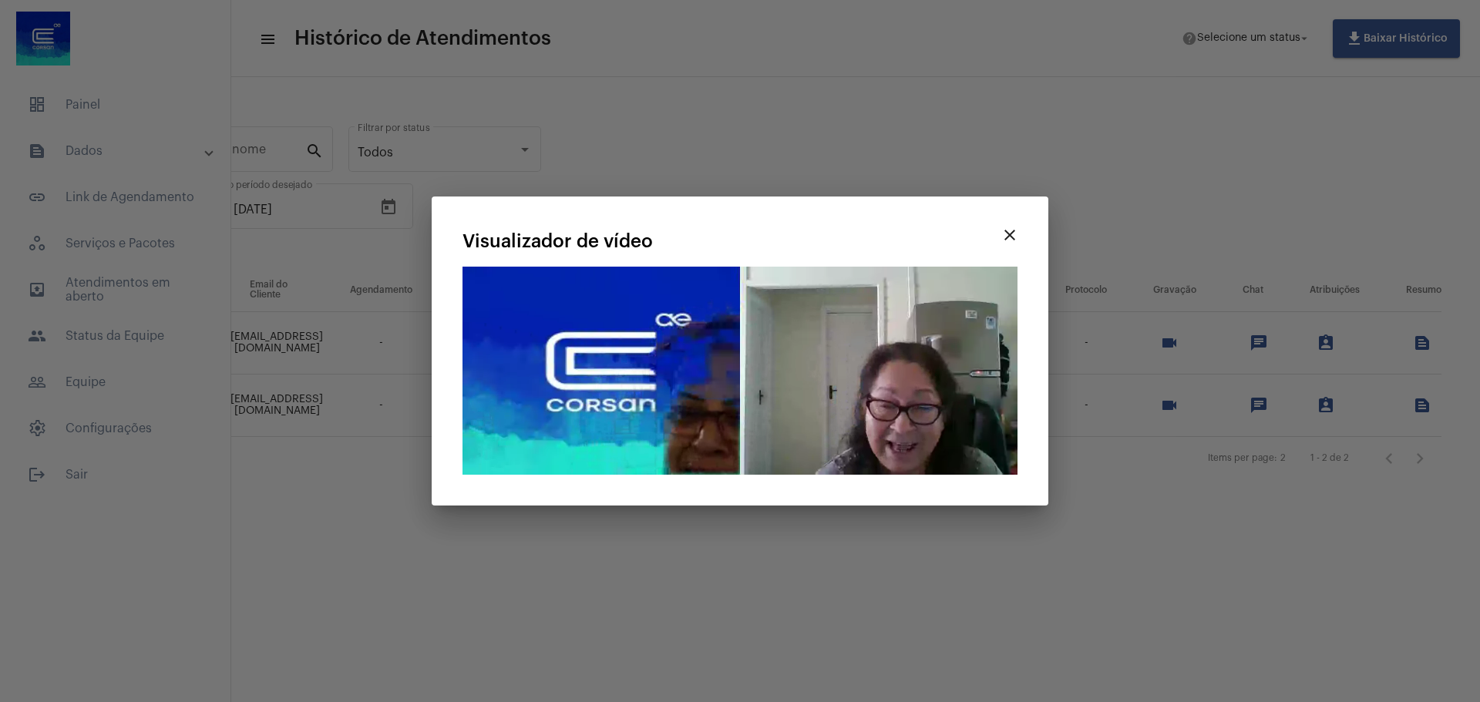
click at [1186, 550] on div at bounding box center [740, 351] width 1480 height 702
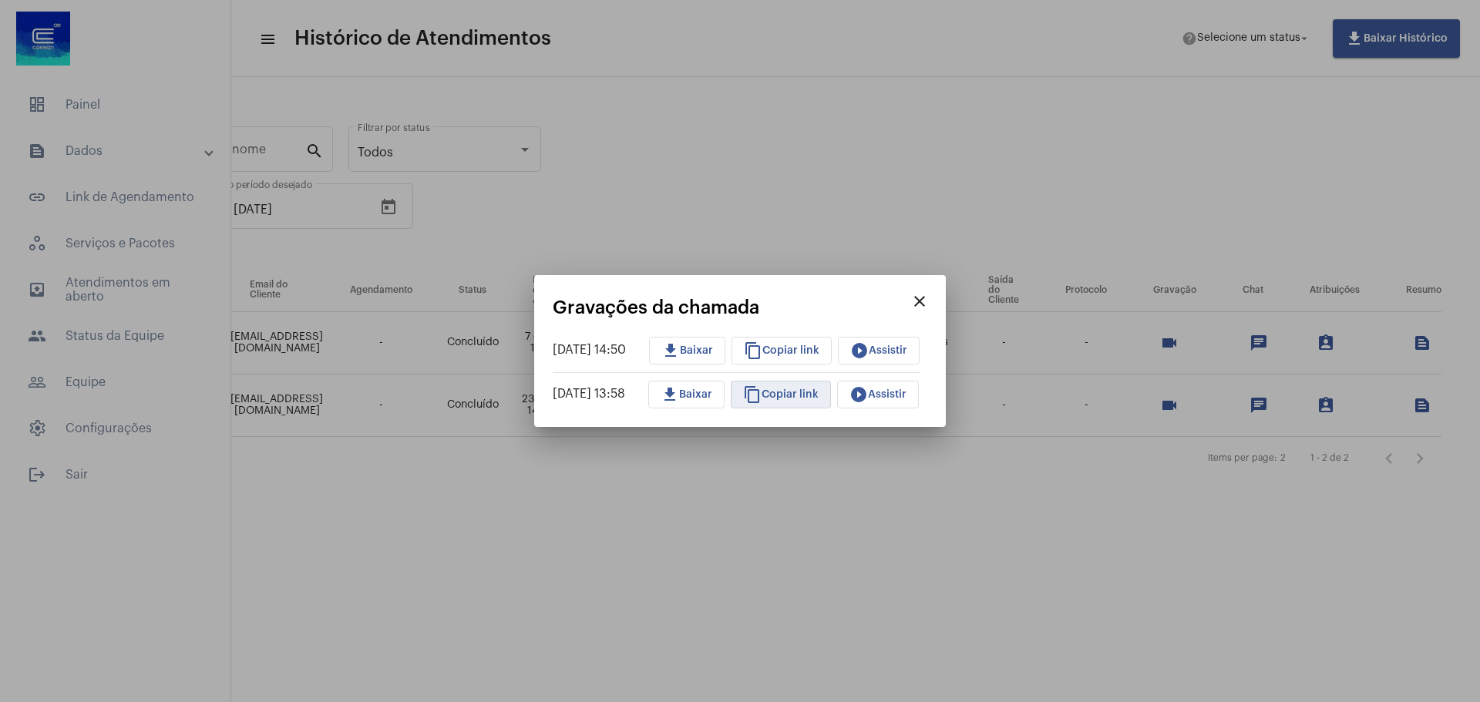
click at [799, 395] on span "content_copy Copiar link" at bounding box center [781, 394] width 76 height 11
click at [929, 297] on mat-icon "close" at bounding box center [919, 301] width 18 height 18
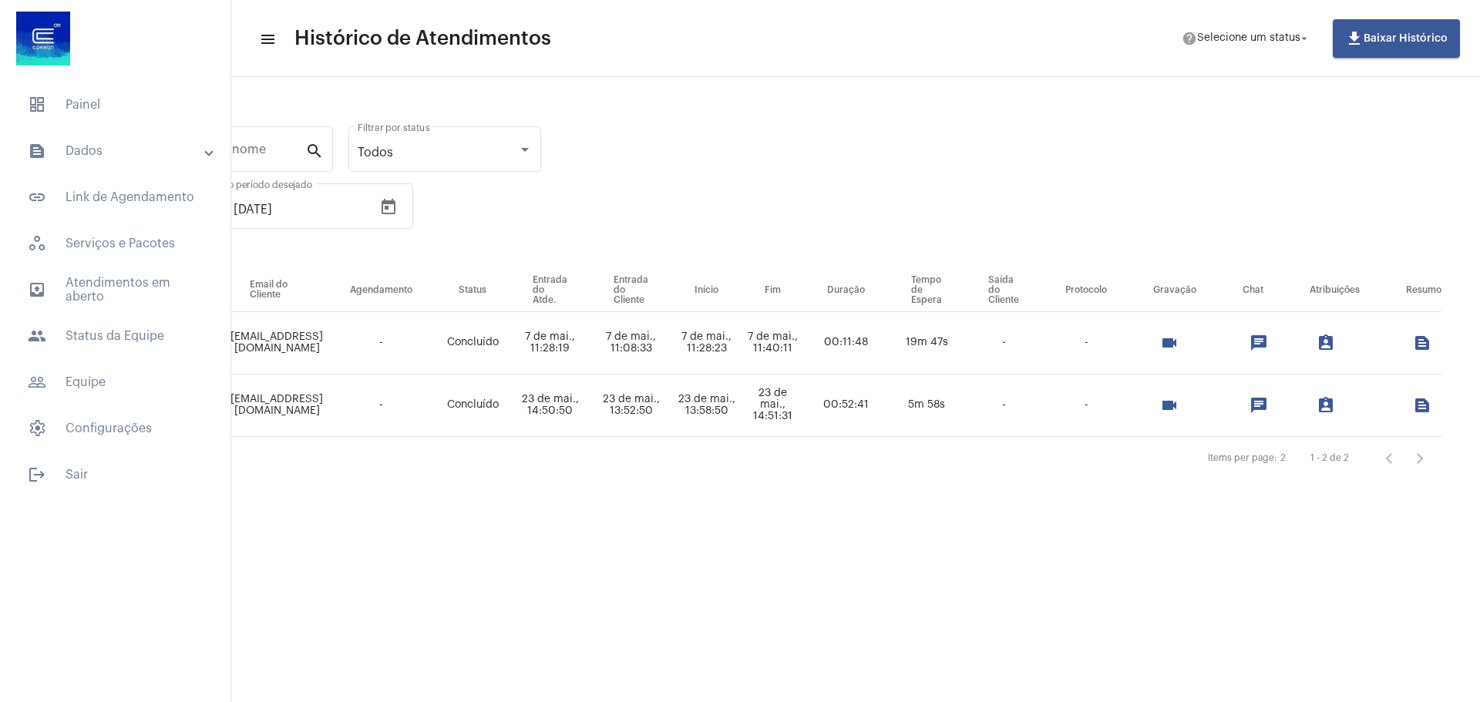
click at [1175, 408] on mat-icon "videocam" at bounding box center [1169, 405] width 18 height 18
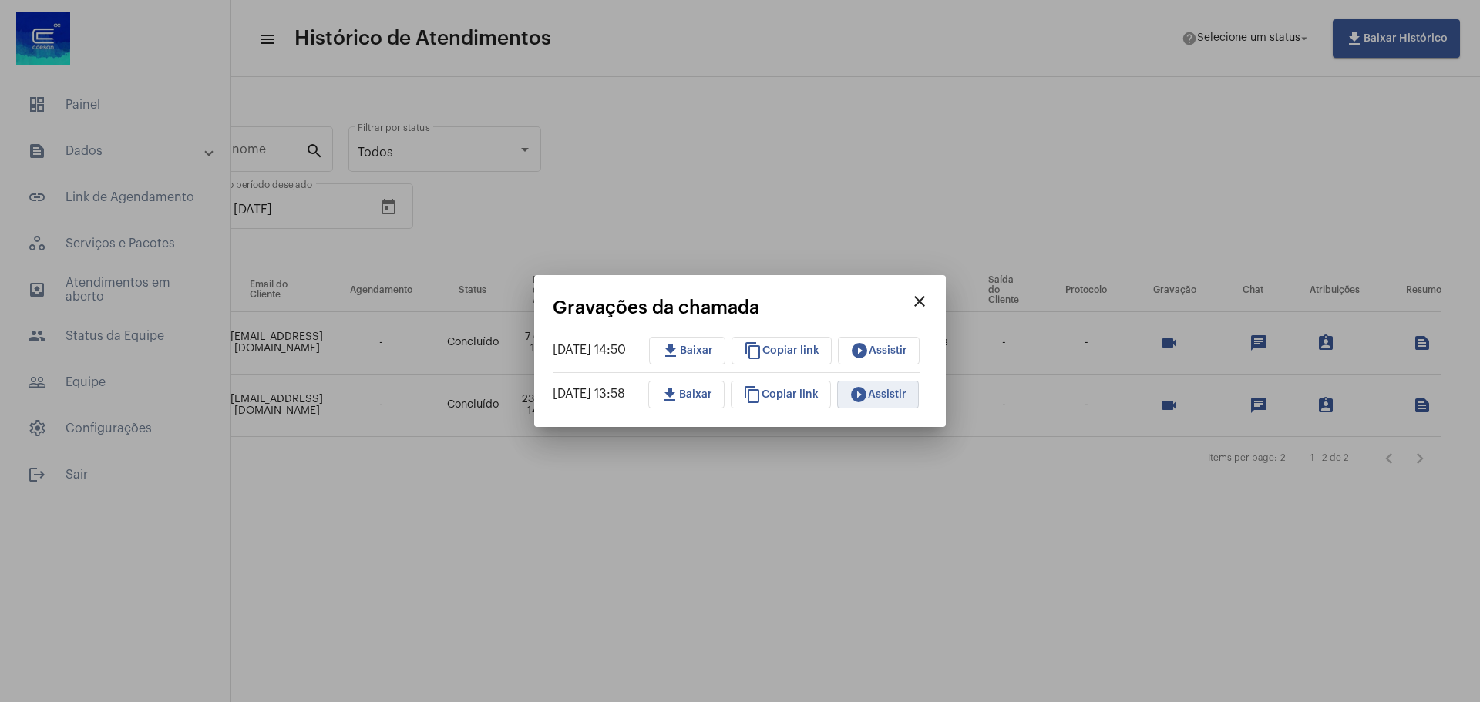
click at [888, 392] on span "play_circle_filled Assistir" at bounding box center [877, 394] width 57 height 11
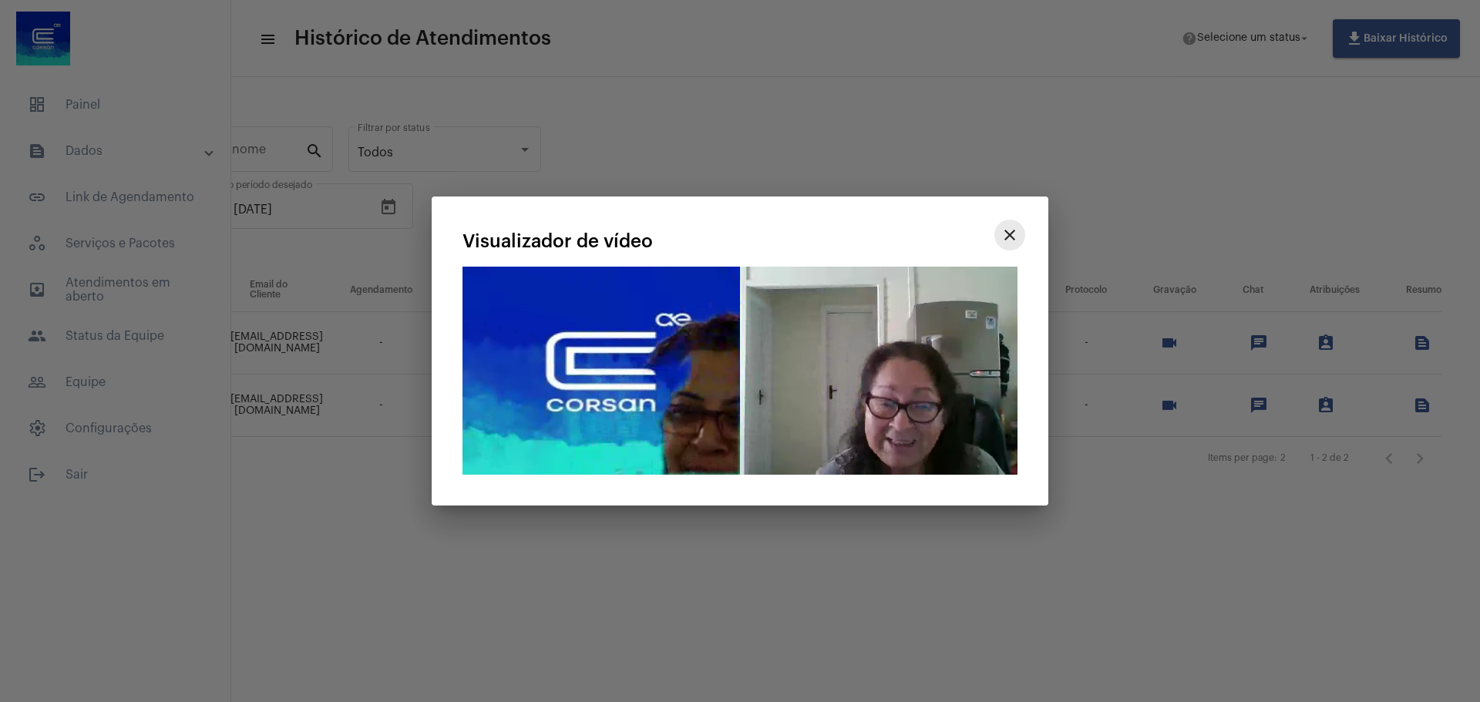
click at [1017, 240] on mat-icon "close" at bounding box center [1009, 235] width 18 height 18
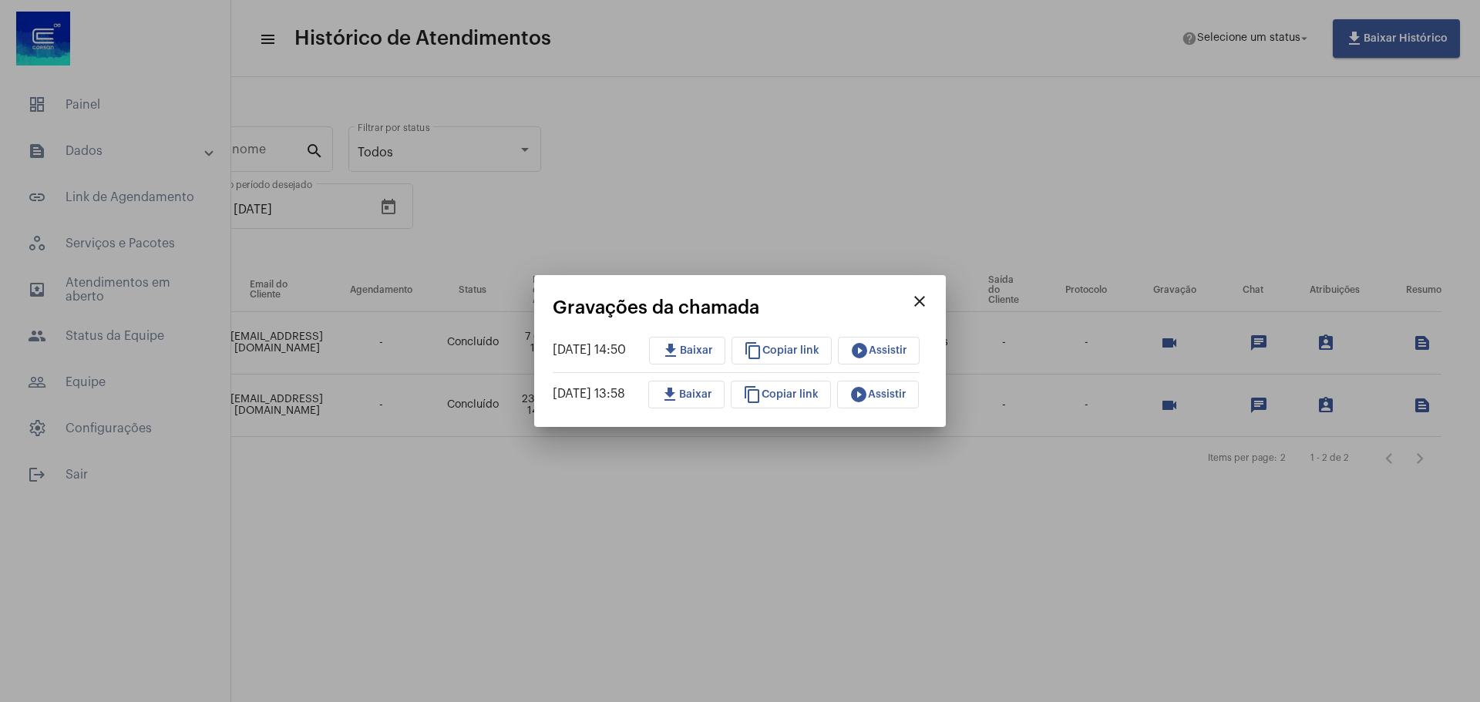
click at [929, 297] on mat-icon "close" at bounding box center [919, 301] width 18 height 18
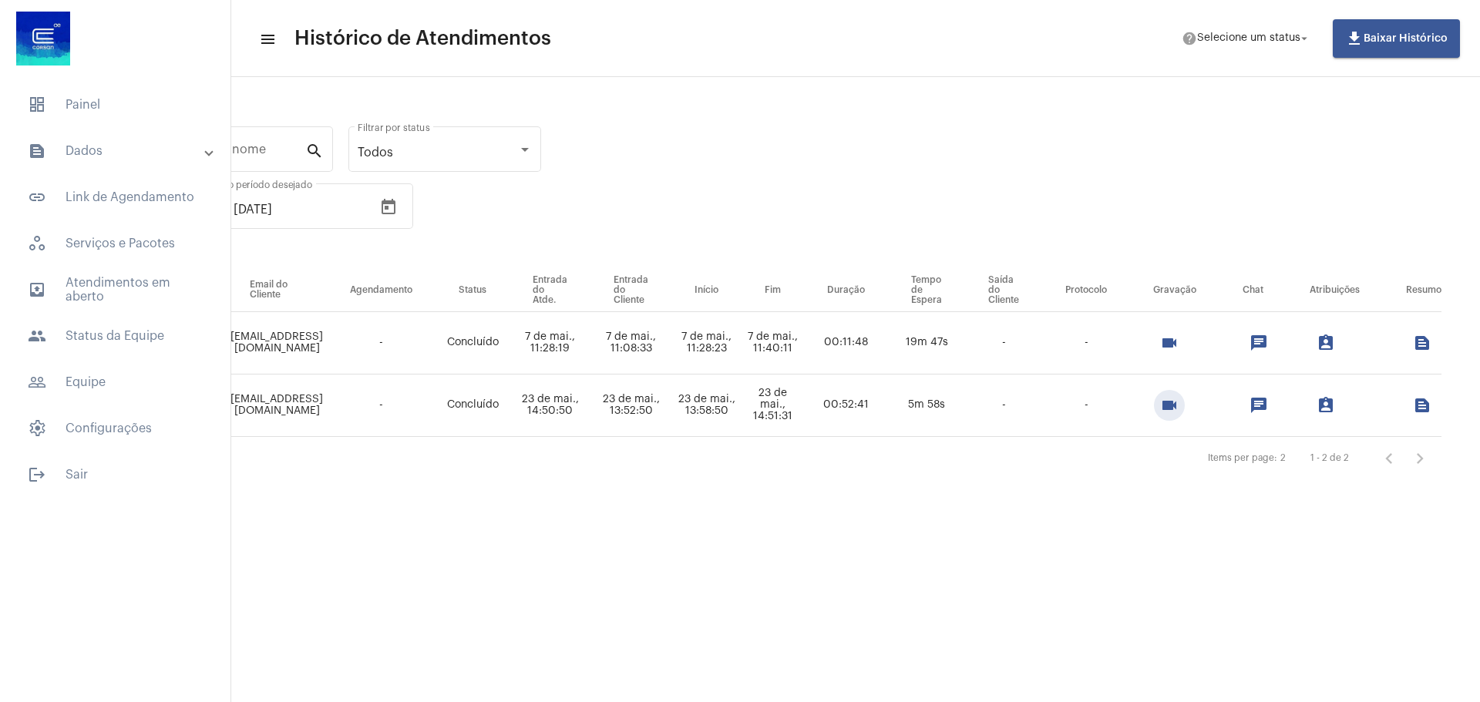
click at [852, 180] on div "gladispires@hotmail.com Pesquisar por email search Pesquisar por nome search To…" at bounding box center [686, 297] width 1555 height 411
